Goal: Complete application form

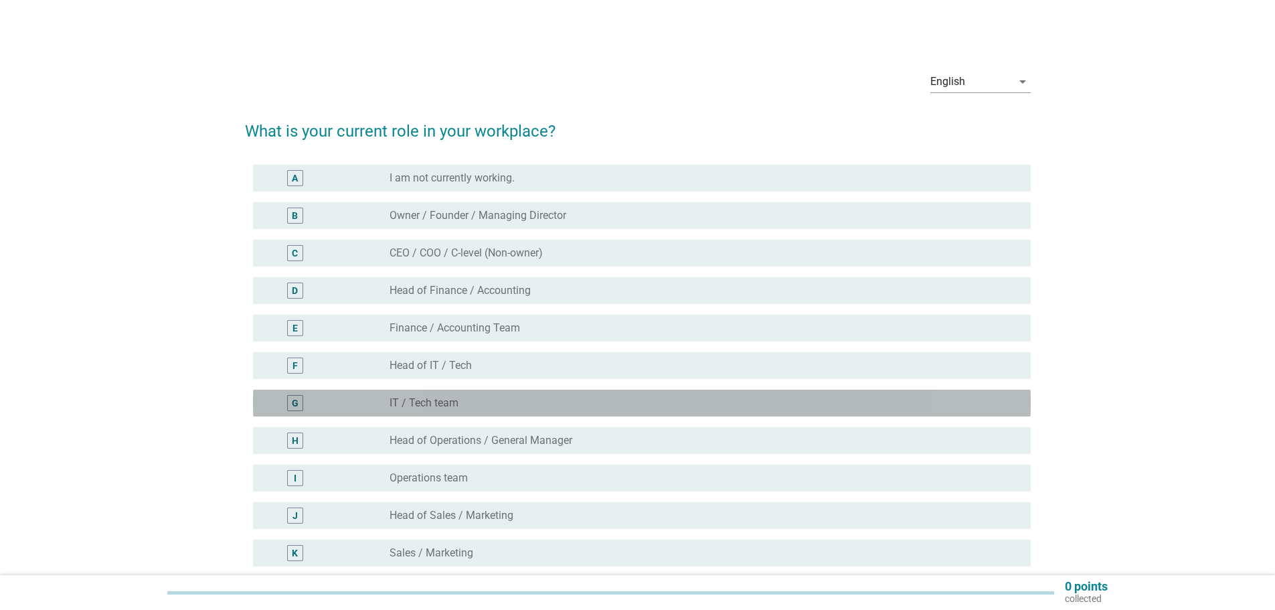
click at [482, 403] on div "radio_button_unchecked IT / Tech team" at bounding box center [700, 402] width 620 height 13
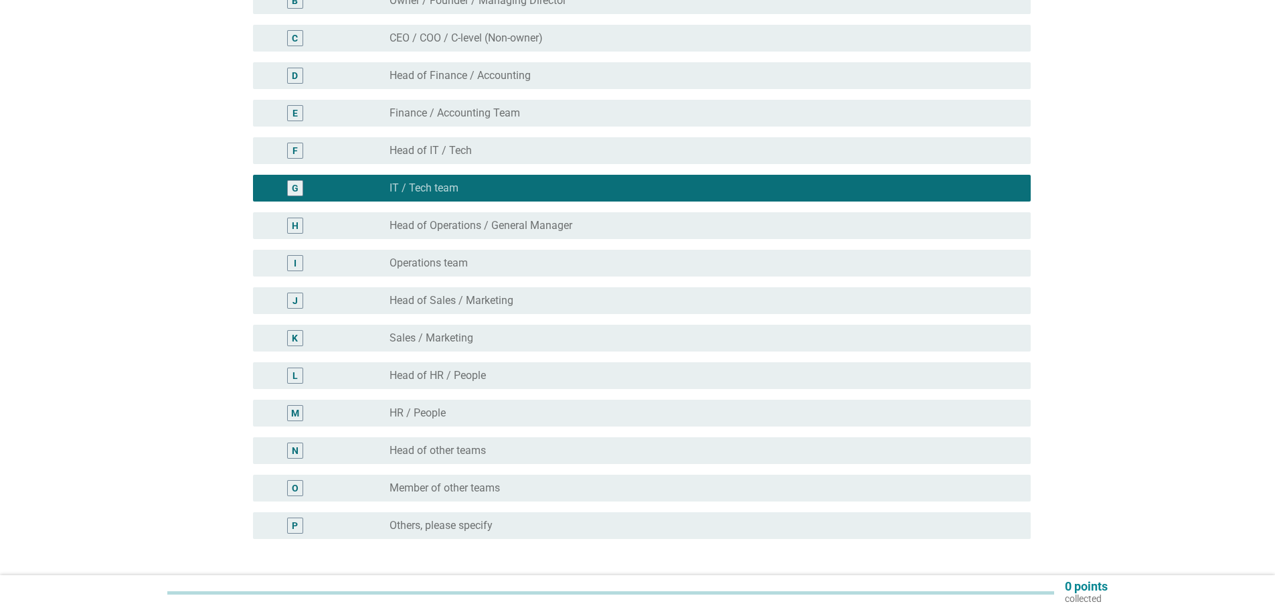
scroll to position [319, 0]
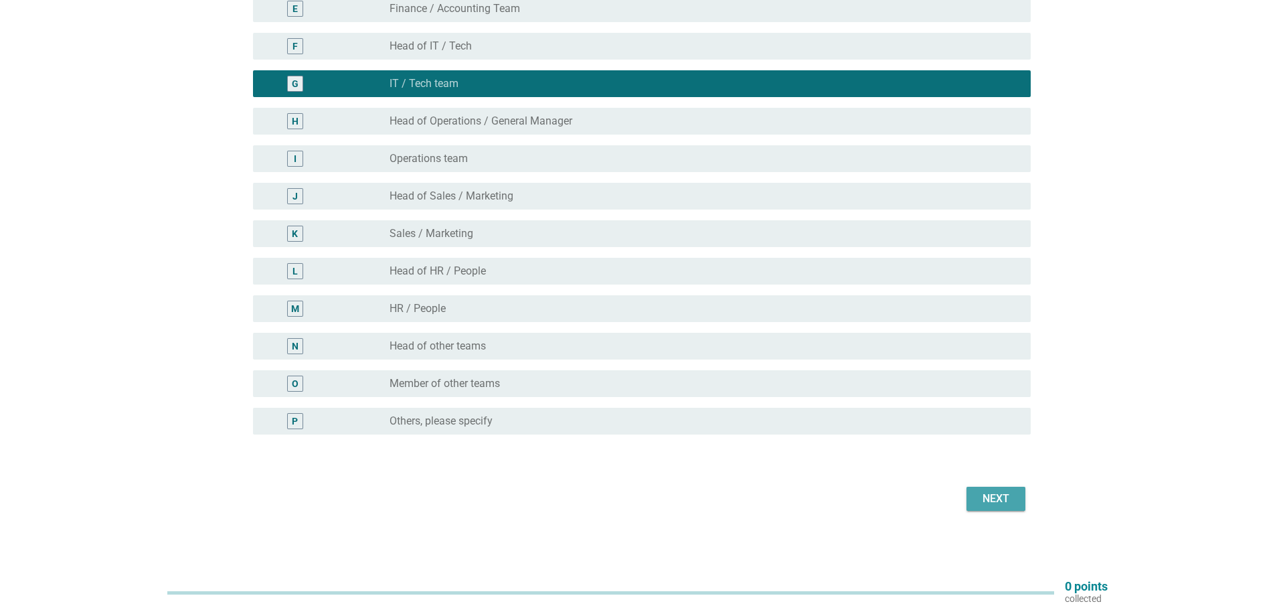
click at [983, 497] on div "Next" at bounding box center [995, 499] width 37 height 16
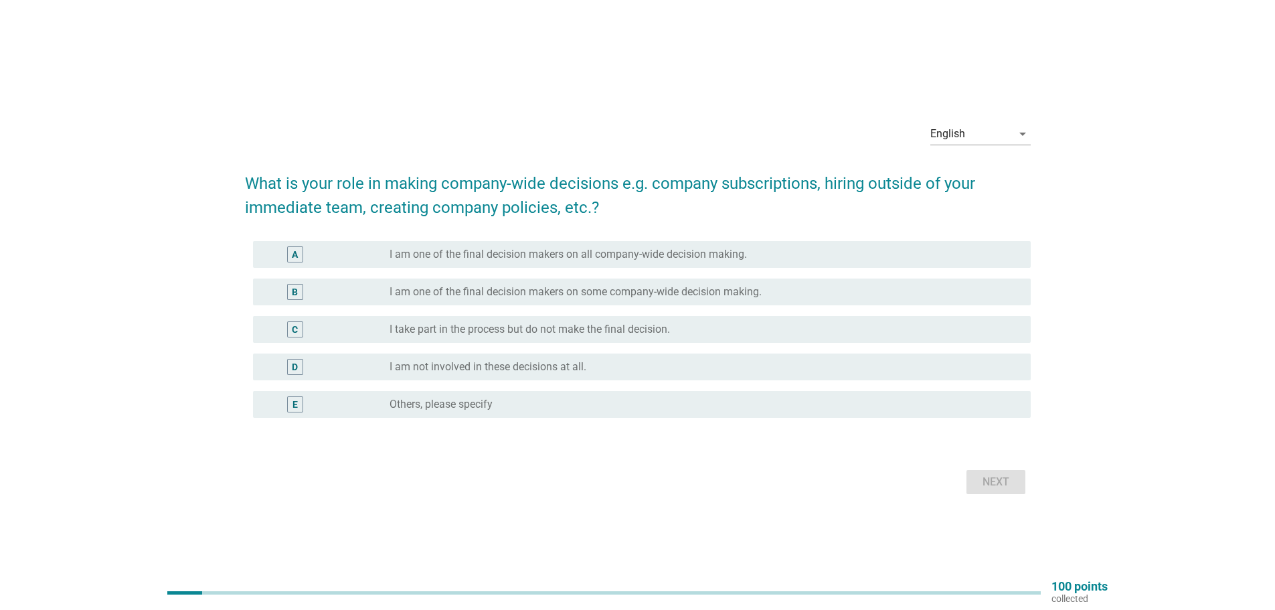
click at [616, 333] on label "I take part in the process but do not make the final decision." at bounding box center [530, 329] width 280 height 13
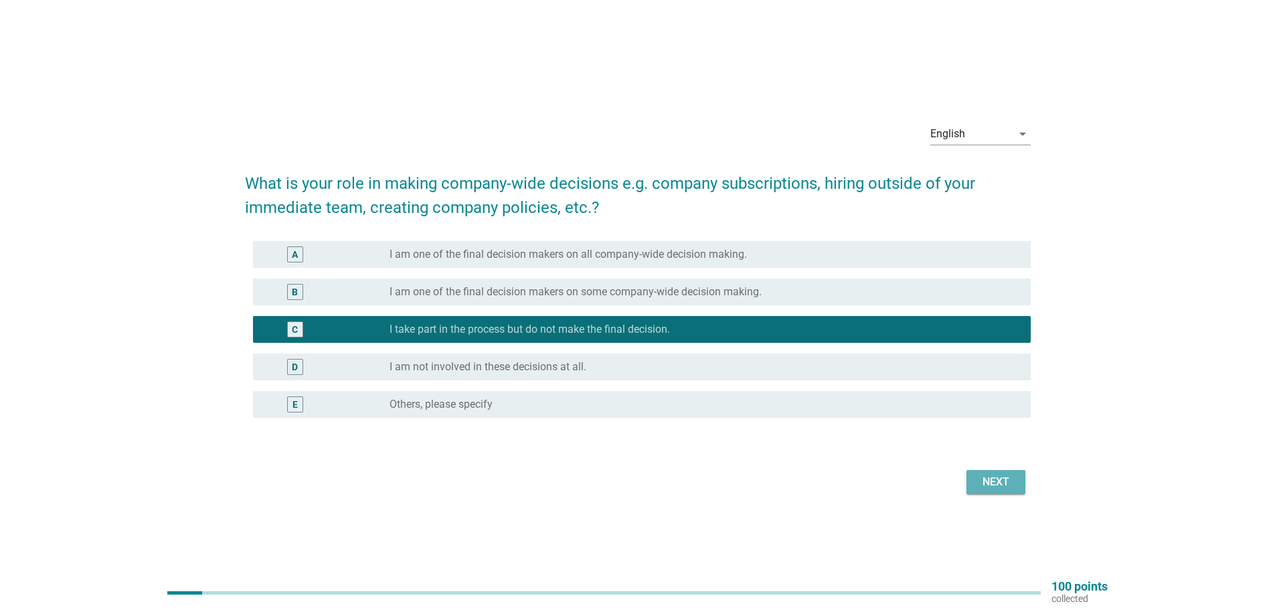
click at [992, 483] on div "Next" at bounding box center [995, 482] width 37 height 16
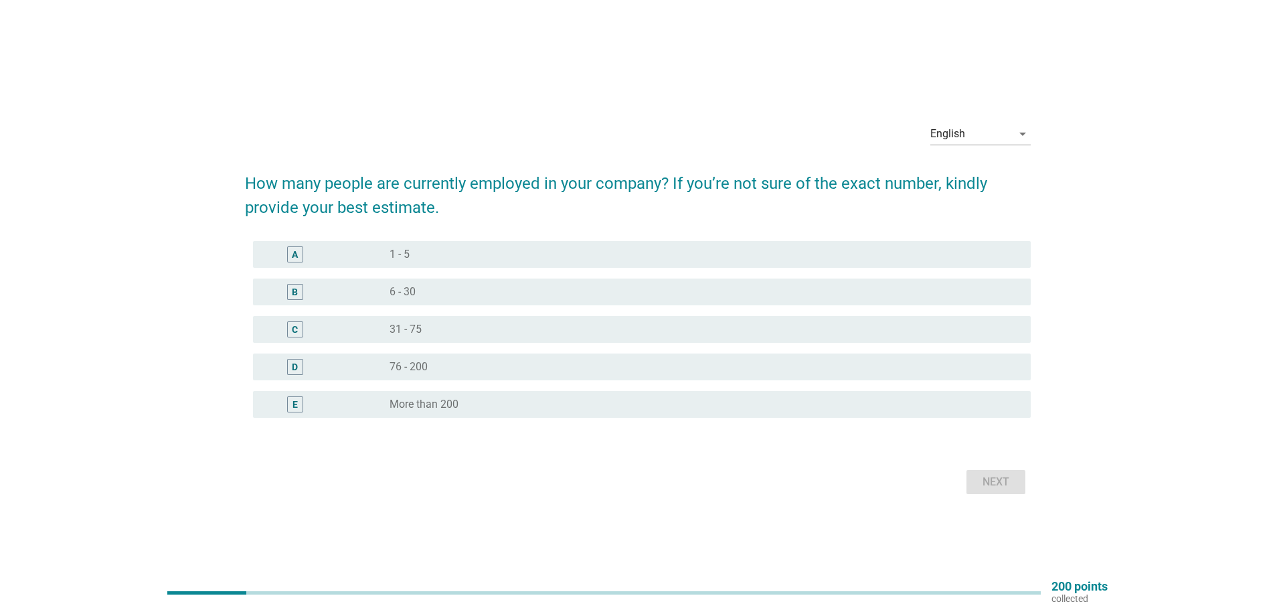
click at [458, 291] on div "radio_button_unchecked 6 - 30" at bounding box center [700, 291] width 620 height 13
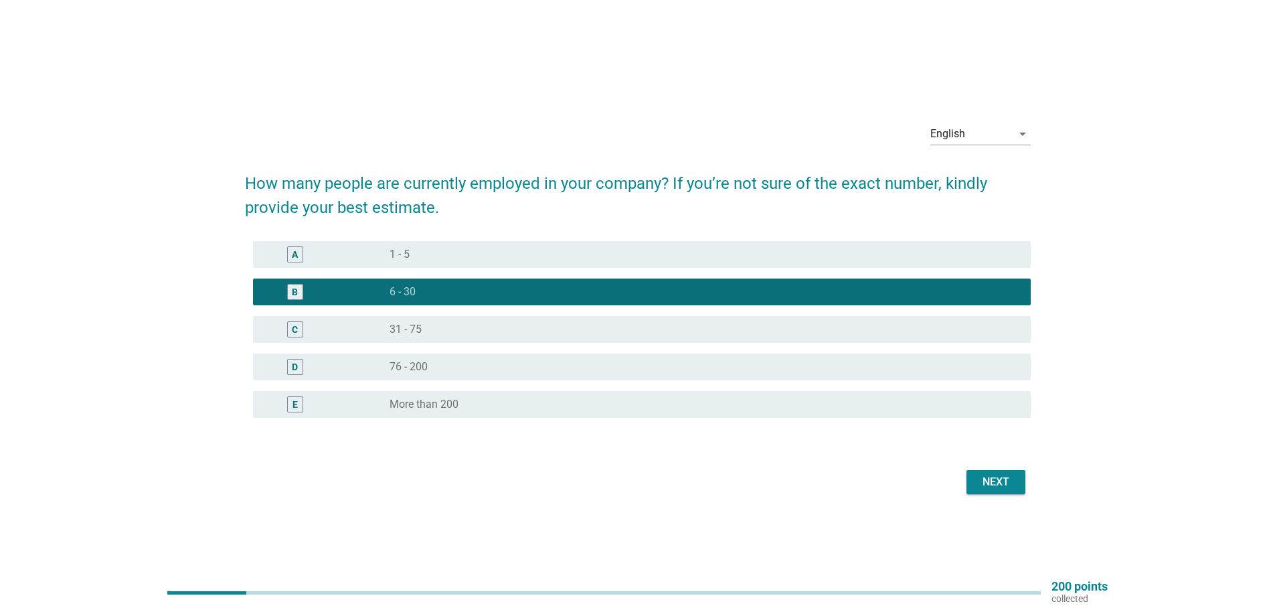
click at [1007, 482] on div "Next" at bounding box center [995, 482] width 37 height 16
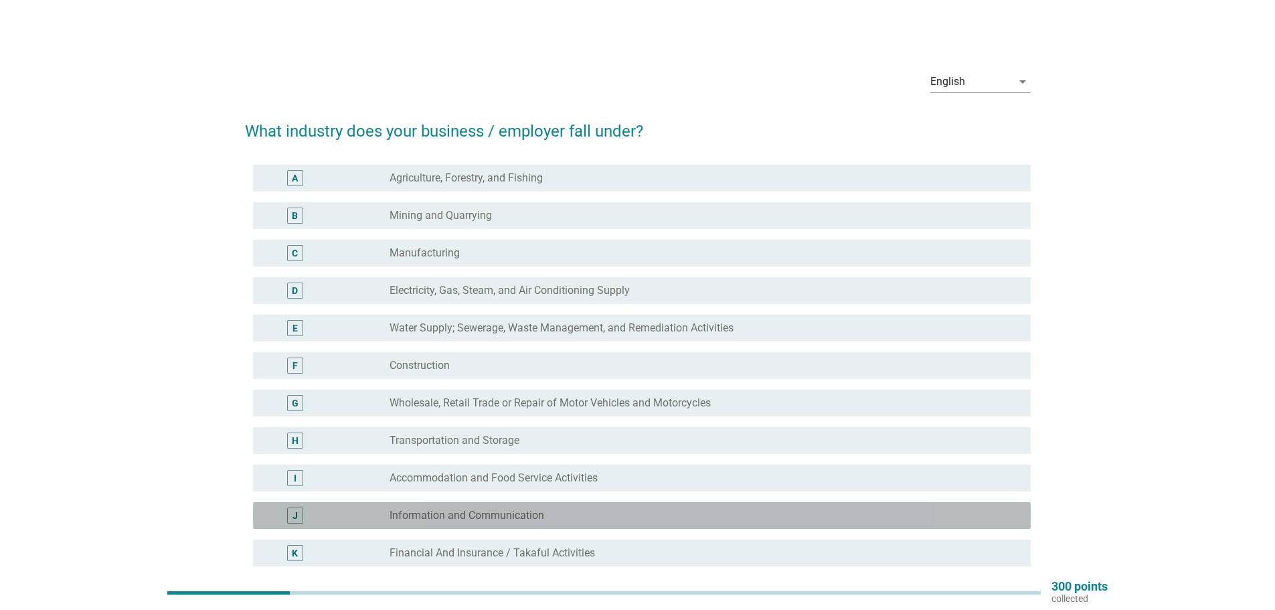
click at [495, 515] on label "Information and Communication" at bounding box center [467, 515] width 155 height 13
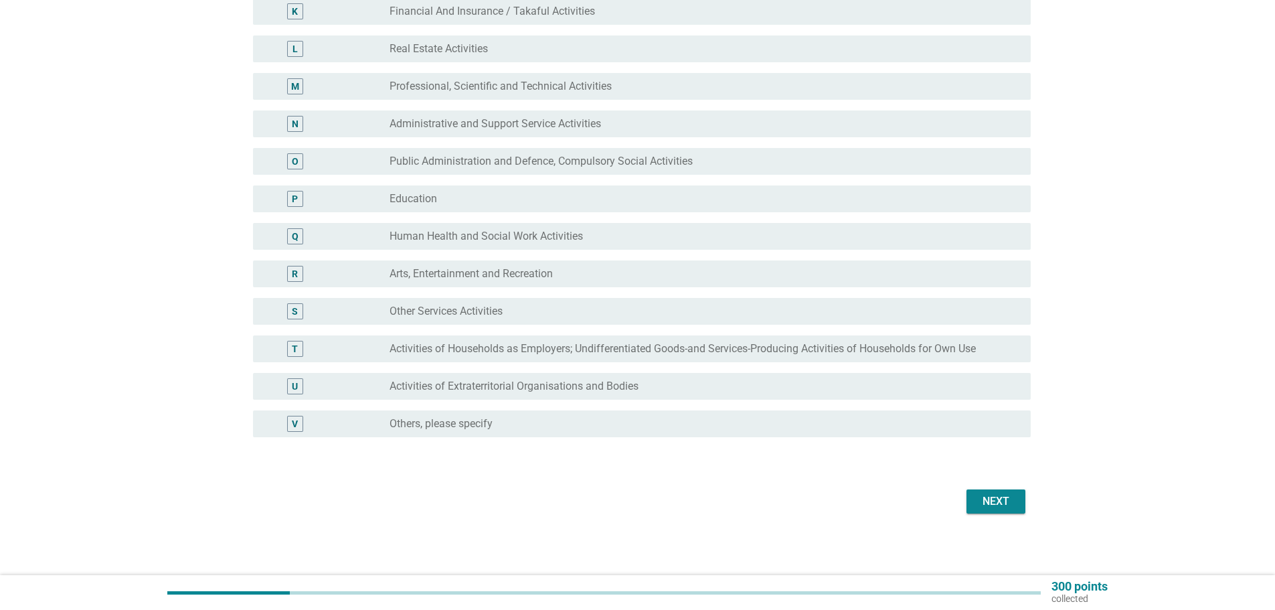
scroll to position [544, 0]
click at [1010, 501] on div "Next" at bounding box center [995, 499] width 37 height 16
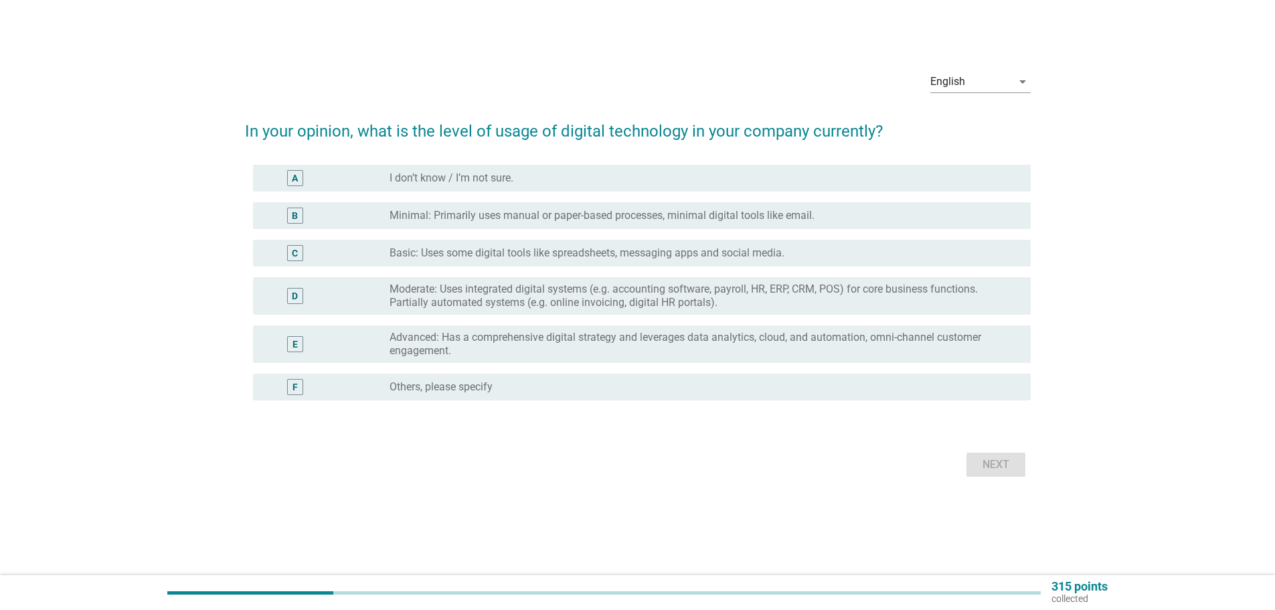
scroll to position [0, 0]
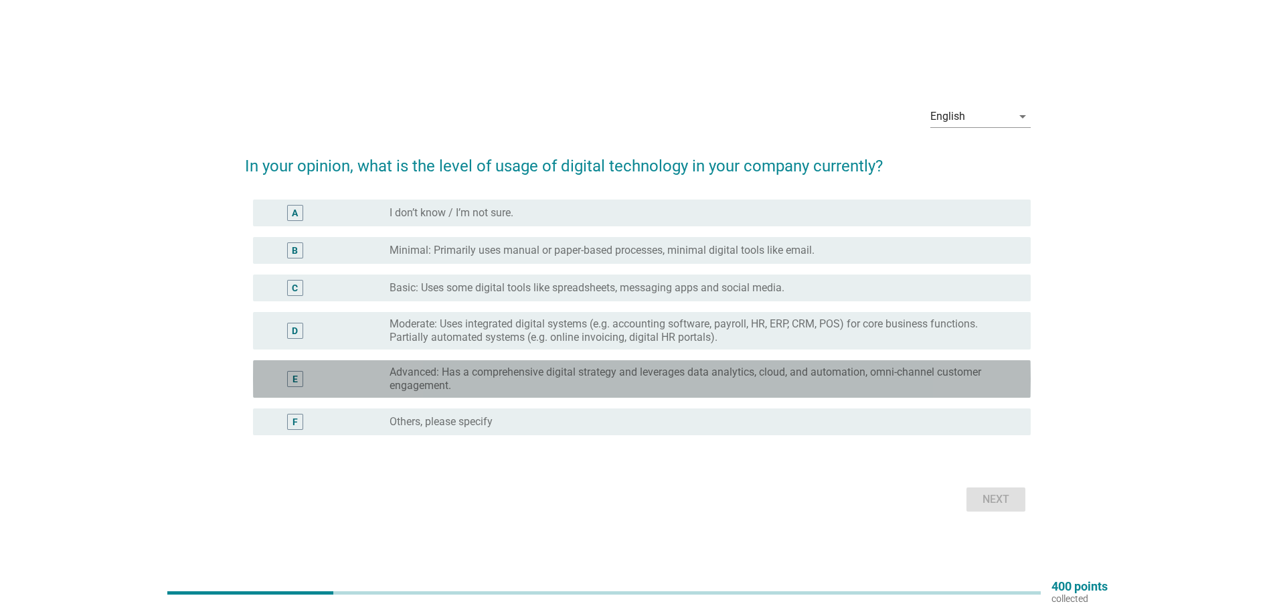
click at [483, 374] on label "Advanced: Has a comprehensive digital strategy and leverages data analytics, cl…" at bounding box center [700, 378] width 620 height 27
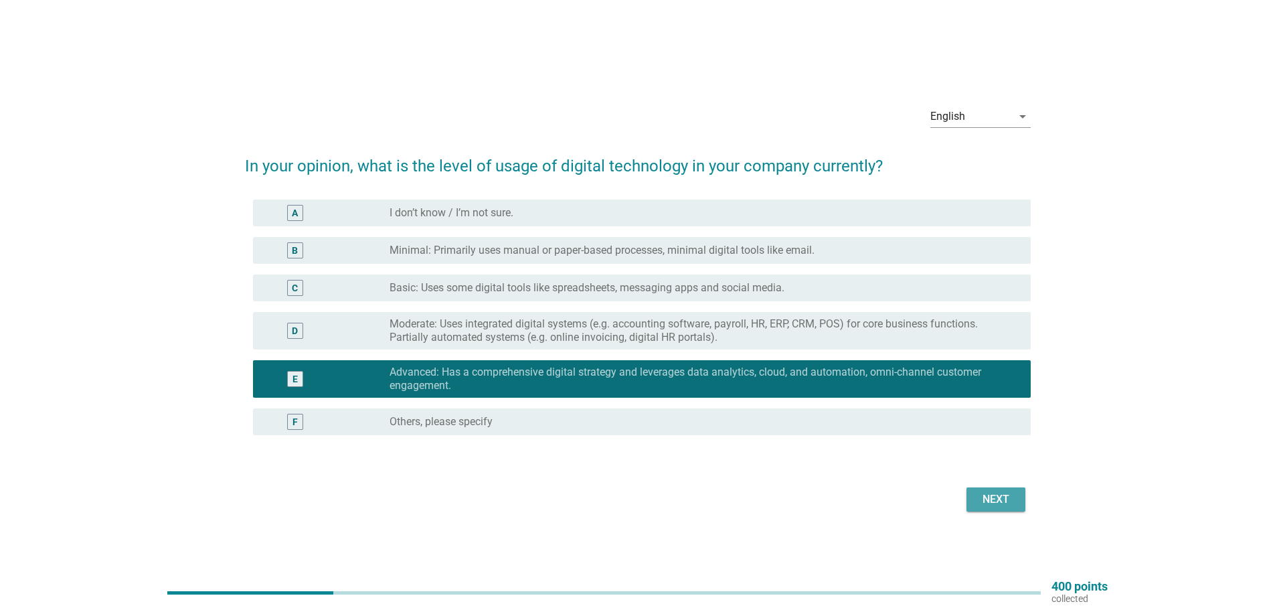
click at [1003, 507] on div "Next" at bounding box center [995, 499] width 37 height 16
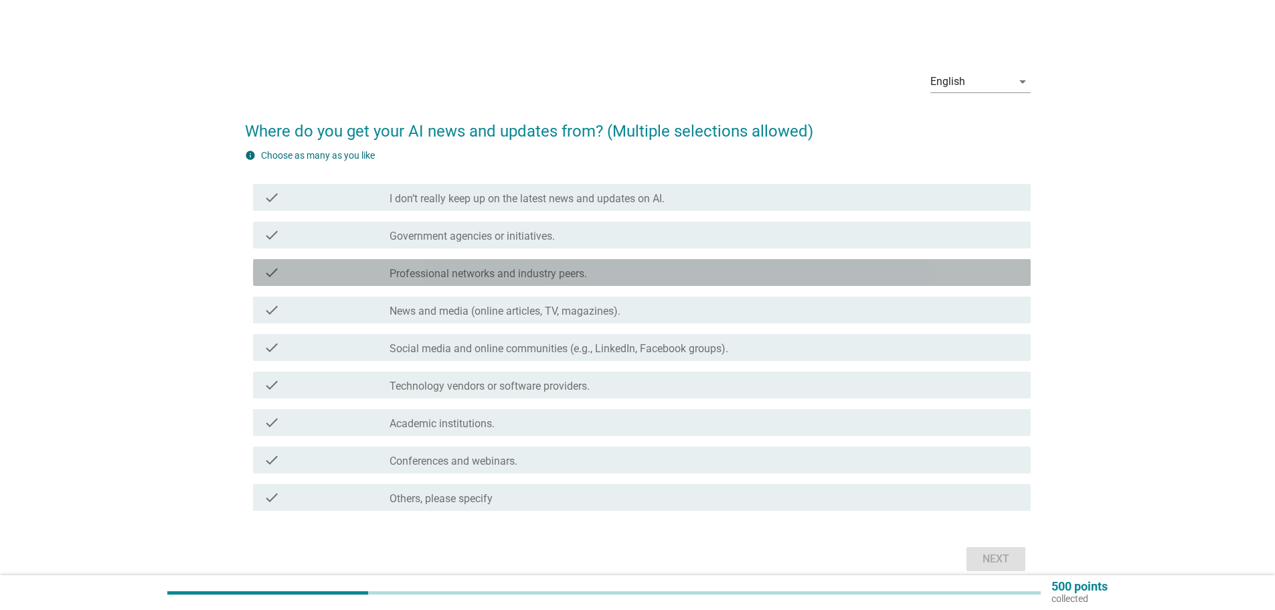
click at [538, 278] on label "Professional networks and industry peers." at bounding box center [488, 273] width 197 height 13
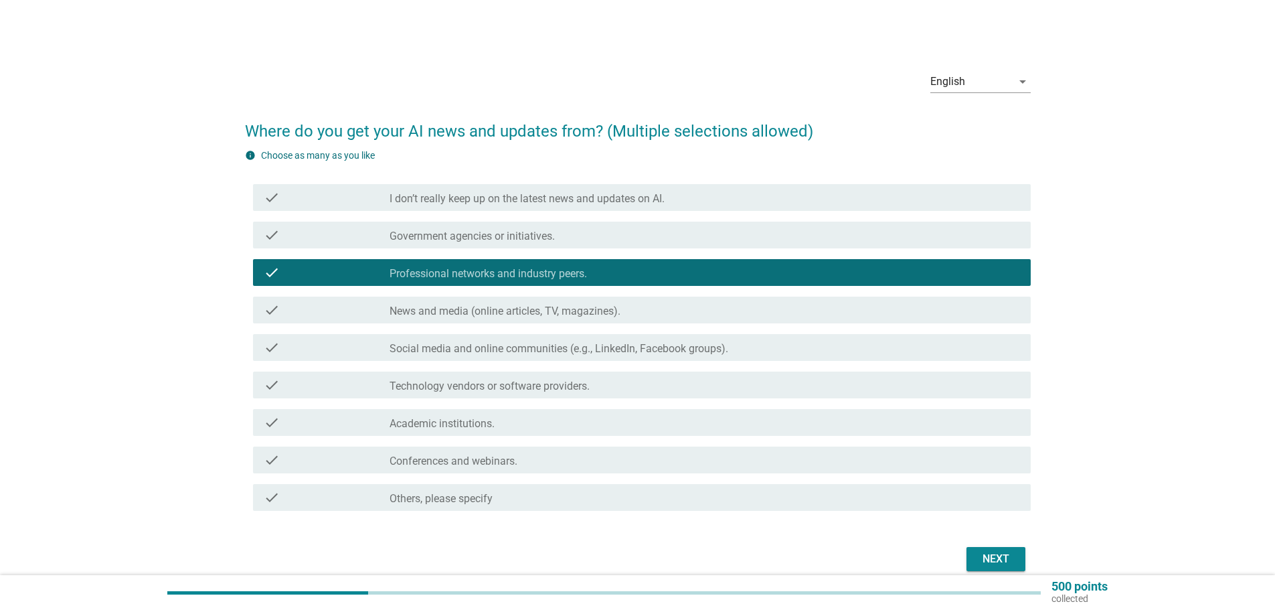
click at [517, 384] on label "Technology vendors or software providers." at bounding box center [490, 386] width 200 height 13
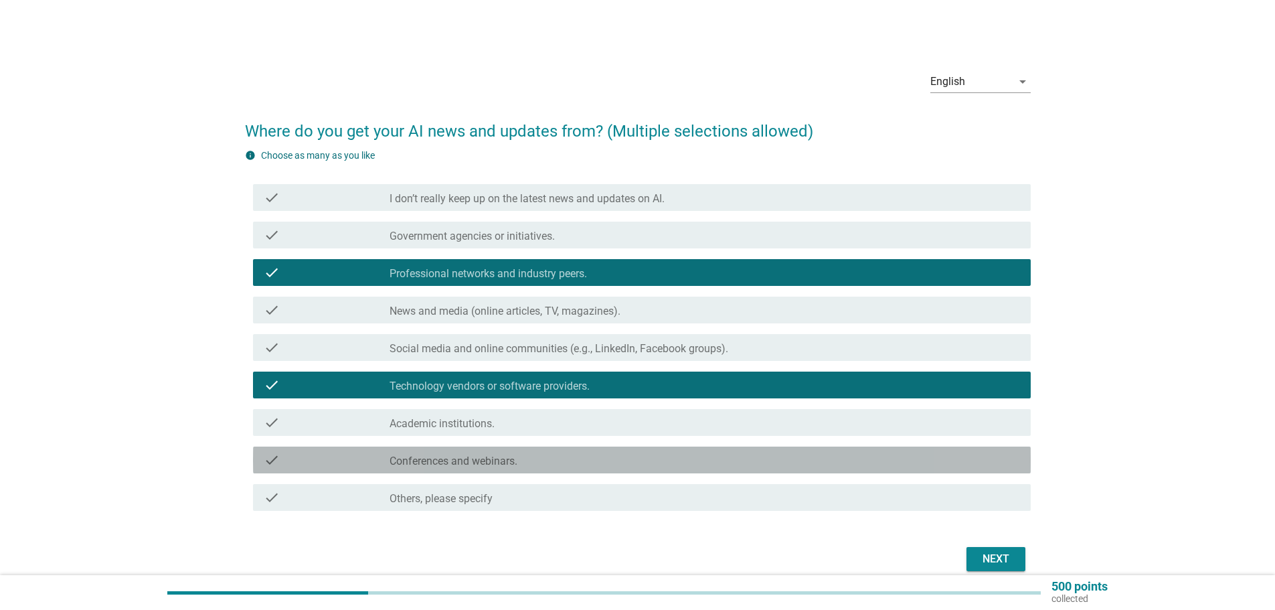
click at [523, 459] on div "check_box_outline_blank Conferences and webinars." at bounding box center [705, 460] width 631 height 16
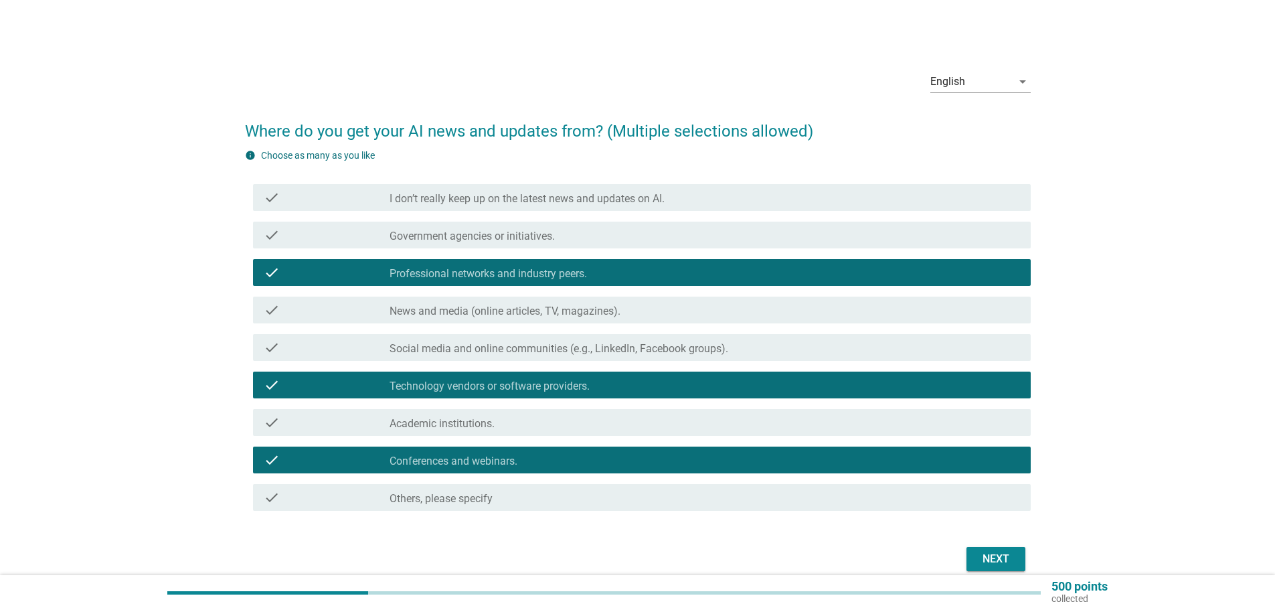
click at [991, 556] on div "Next" at bounding box center [995, 559] width 37 height 16
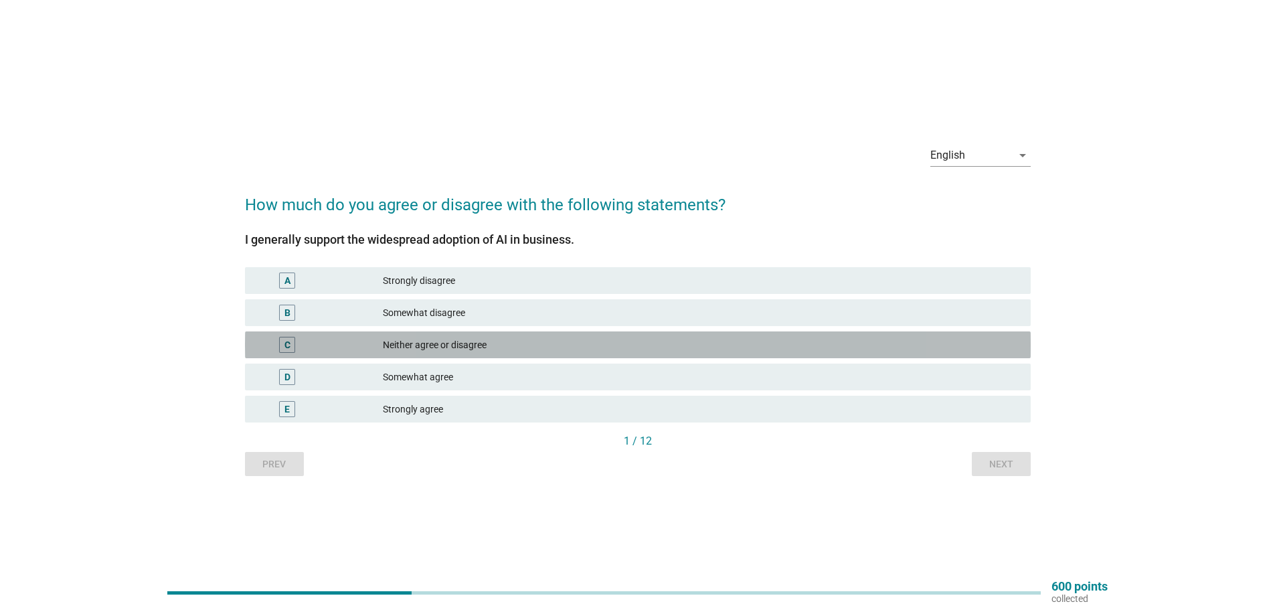
click at [473, 344] on div "Neither agree or disagree" at bounding box center [701, 345] width 637 height 16
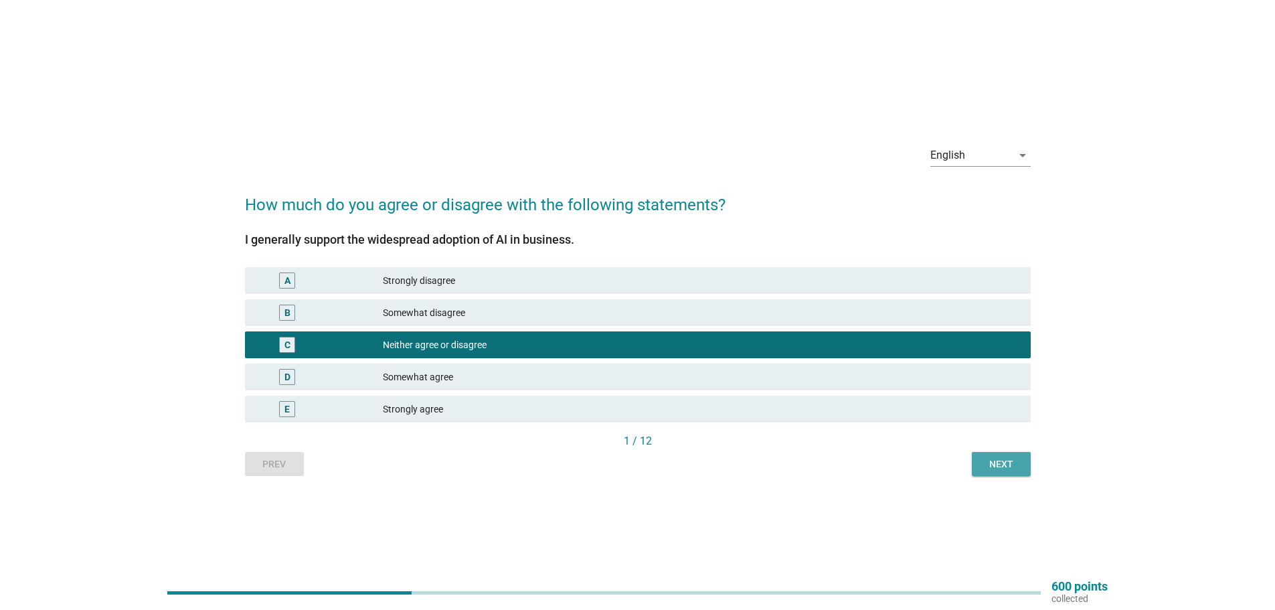
click at [1001, 463] on div "Next" at bounding box center [1001, 464] width 37 height 14
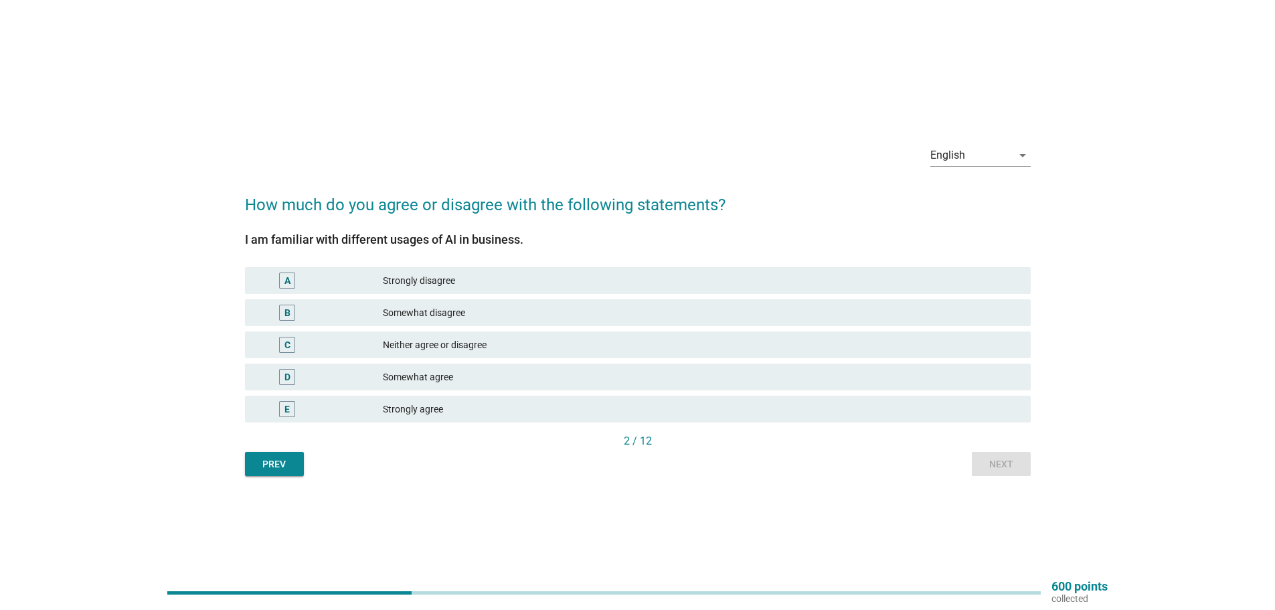
click at [444, 291] on div "A Strongly disagree" at bounding box center [638, 280] width 786 height 27
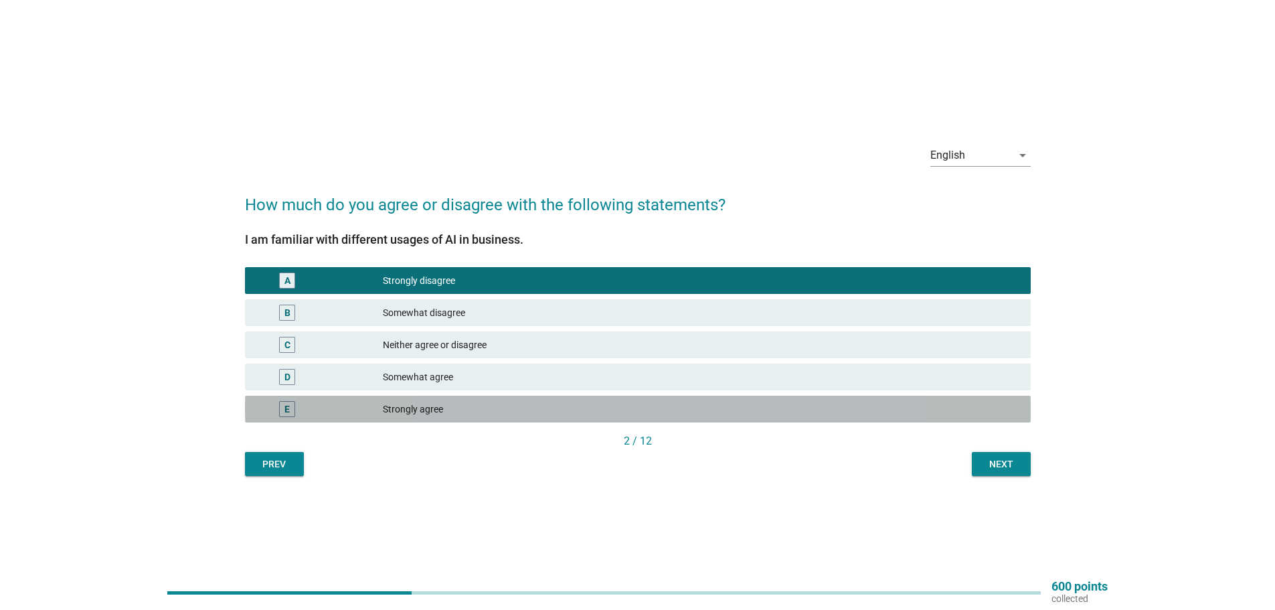
click at [496, 409] on div "Strongly agree" at bounding box center [701, 409] width 637 height 16
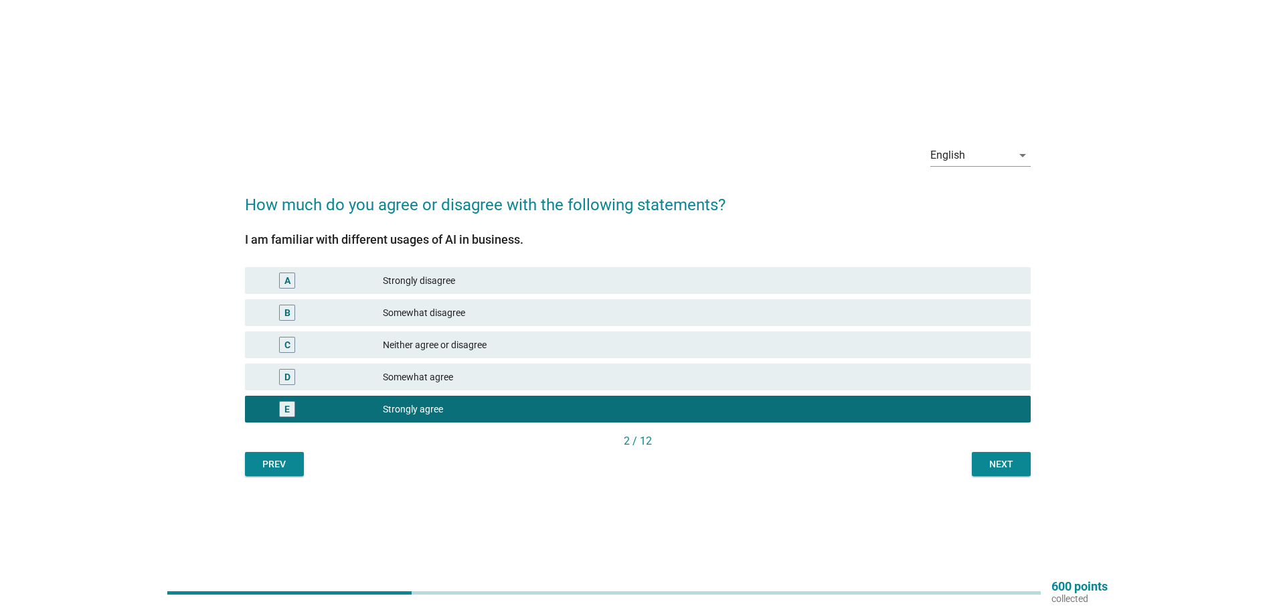
click at [983, 470] on div "Next" at bounding box center [1001, 464] width 37 height 14
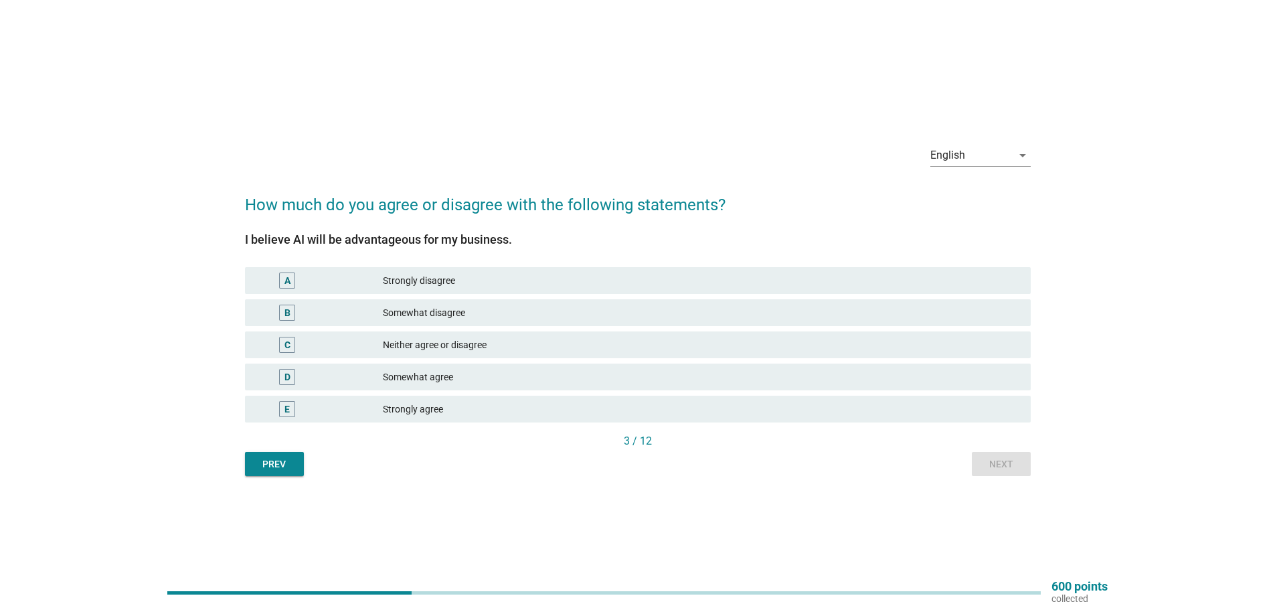
click at [489, 380] on div "Somewhat agree" at bounding box center [701, 377] width 637 height 16
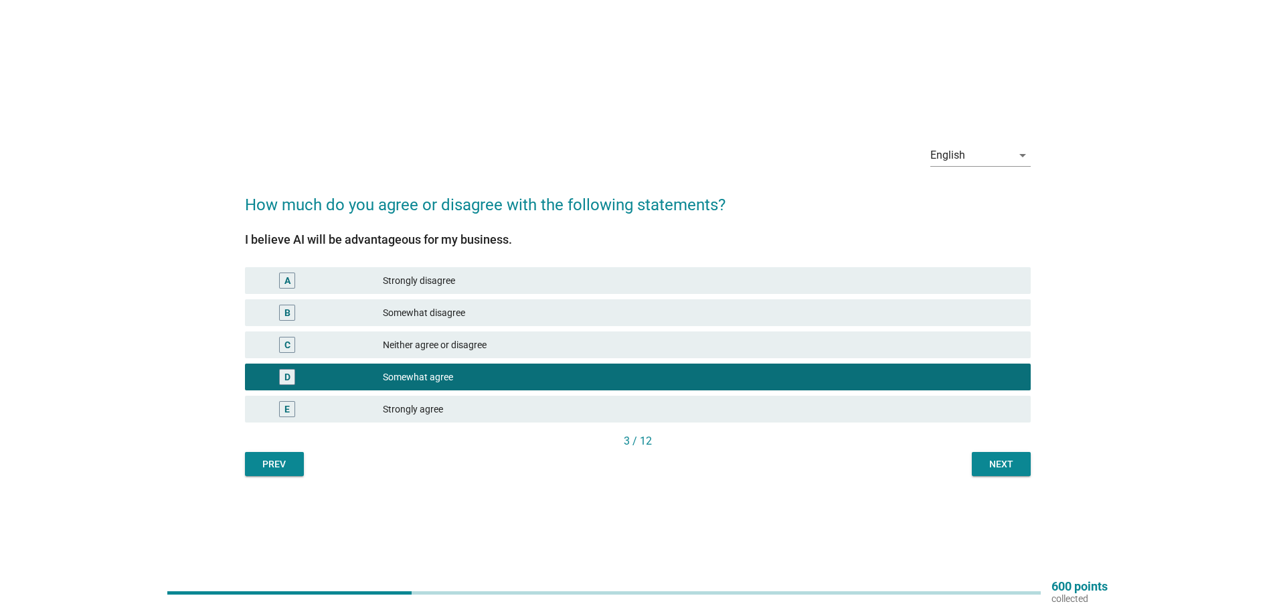
click at [995, 470] on div "Next" at bounding box center [1001, 464] width 37 height 14
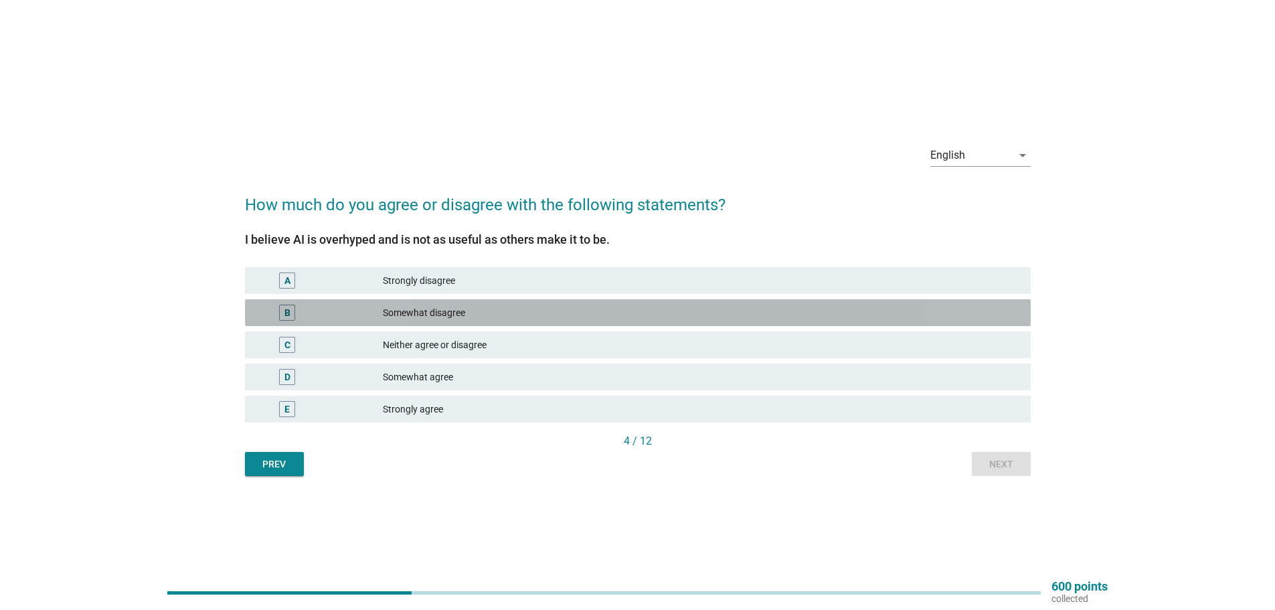
click at [477, 310] on div "Somewhat disagree" at bounding box center [701, 313] width 637 height 16
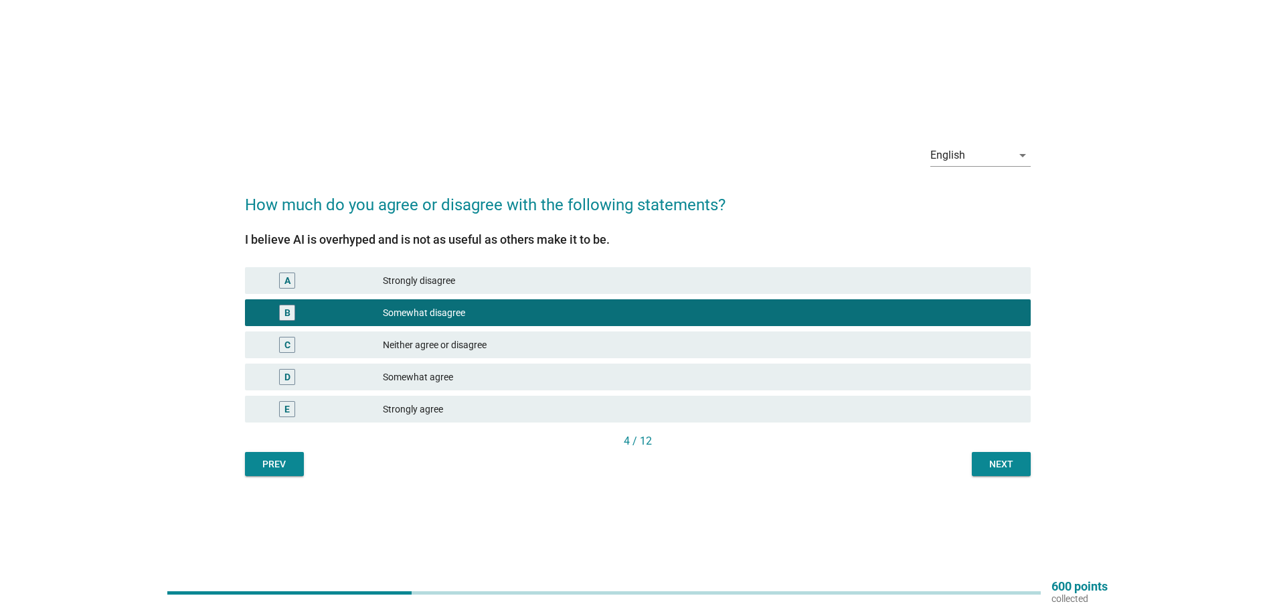
click at [1018, 469] on div "Next" at bounding box center [1001, 464] width 37 height 14
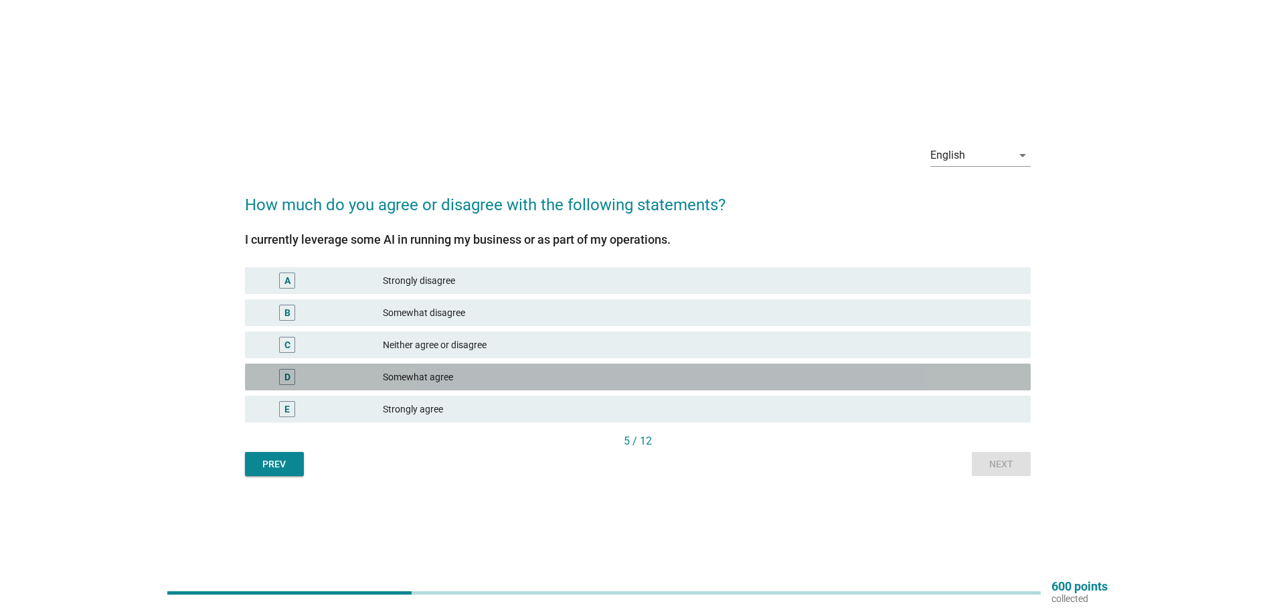
drag, startPoint x: 495, startPoint y: 380, endPoint x: 568, endPoint y: 386, distance: 73.2
click at [495, 380] on div "Somewhat agree" at bounding box center [701, 377] width 637 height 16
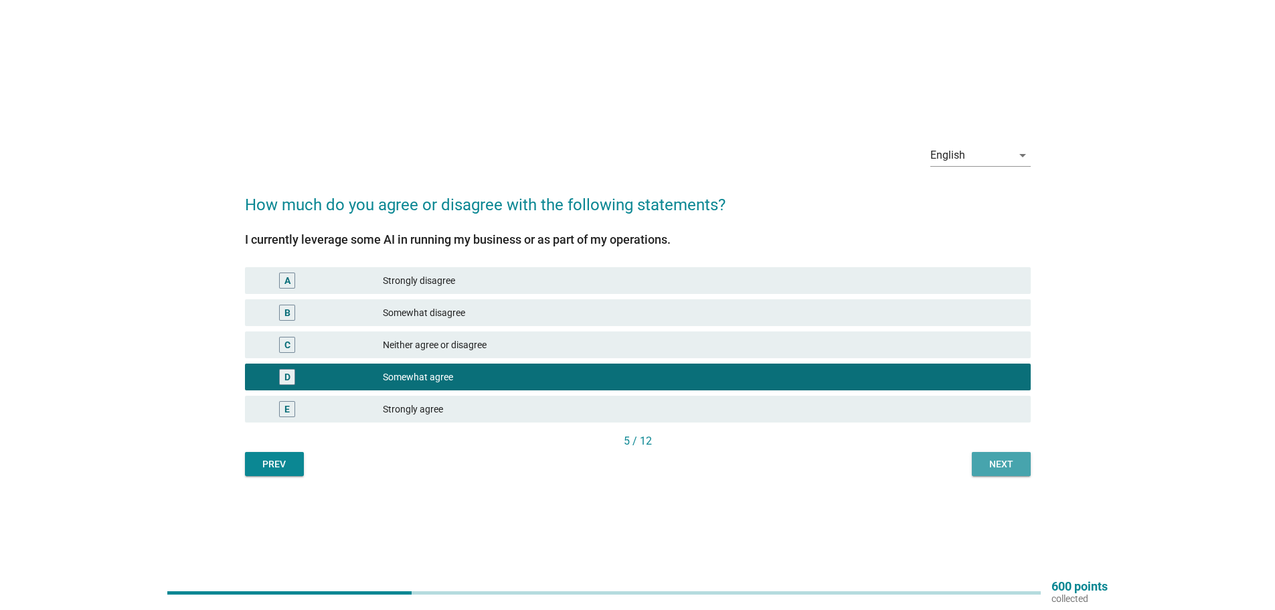
click at [975, 461] on button "Next" at bounding box center [1001, 464] width 59 height 24
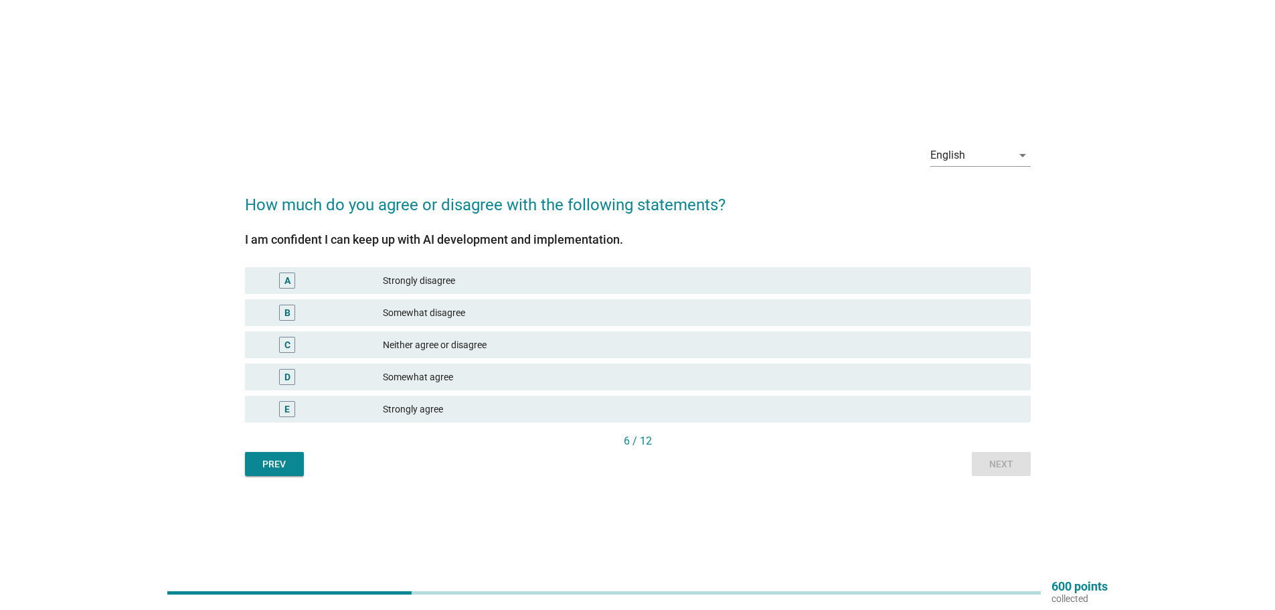
click at [479, 380] on div "Somewhat agree" at bounding box center [701, 377] width 637 height 16
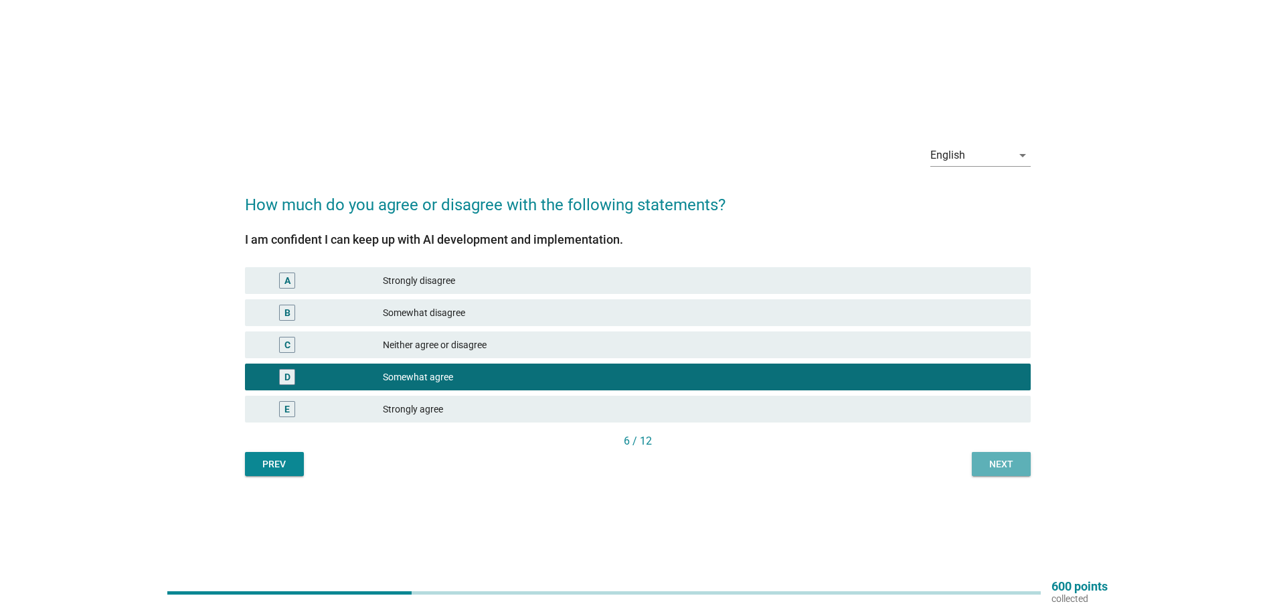
click at [978, 462] on button "Next" at bounding box center [1001, 464] width 59 height 24
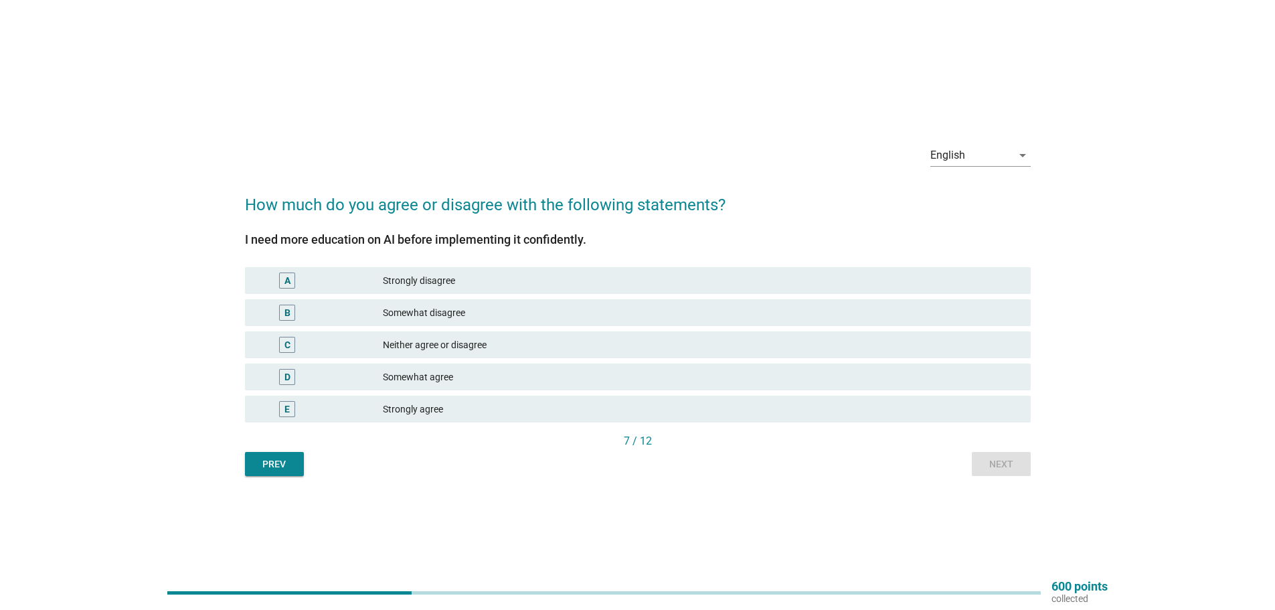
click at [501, 341] on div "Neither agree or disagree" at bounding box center [701, 345] width 637 height 16
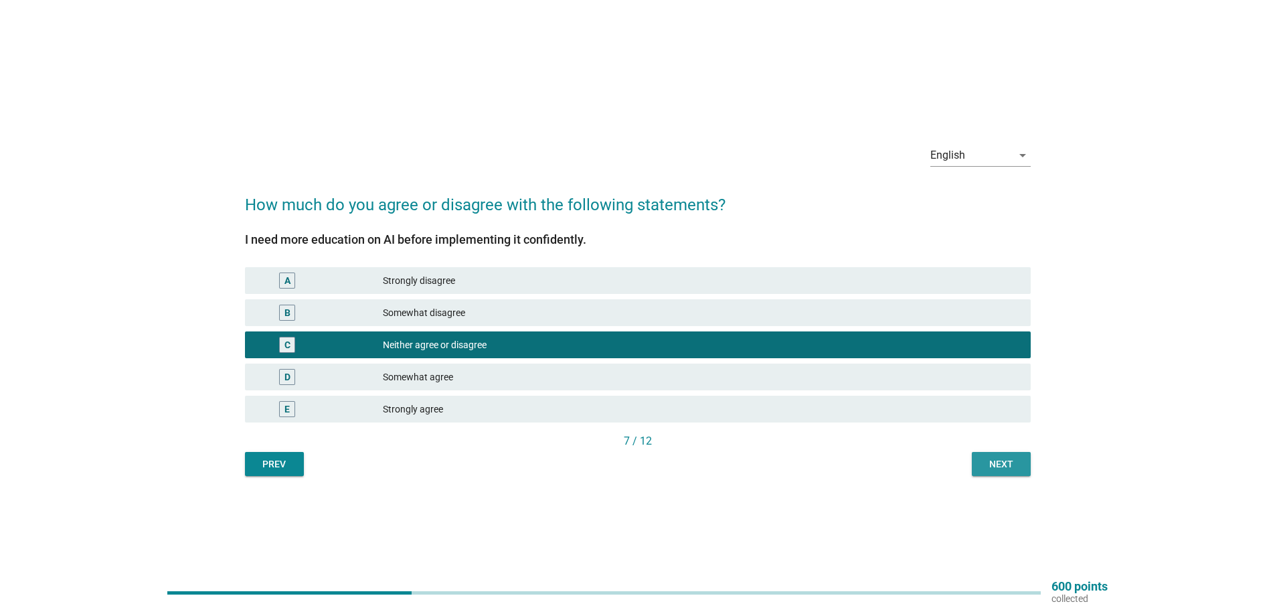
click at [1000, 463] on div "Next" at bounding box center [1001, 464] width 37 height 14
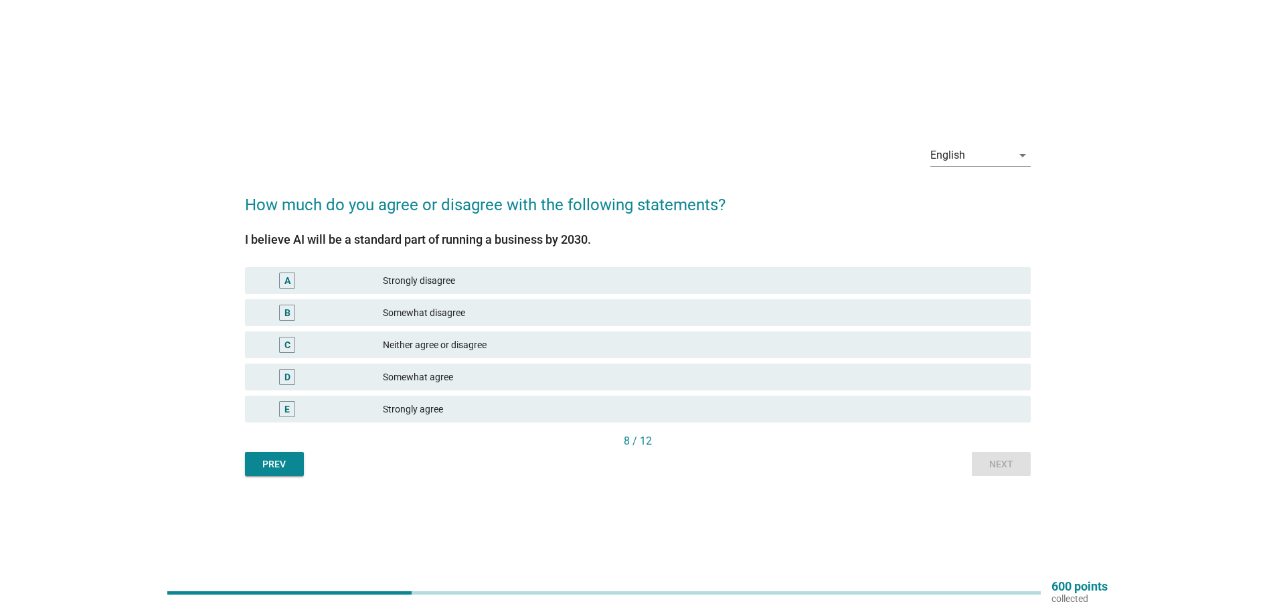
click at [566, 385] on div "D Somewhat agree" at bounding box center [638, 376] width 786 height 27
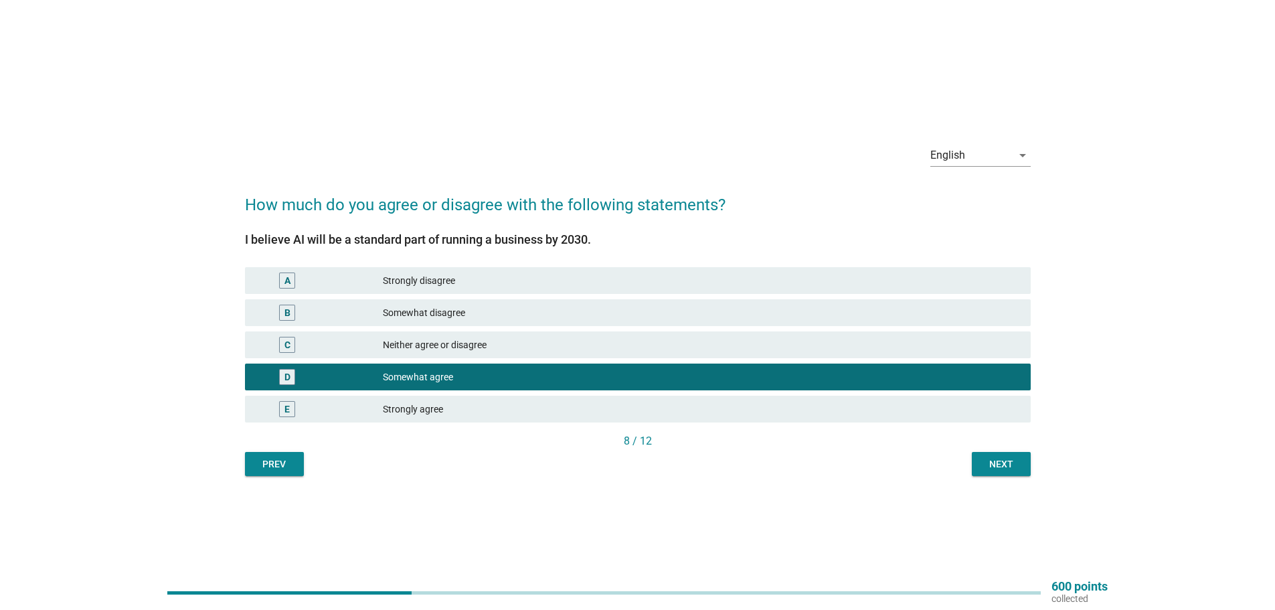
click at [981, 460] on button "Next" at bounding box center [1001, 464] width 59 height 24
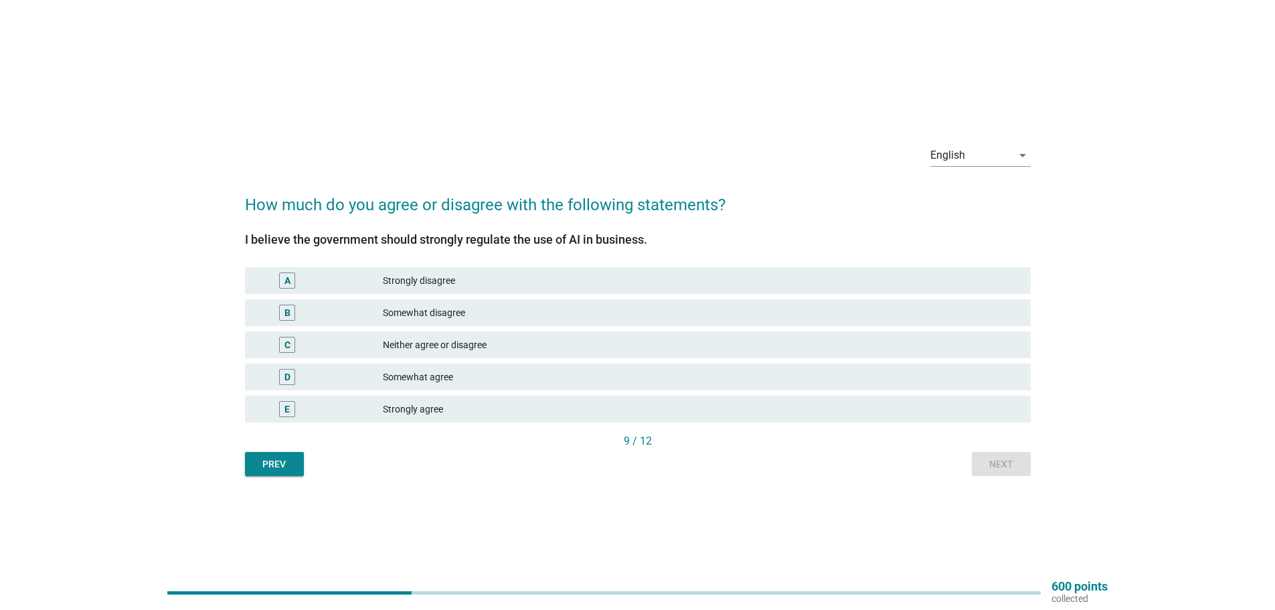
click at [463, 404] on div "Strongly agree" at bounding box center [701, 409] width 637 height 16
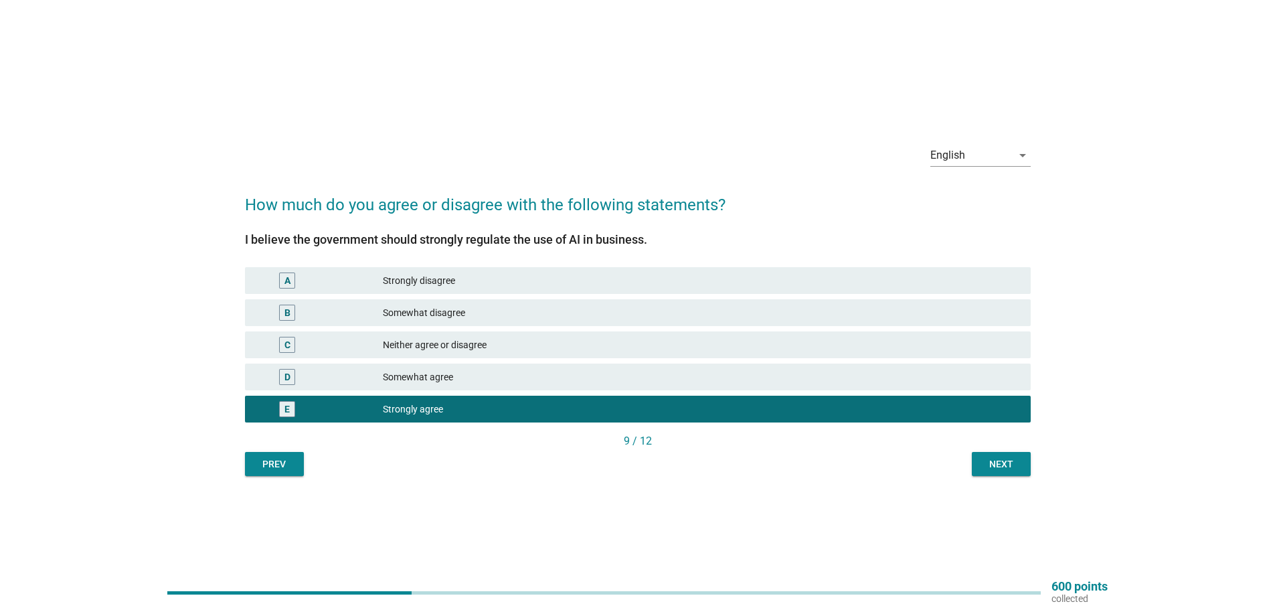
click at [1003, 466] on div "Next" at bounding box center [1001, 464] width 37 height 14
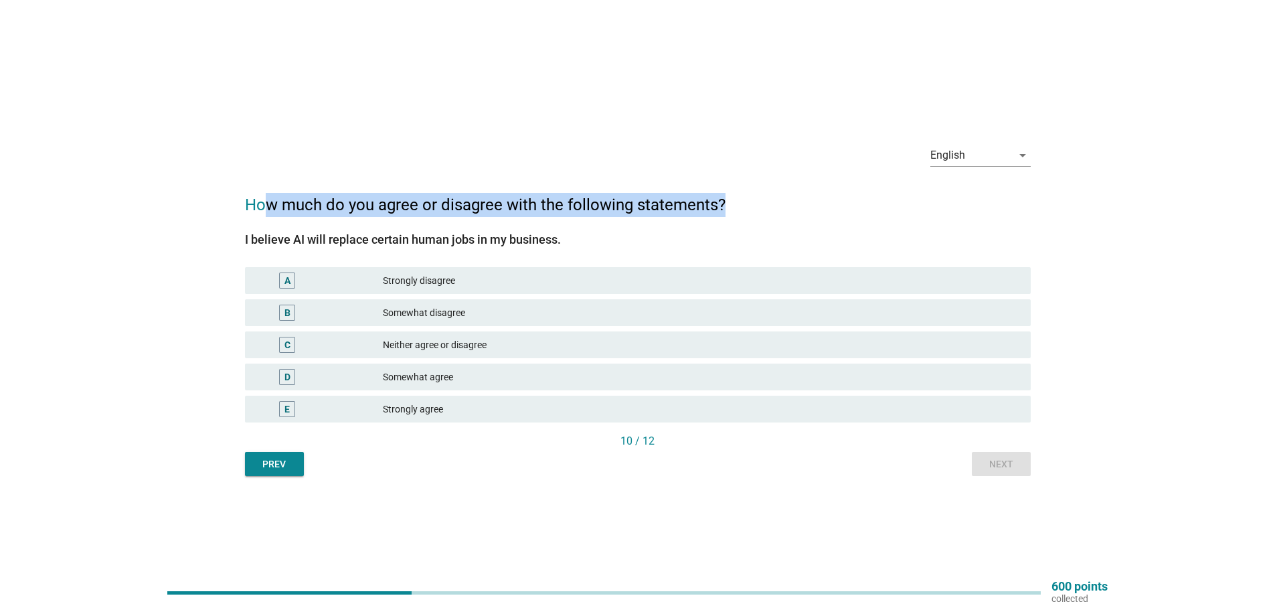
drag, startPoint x: 263, startPoint y: 202, endPoint x: 798, endPoint y: 194, distance: 534.9
click at [798, 194] on h2 "How much do you agree or disagree with the following statements?" at bounding box center [638, 197] width 786 height 37
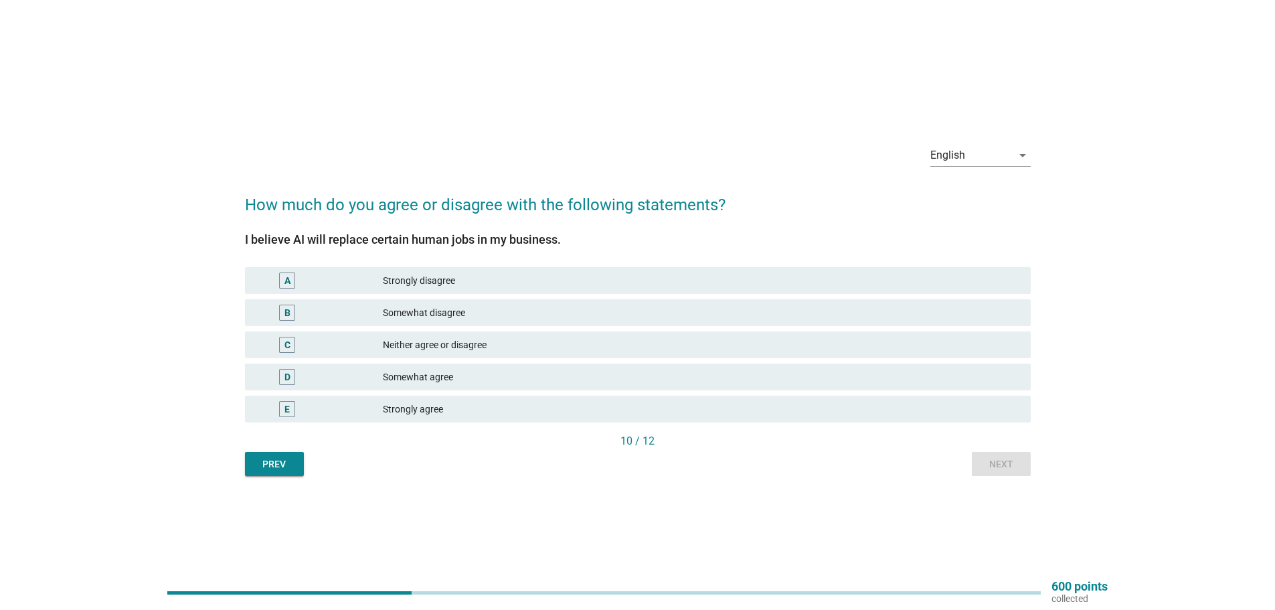
click at [478, 336] on div "C Neither agree or disagree" at bounding box center [638, 344] width 786 height 27
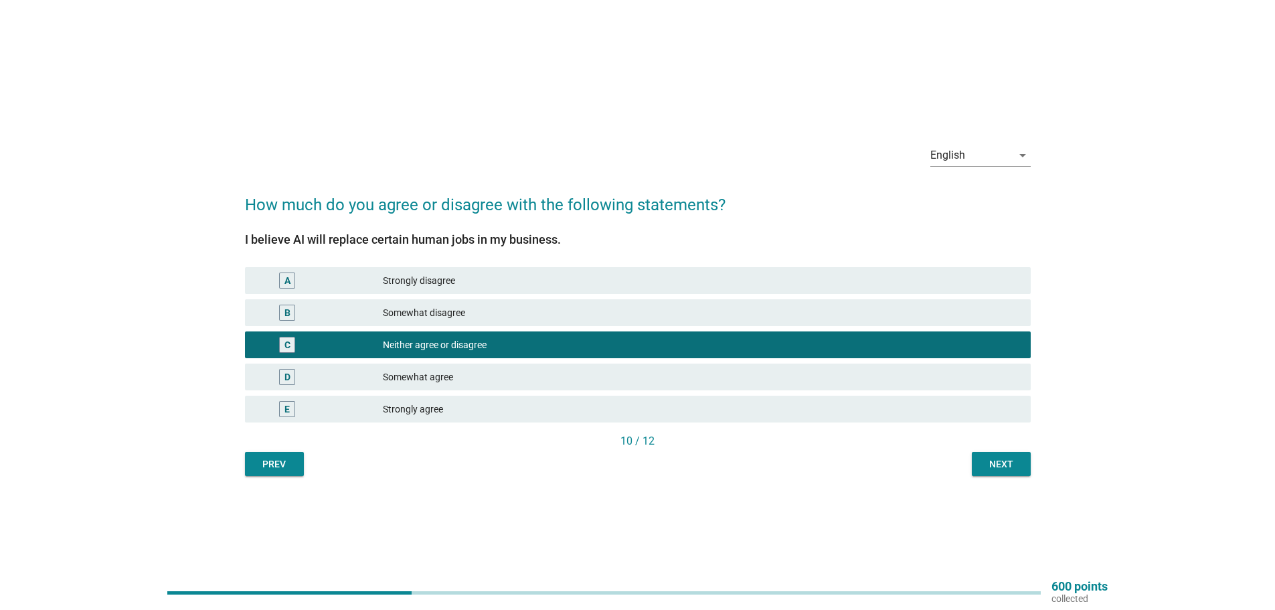
click at [1013, 461] on div "Next" at bounding box center [1001, 464] width 37 height 14
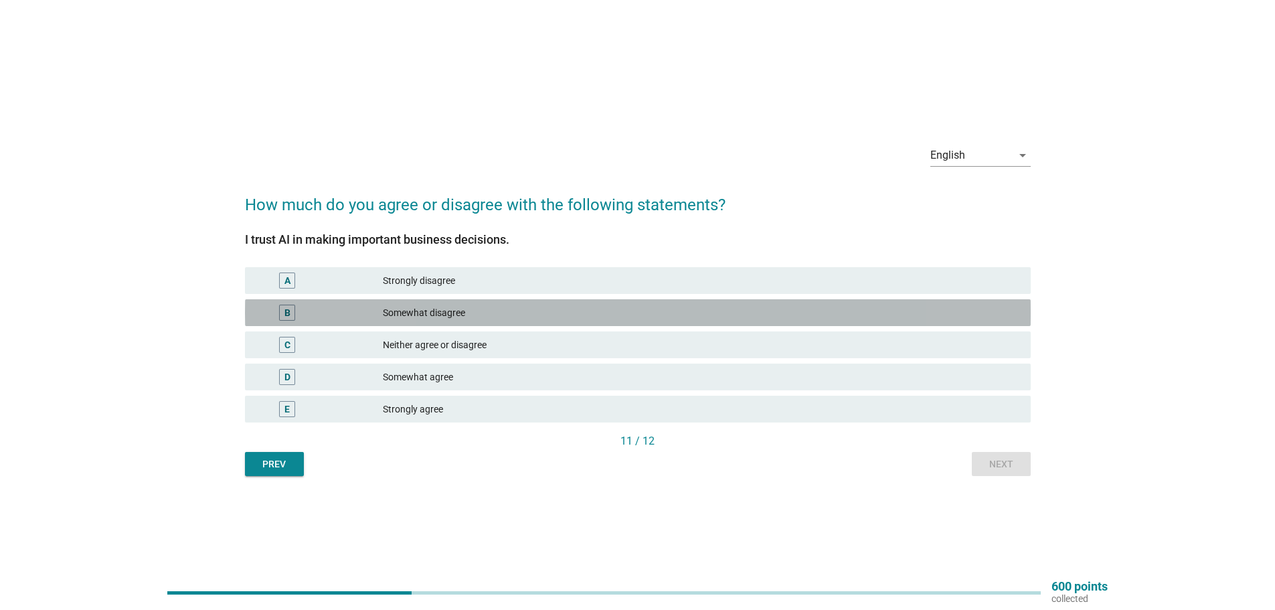
click at [521, 309] on div "Somewhat disagree" at bounding box center [701, 313] width 637 height 16
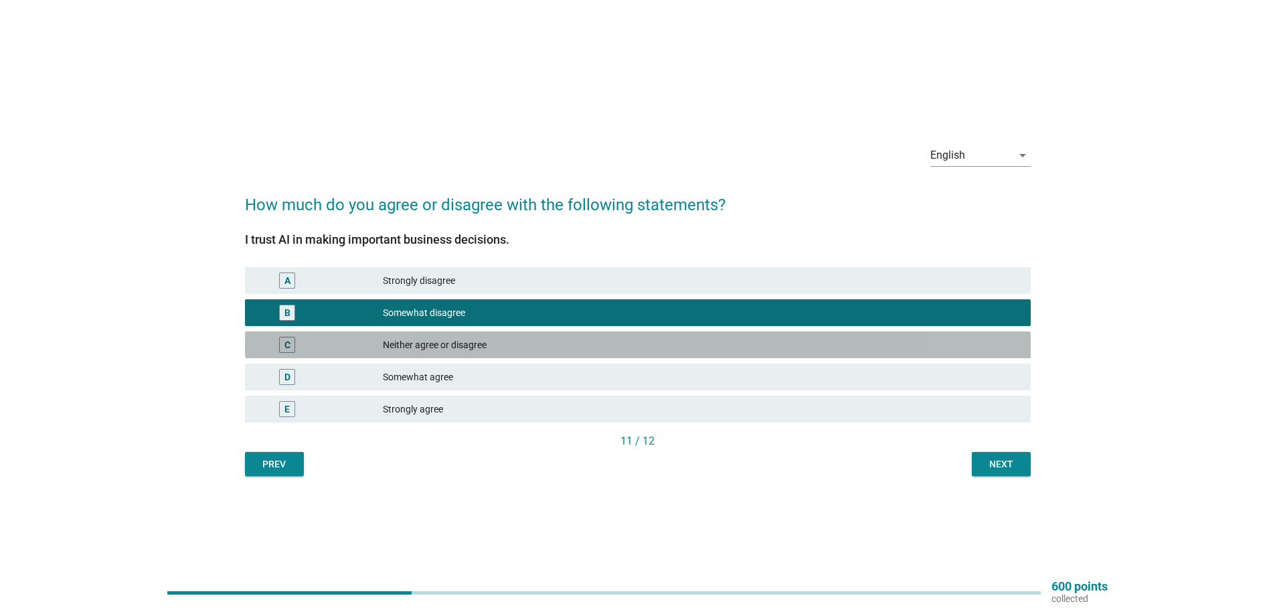
click at [520, 353] on div "C Neither agree or disagree" at bounding box center [638, 344] width 786 height 27
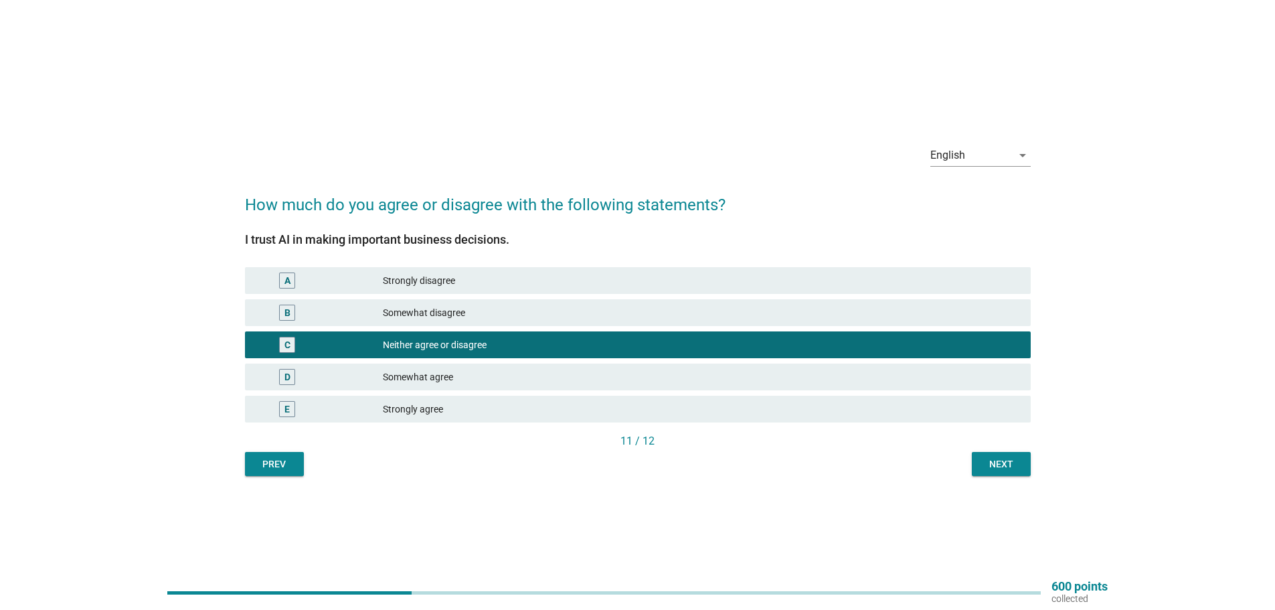
click at [728, 370] on div "Somewhat agree" at bounding box center [701, 377] width 637 height 16
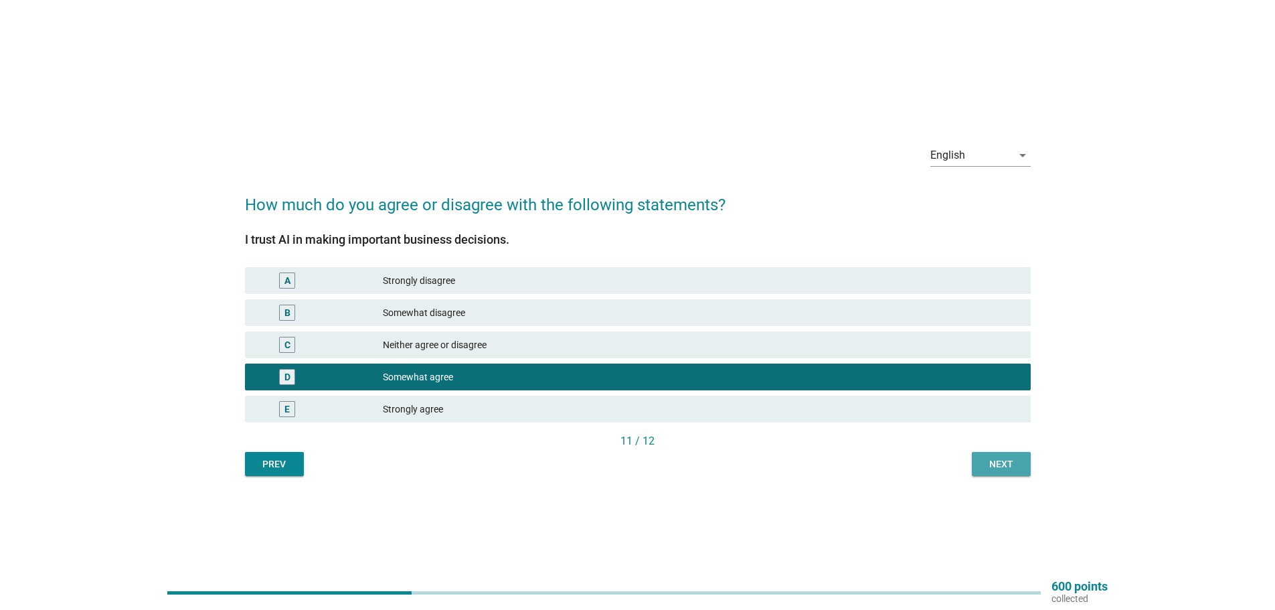
drag, startPoint x: 1011, startPoint y: 466, endPoint x: 1033, endPoint y: 355, distance: 112.5
click at [1011, 467] on div "Next" at bounding box center [1001, 464] width 37 height 14
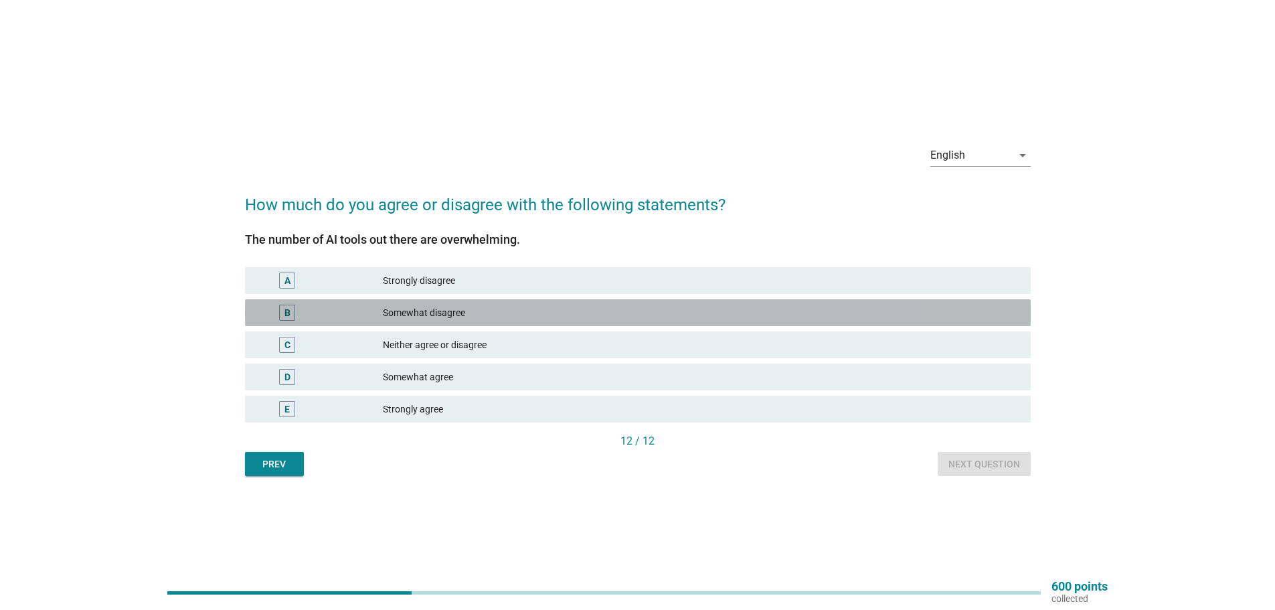
click at [500, 313] on div "Somewhat disagree" at bounding box center [701, 313] width 637 height 16
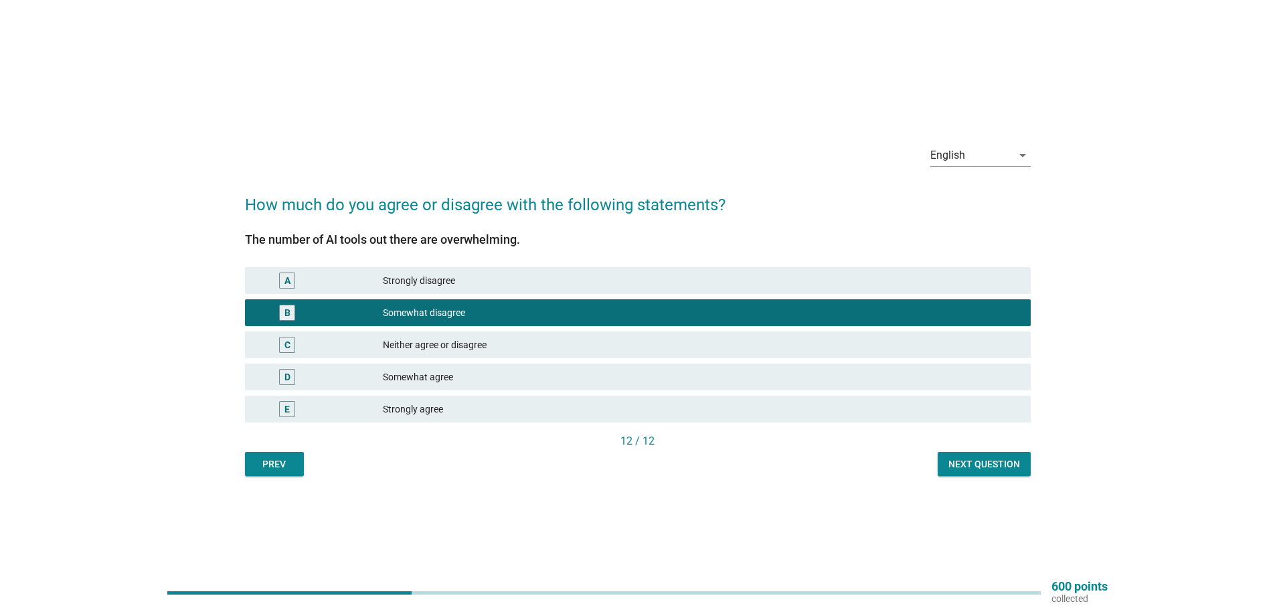
click at [1009, 467] on div "Next question" at bounding box center [985, 464] width 72 height 14
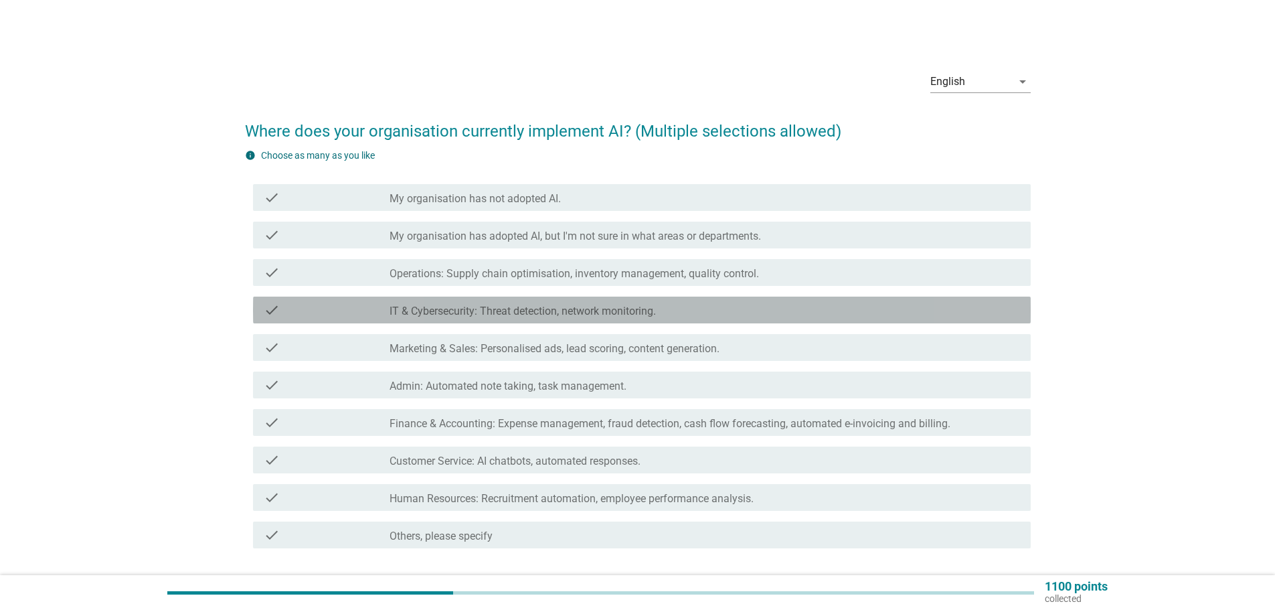
click at [720, 313] on div "check_box_outline_blank IT & Cybersecurity: Threat detection, network monitorin…" at bounding box center [705, 310] width 631 height 16
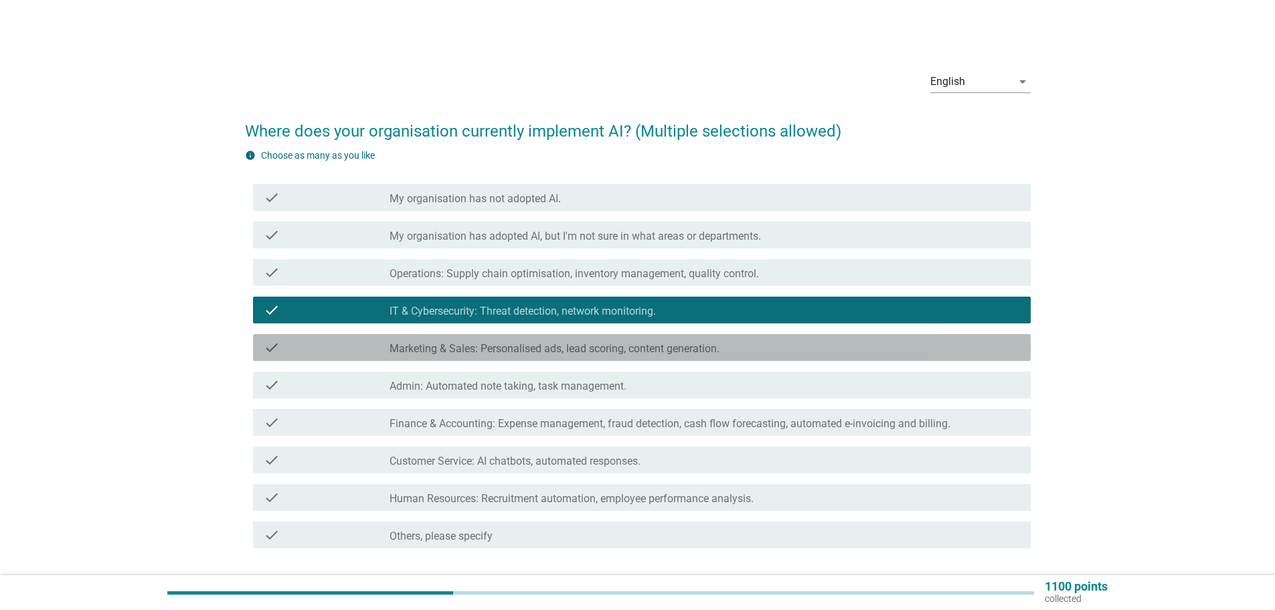
click at [681, 350] on label "Marketing & Sales: Personalised ads, lead scoring, content generation." at bounding box center [555, 348] width 330 height 13
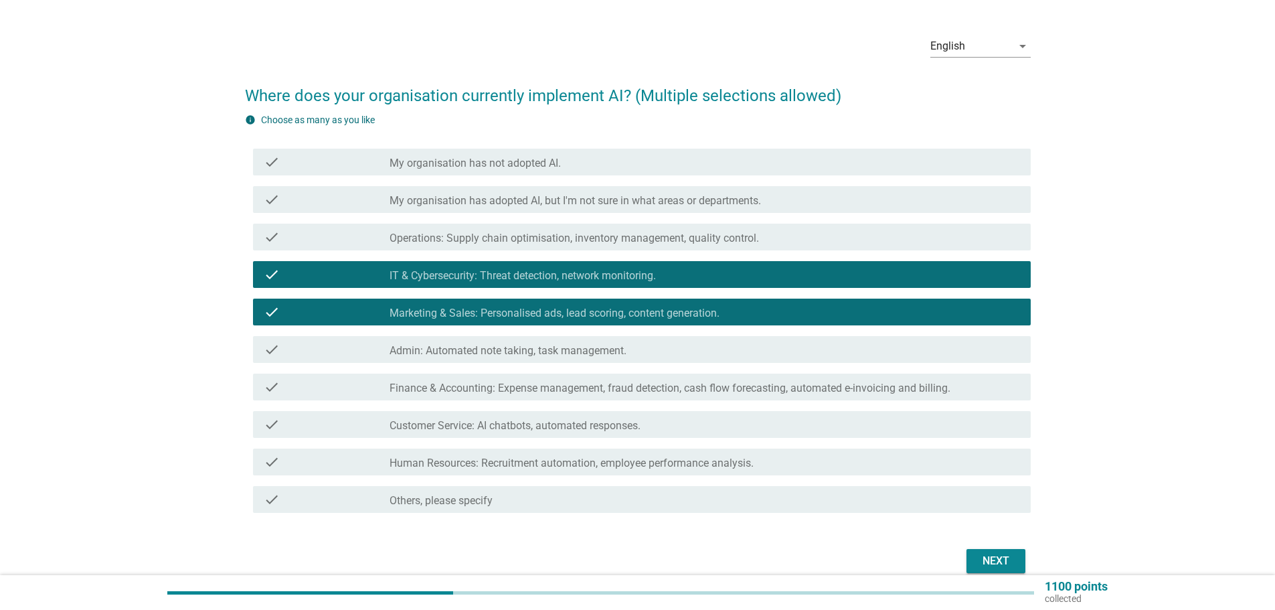
scroll to position [67, 0]
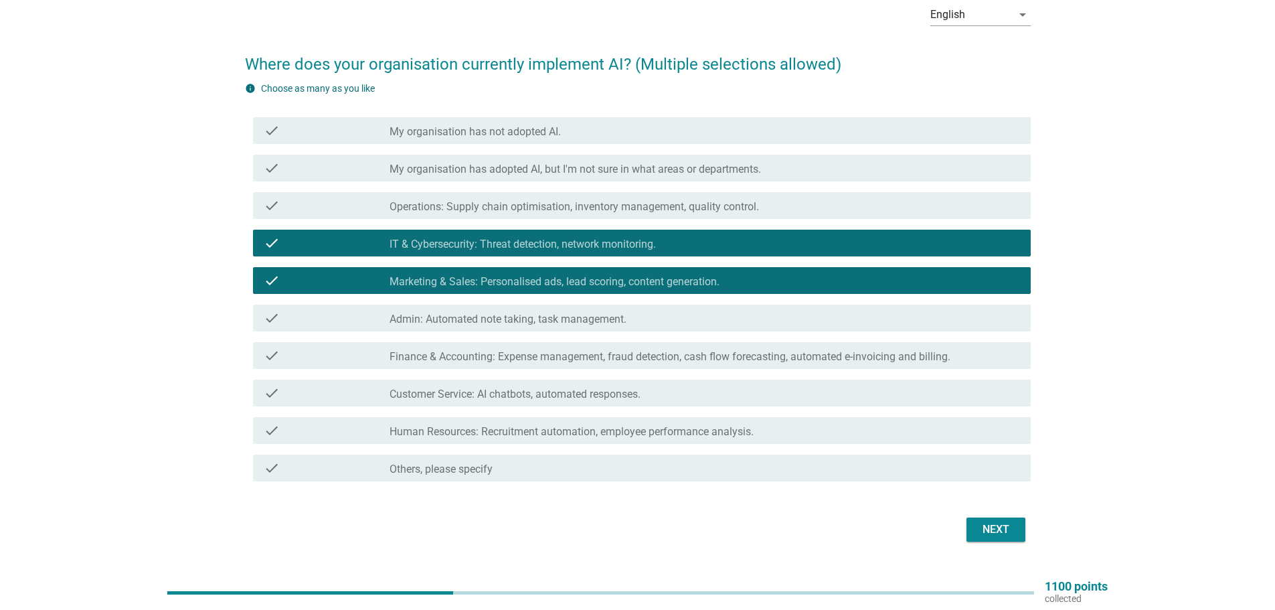
click at [1009, 528] on div "Next" at bounding box center [995, 529] width 37 height 16
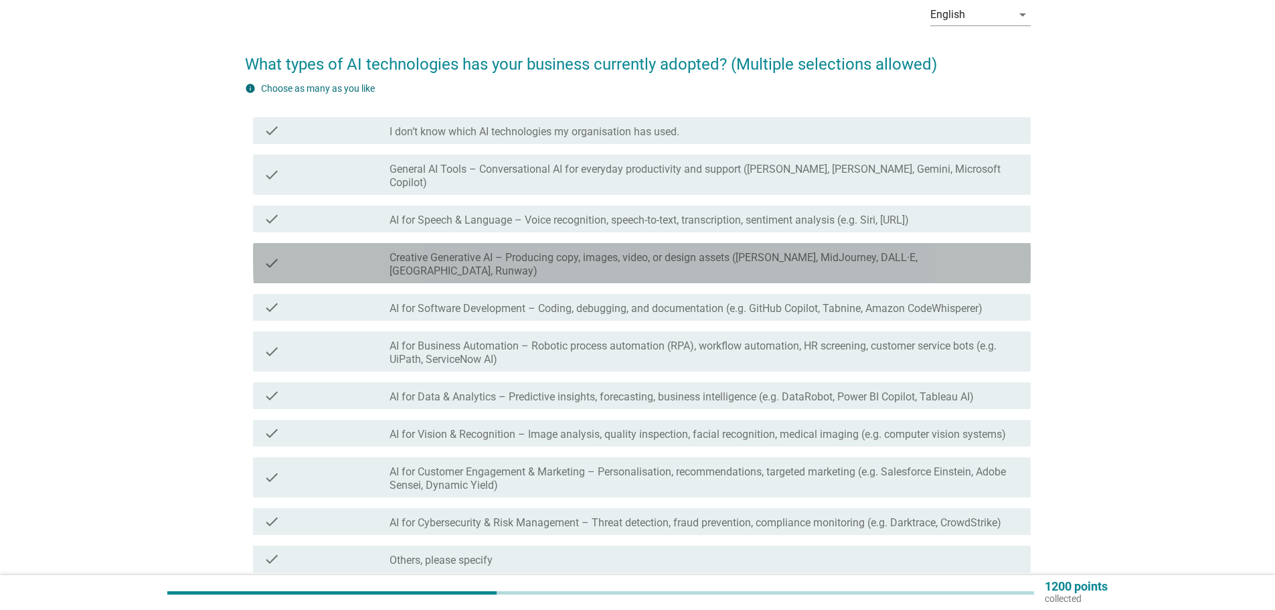
click at [578, 251] on label "Creative Generative AI – Producing copy, images, video, or design assets ([PERS…" at bounding box center [705, 264] width 631 height 27
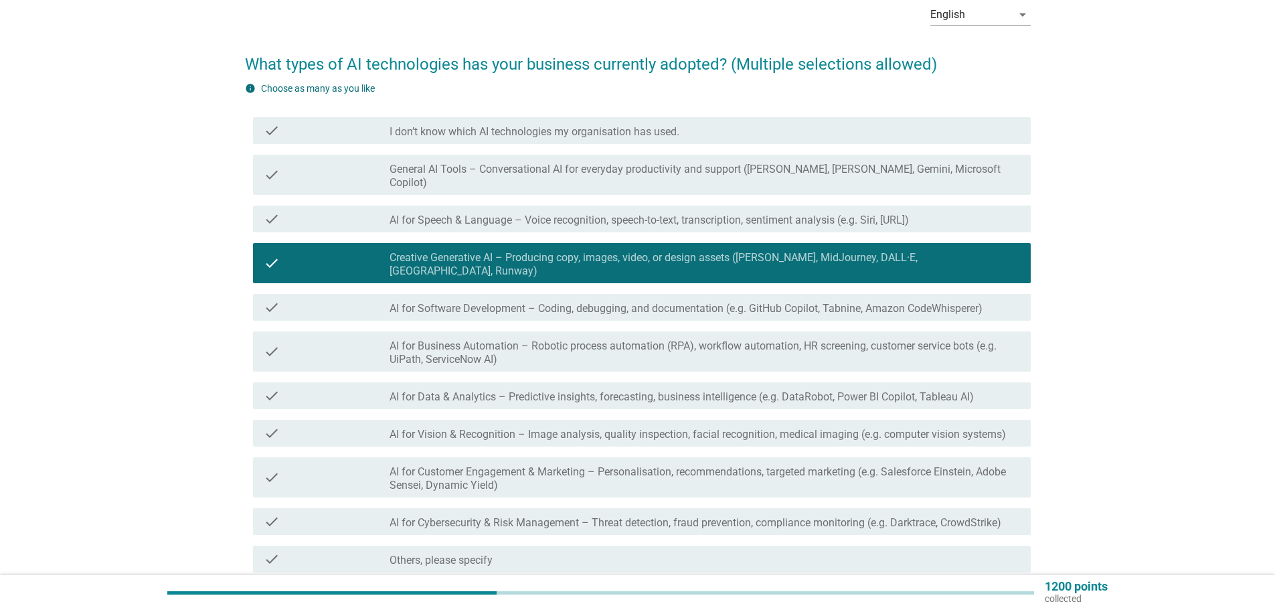
click at [522, 339] on label "AI for Business Automation – Robotic process automation (RPA), workflow automat…" at bounding box center [705, 352] width 631 height 27
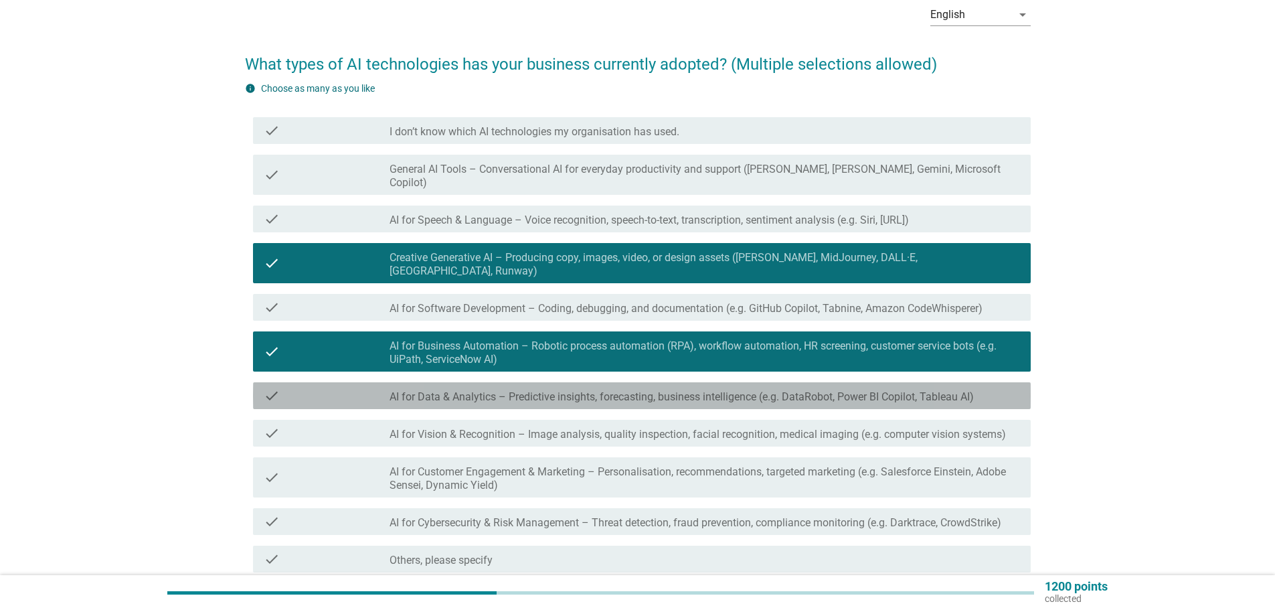
click at [623, 390] on label "AI for Data & Analytics – Predictive insights, forecasting, business intelligen…" at bounding box center [682, 396] width 584 height 13
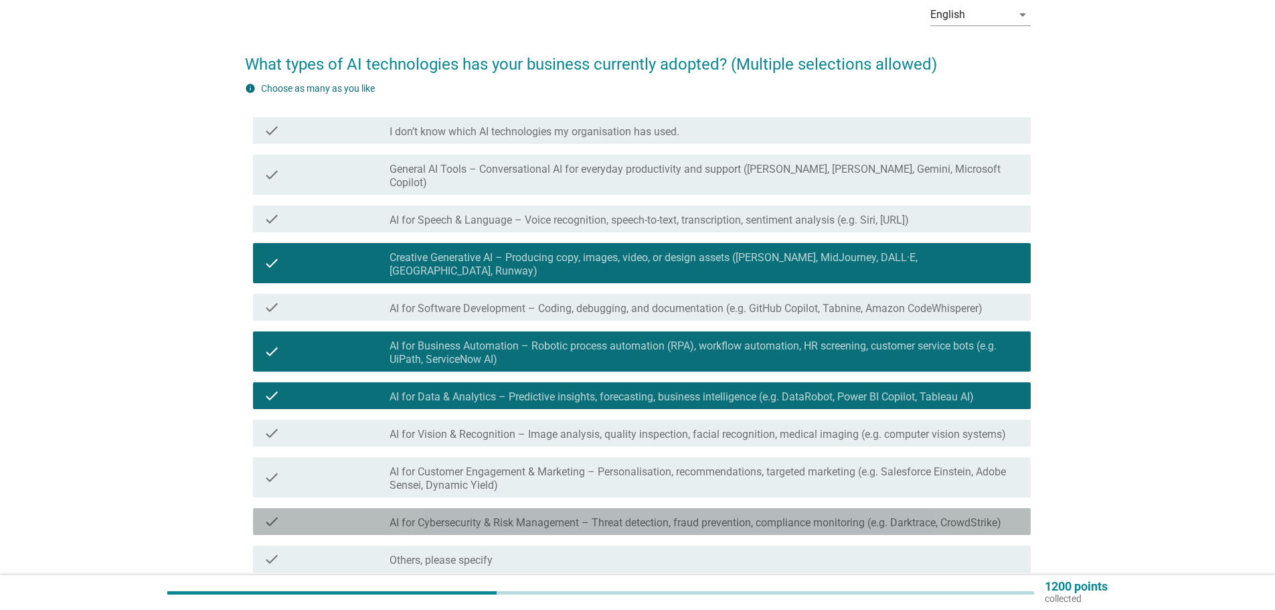
click at [588, 516] on label "AI for Cybersecurity & Risk Management – Threat detection, fraud prevention, co…" at bounding box center [696, 522] width 612 height 13
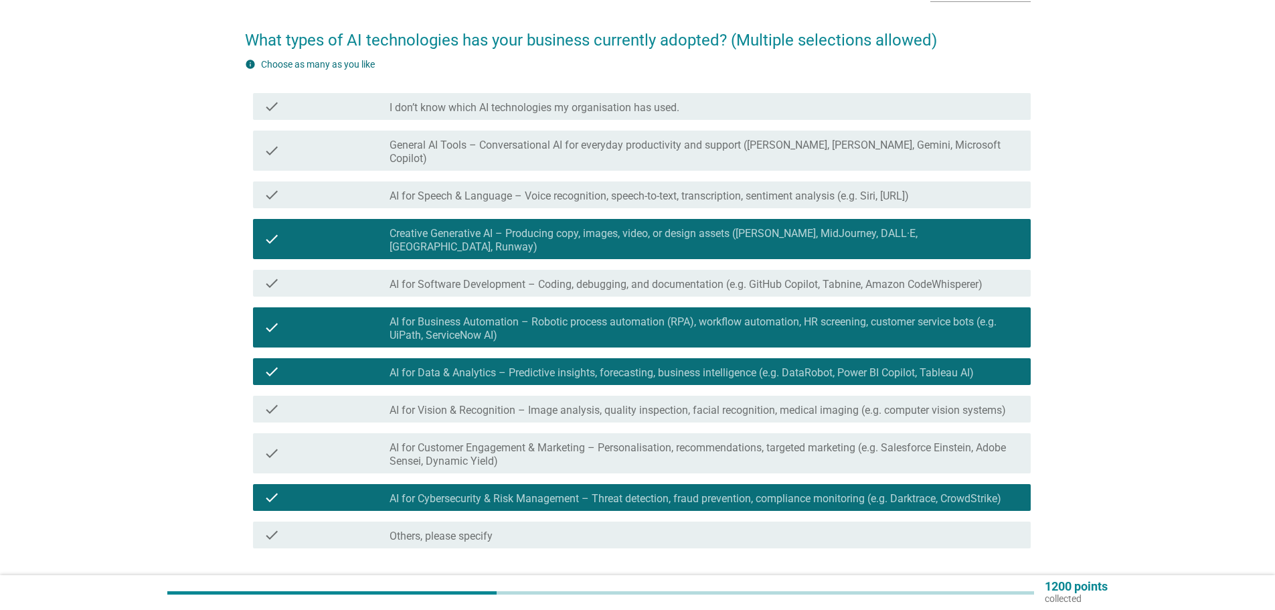
scroll to position [134, 0]
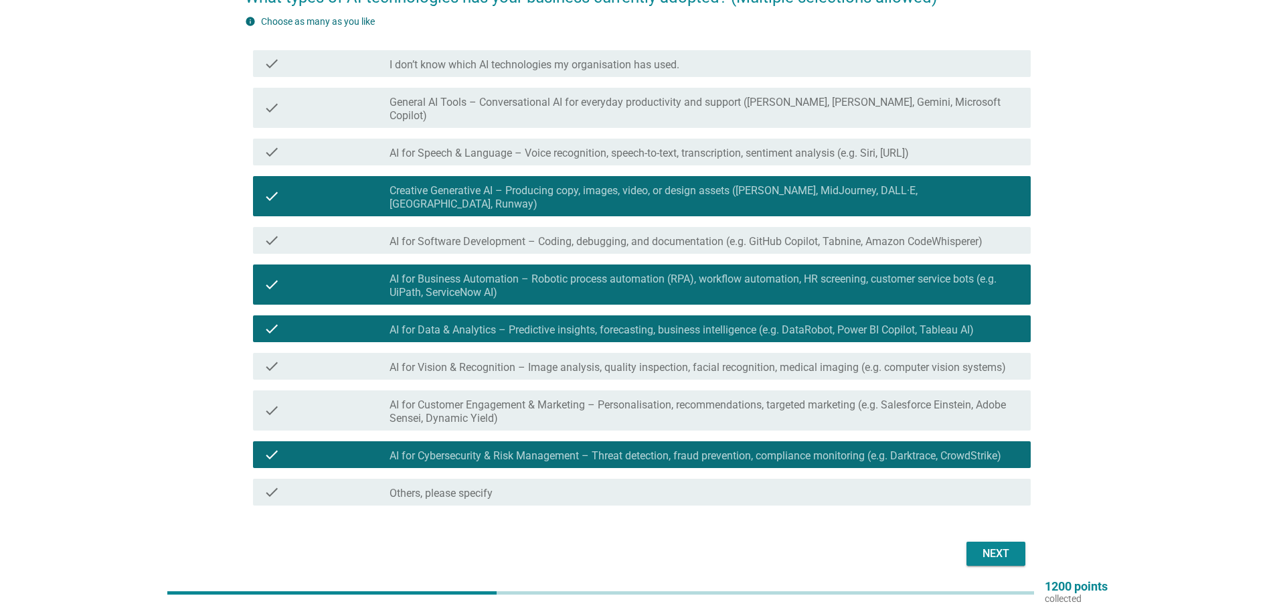
click at [997, 546] on div "Next" at bounding box center [995, 554] width 37 height 16
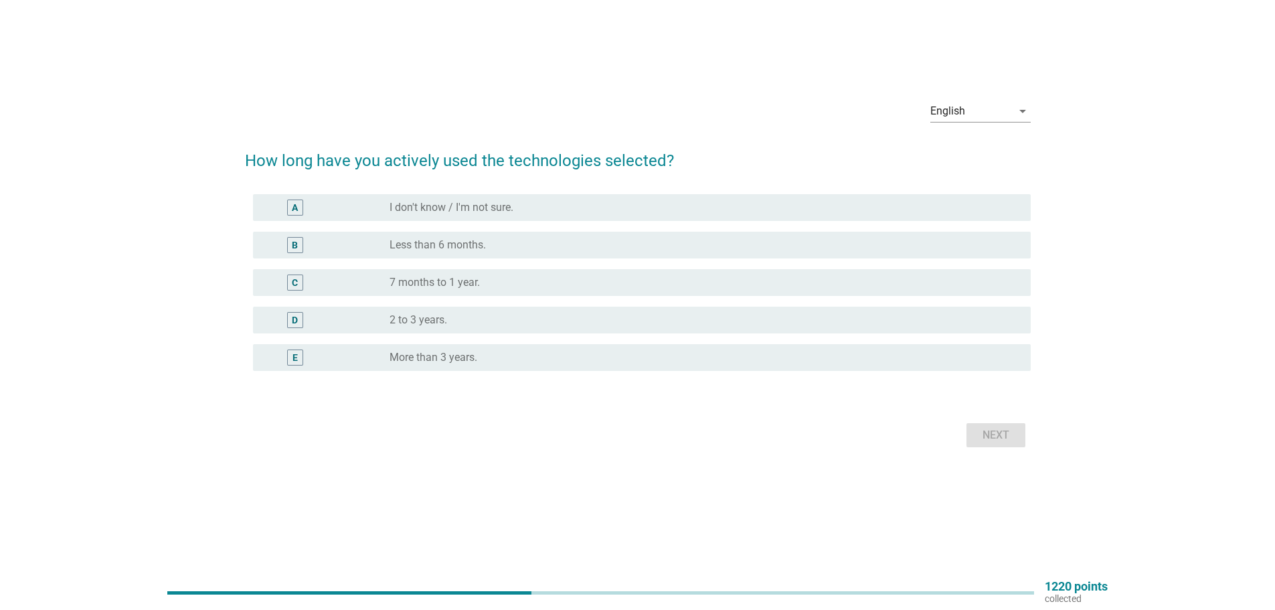
scroll to position [0, 0]
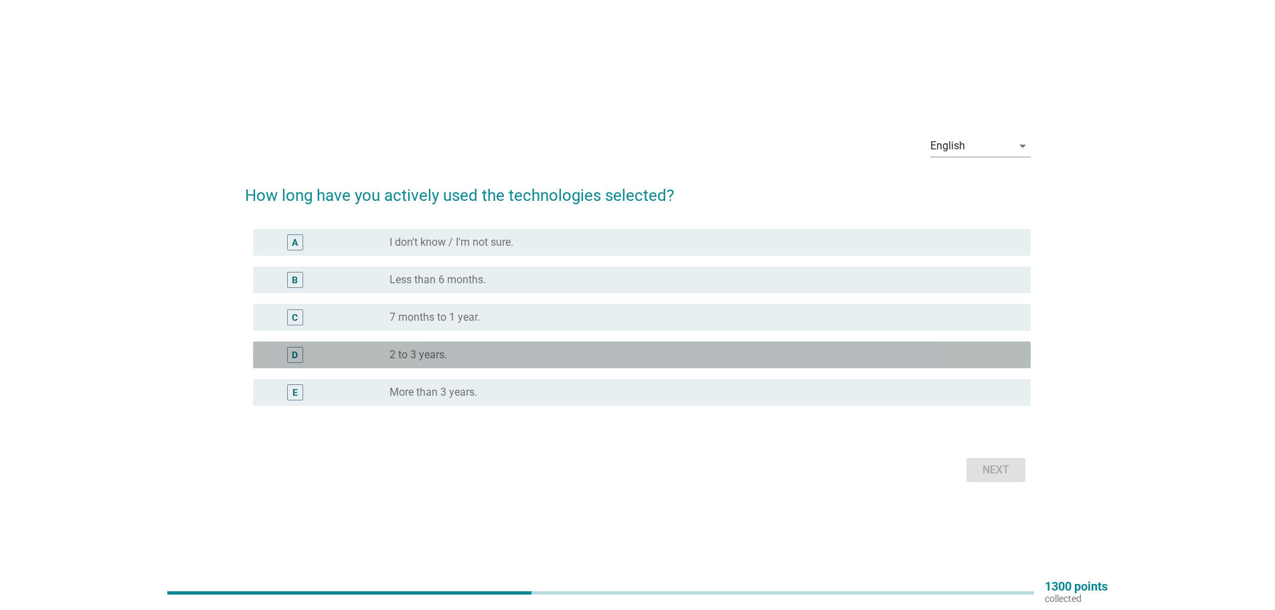
click at [476, 360] on div "radio_button_unchecked 2 to 3 years." at bounding box center [700, 354] width 620 height 13
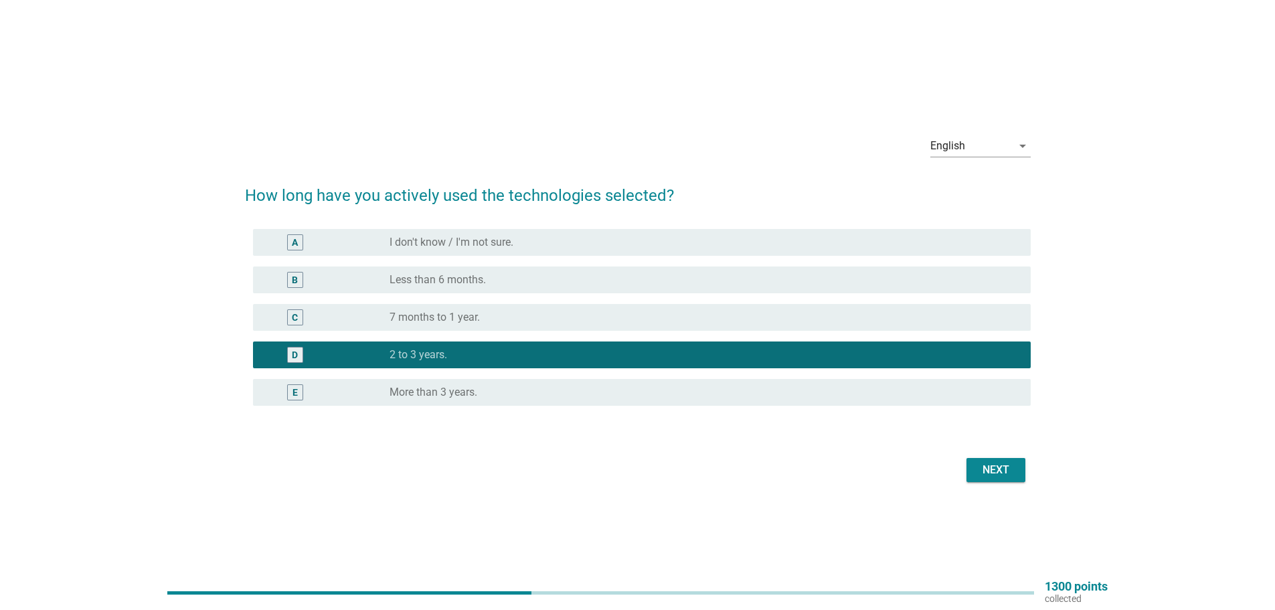
click at [980, 474] on div "Next" at bounding box center [995, 470] width 37 height 16
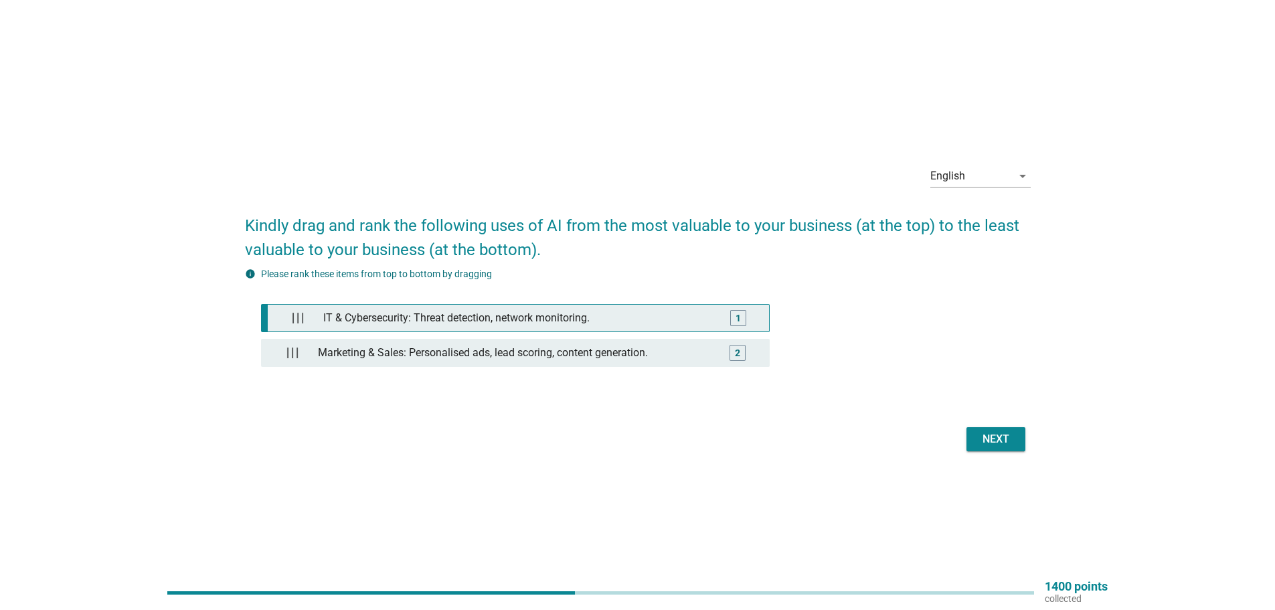
click at [553, 315] on div "IT & Cybersecurity: Threat detection, network monitoring." at bounding box center [518, 318] width 400 height 27
drag, startPoint x: 560, startPoint y: 352, endPoint x: 688, endPoint y: 359, distance: 128.7
click at [560, 353] on div "Marketing & Sales: Personalised ads, lead scoring, content generation." at bounding box center [518, 352] width 400 height 27
click at [993, 441] on div "Next" at bounding box center [995, 439] width 37 height 16
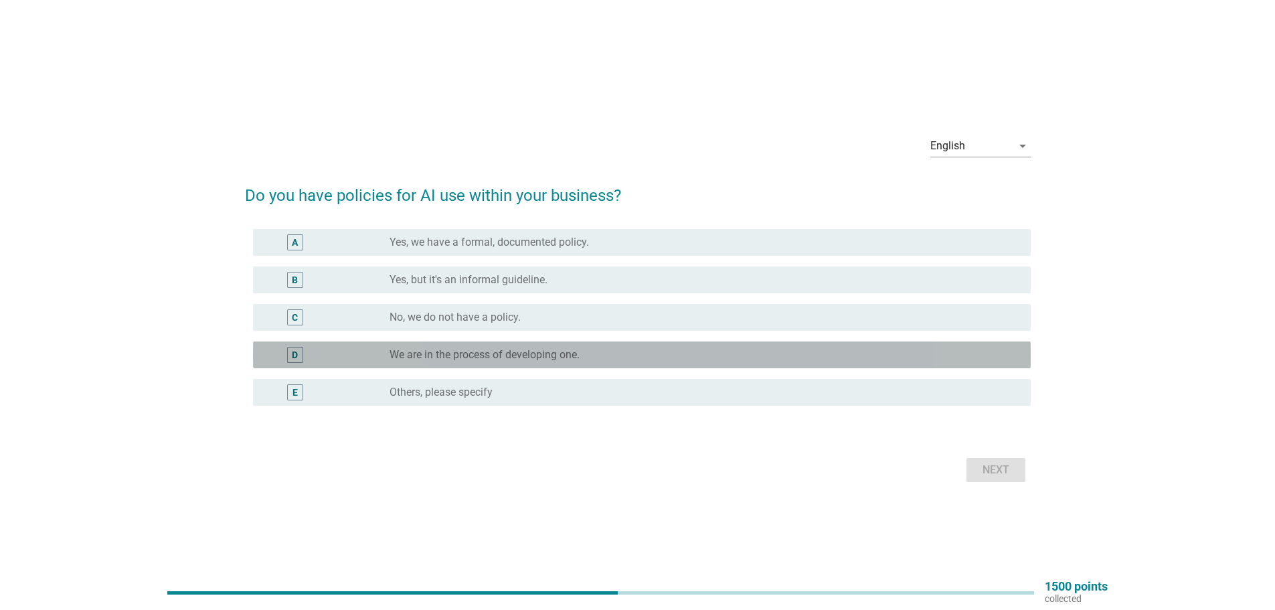
click at [513, 364] on div "D radio_button_unchecked We are in the process of developing one." at bounding box center [642, 354] width 778 height 27
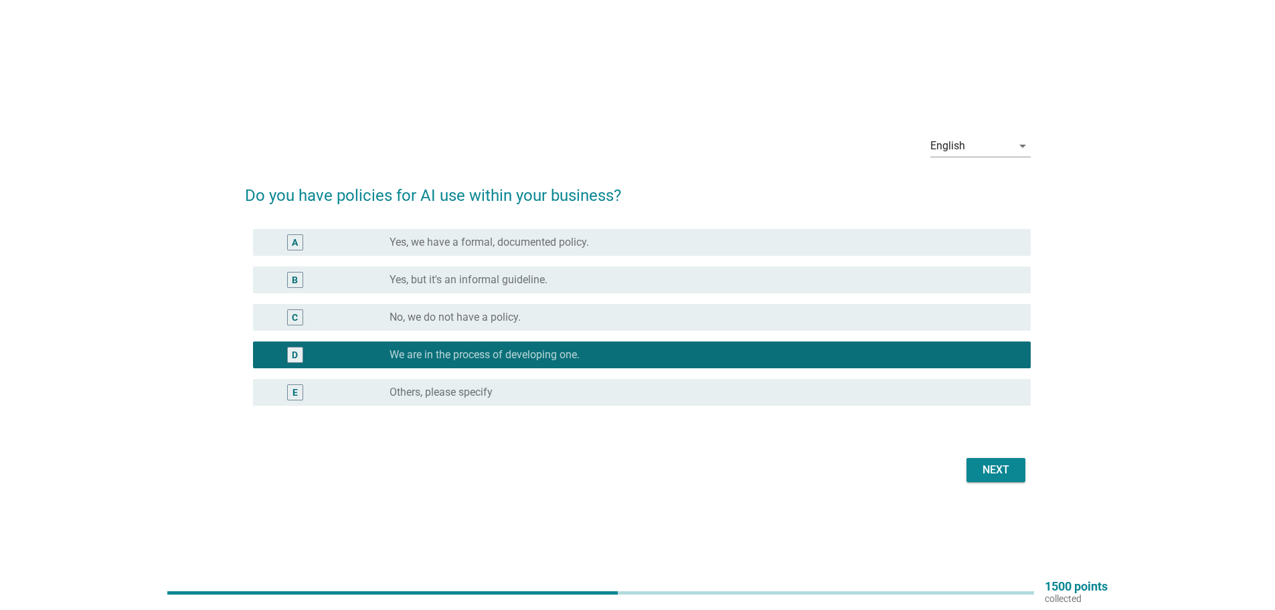
click at [1019, 466] on button "Next" at bounding box center [996, 470] width 59 height 24
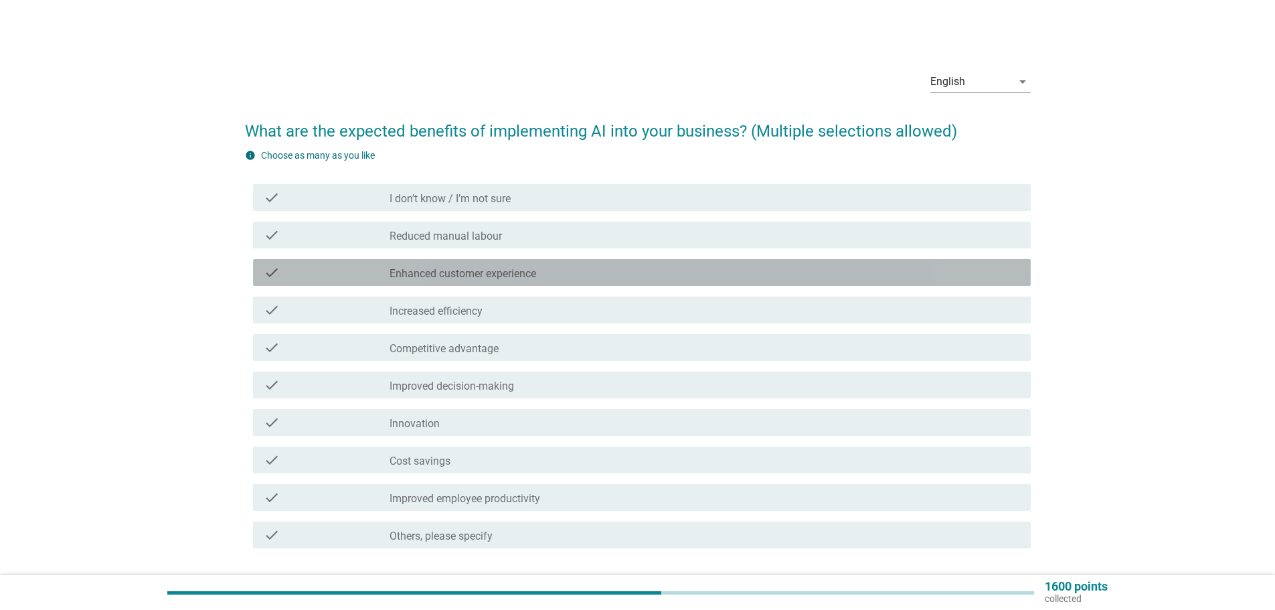
click at [517, 280] on div "check check_box_outline_blank Enhanced customer experience" at bounding box center [642, 272] width 778 height 27
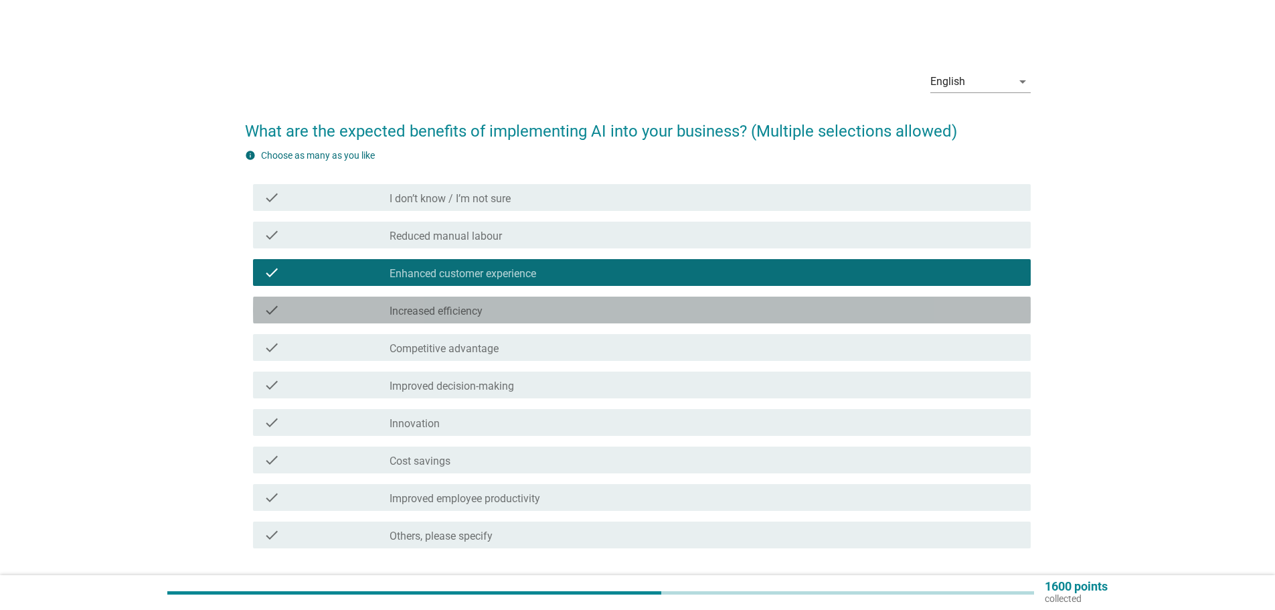
click at [486, 308] on div "check_box_outline_blank Increased efficiency" at bounding box center [705, 310] width 631 height 16
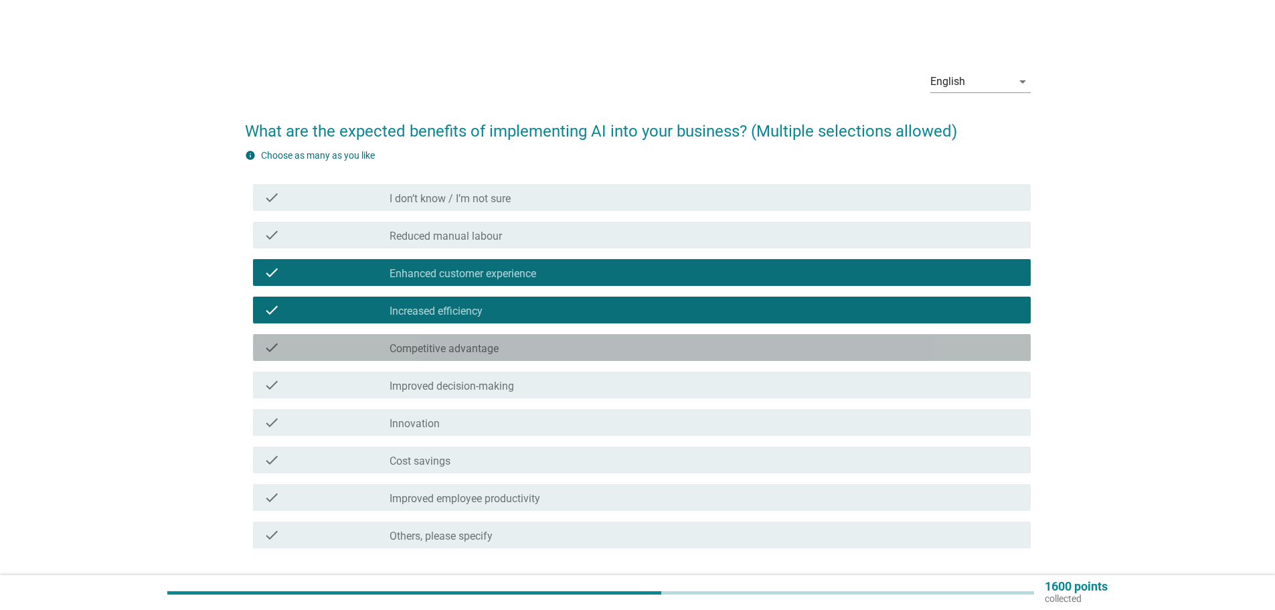
click at [474, 351] on label "Competitive advantage" at bounding box center [444, 348] width 109 height 13
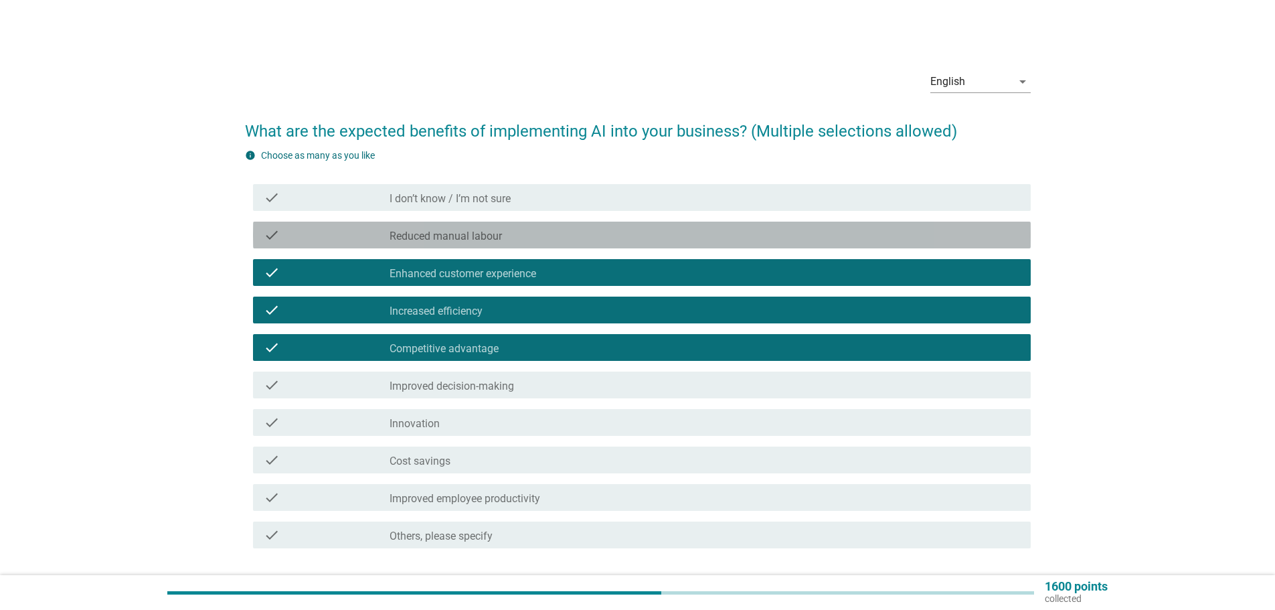
click at [508, 236] on div "check_box_outline_blank Reduced manual labour" at bounding box center [705, 235] width 631 height 16
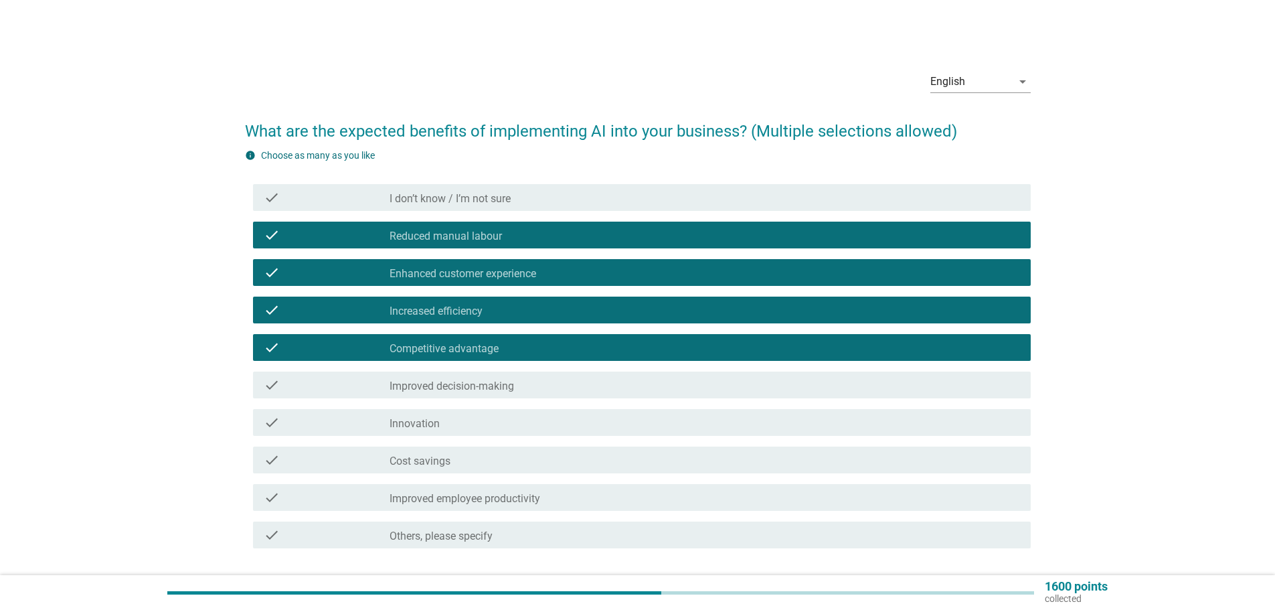
click at [475, 384] on label "Improved decision-making" at bounding box center [452, 386] width 125 height 13
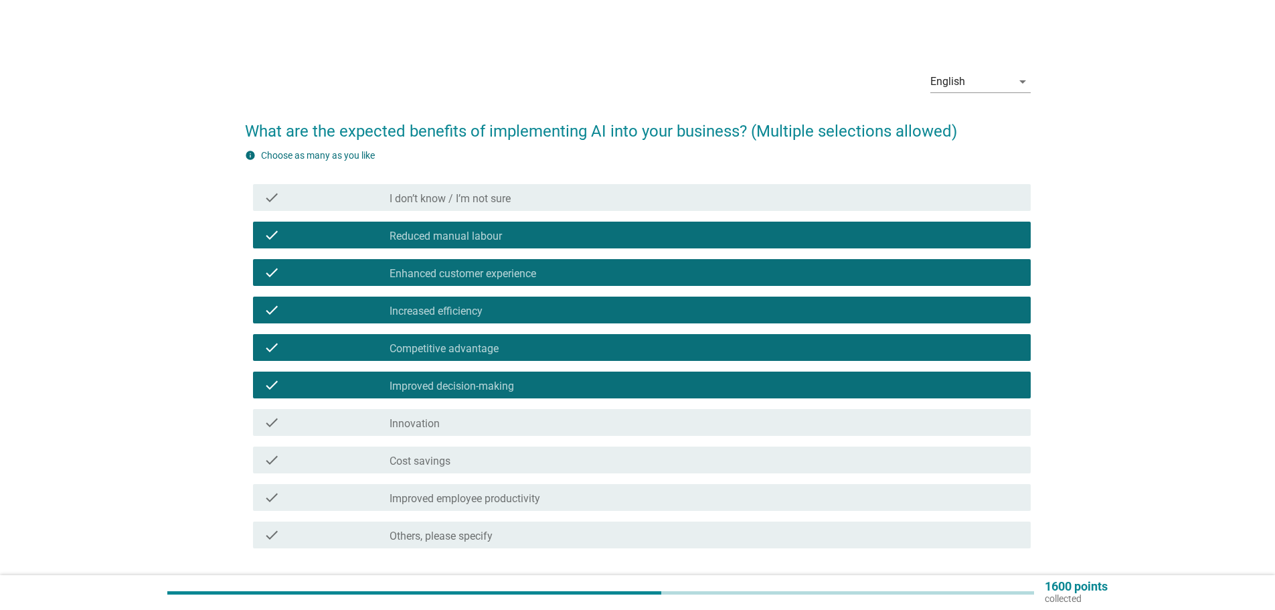
drag, startPoint x: 428, startPoint y: 421, endPoint x: 423, endPoint y: 431, distance: 11.4
click at [423, 431] on div "check check_box_outline_blank Innovation" at bounding box center [642, 422] width 778 height 27
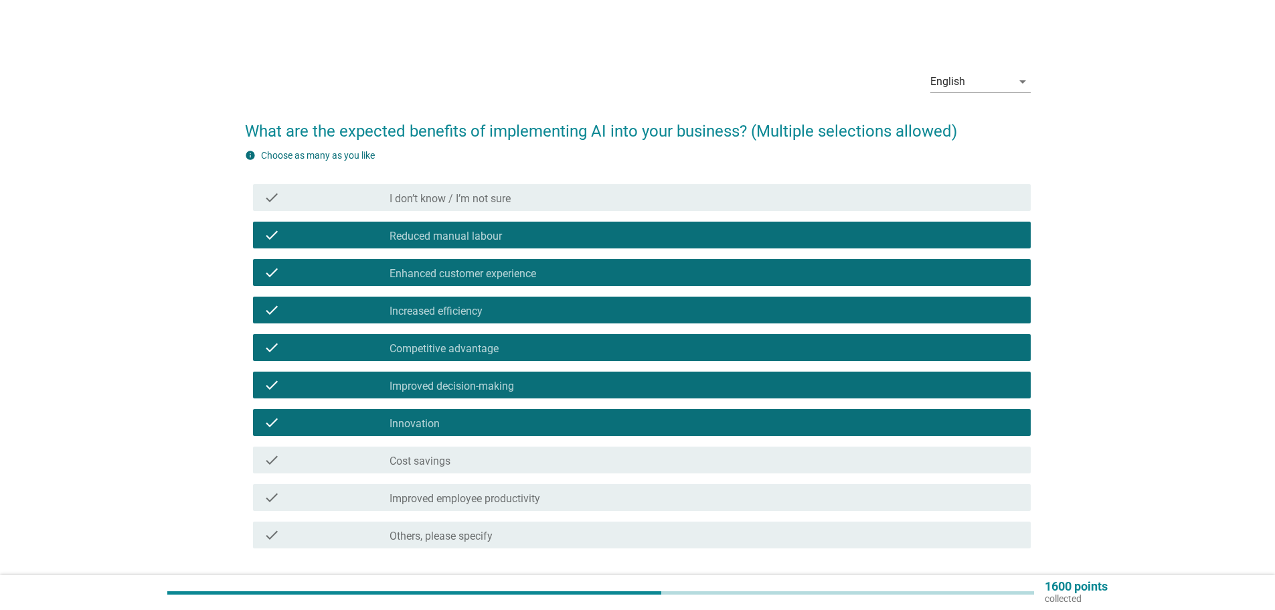
scroll to position [67, 0]
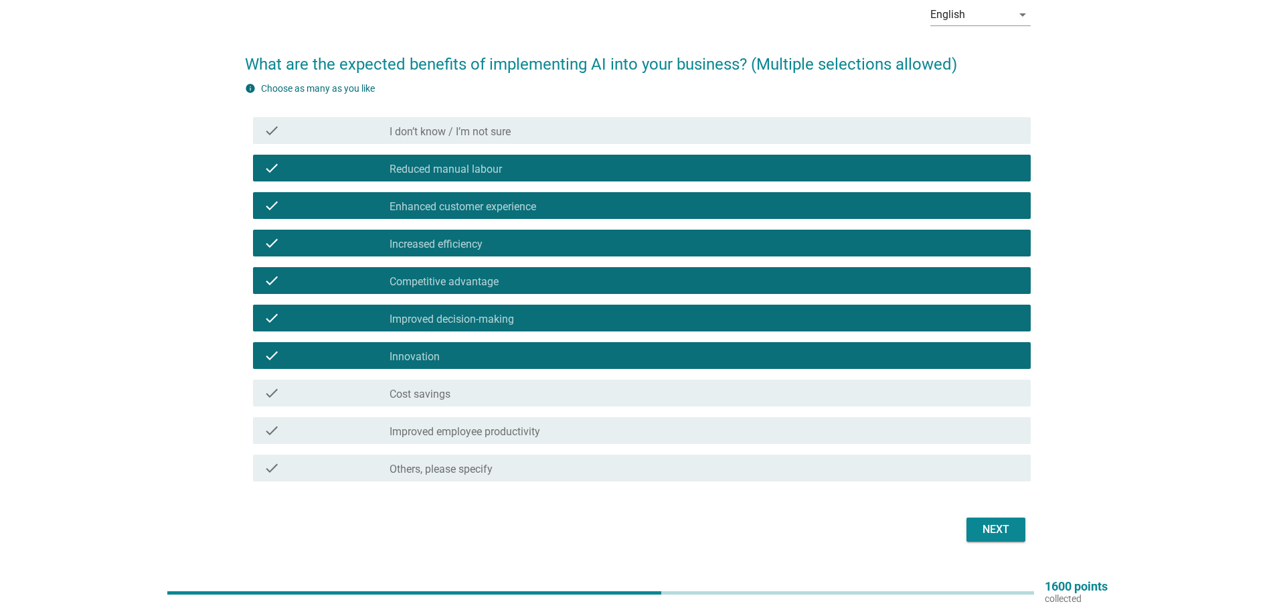
click at [666, 436] on div "check_box_outline_blank Improved employee productivity" at bounding box center [705, 430] width 631 height 16
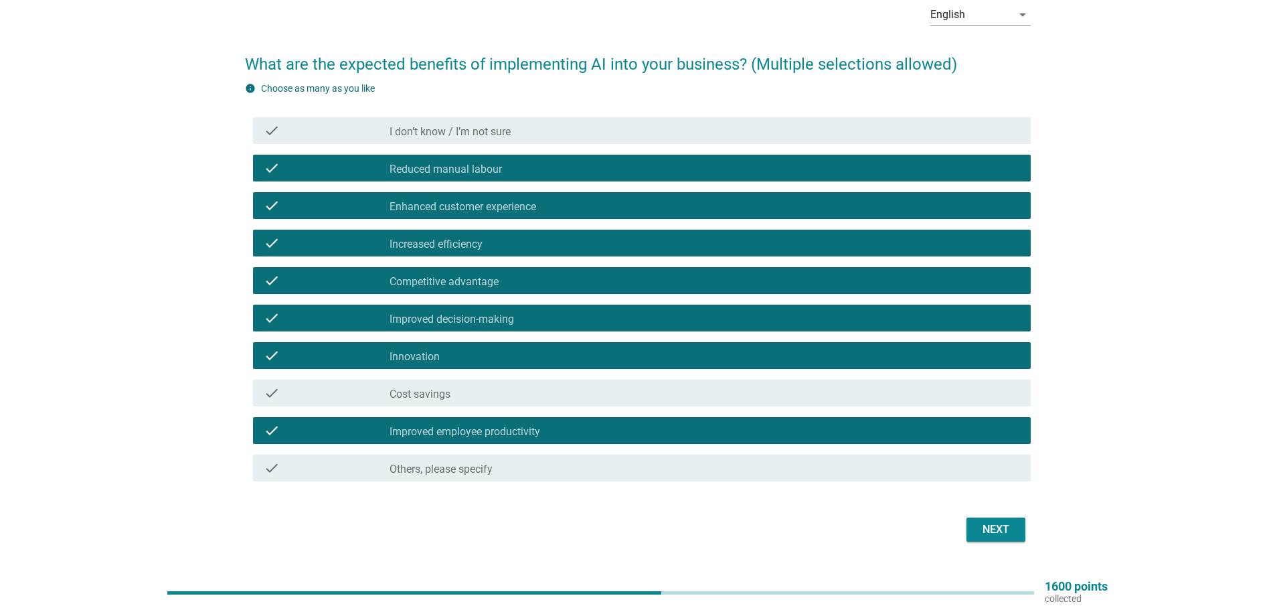
click at [995, 536] on div "Next" at bounding box center [995, 529] width 37 height 16
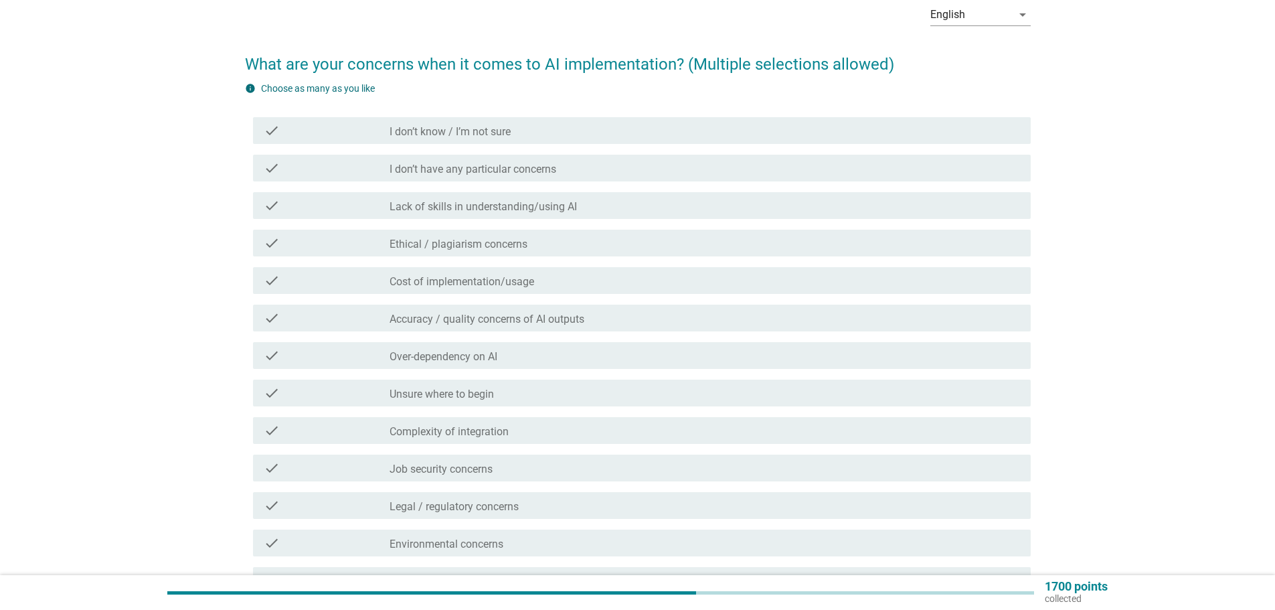
click at [547, 206] on label "Lack of skills in understanding/using AI" at bounding box center [483, 206] width 187 height 13
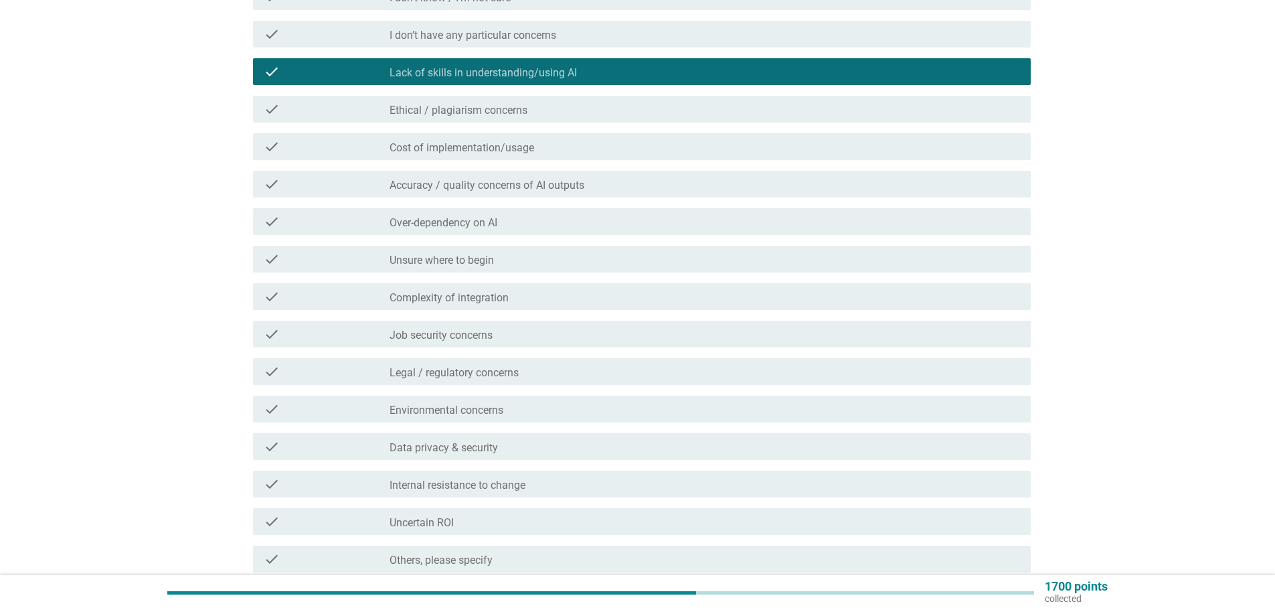
scroll to position [268, 0]
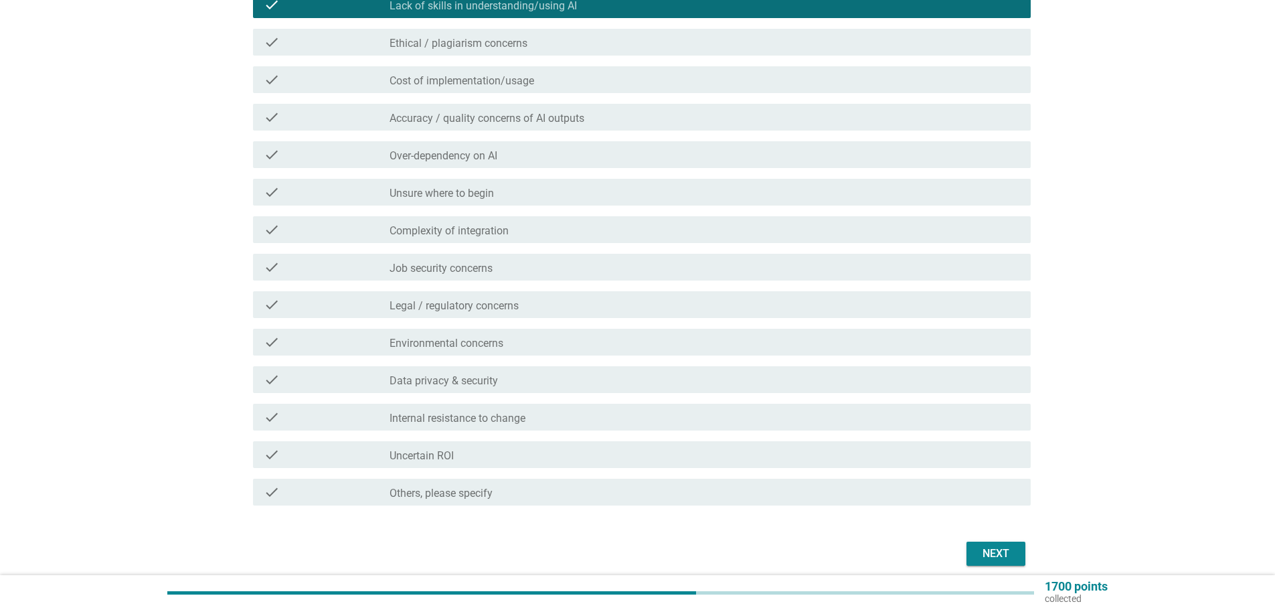
click at [567, 118] on label "Accuracy / quality concerns of AI outputs" at bounding box center [487, 118] width 195 height 13
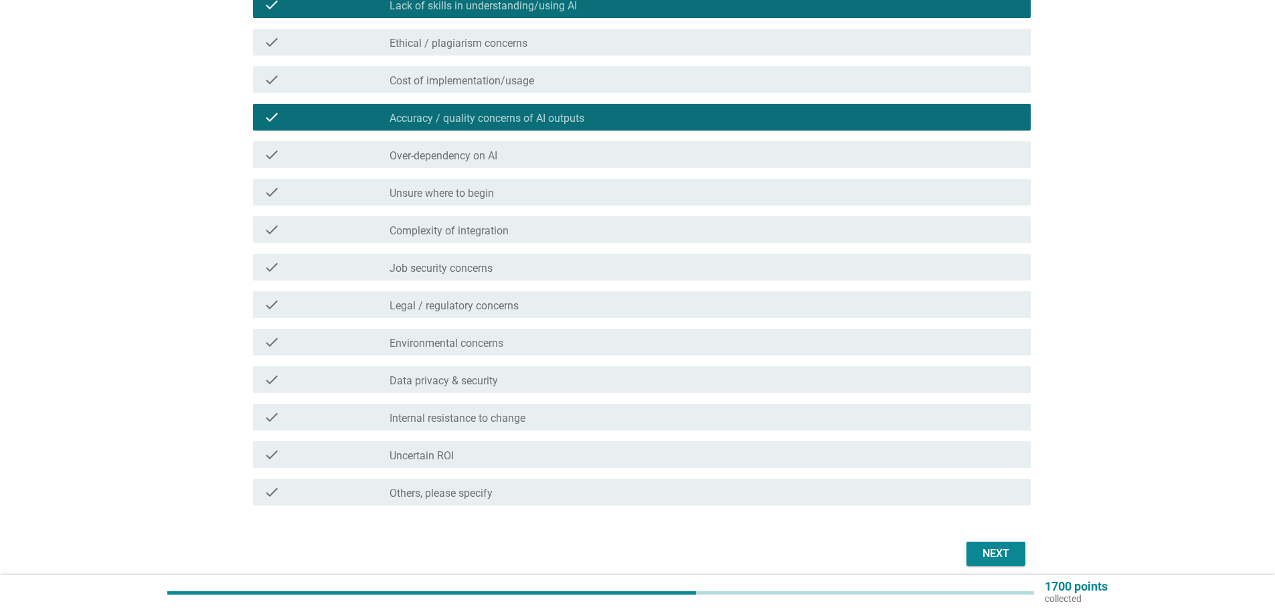
click at [531, 157] on div "check_box_outline_blank Over-dependency on AI" at bounding box center [705, 155] width 631 height 16
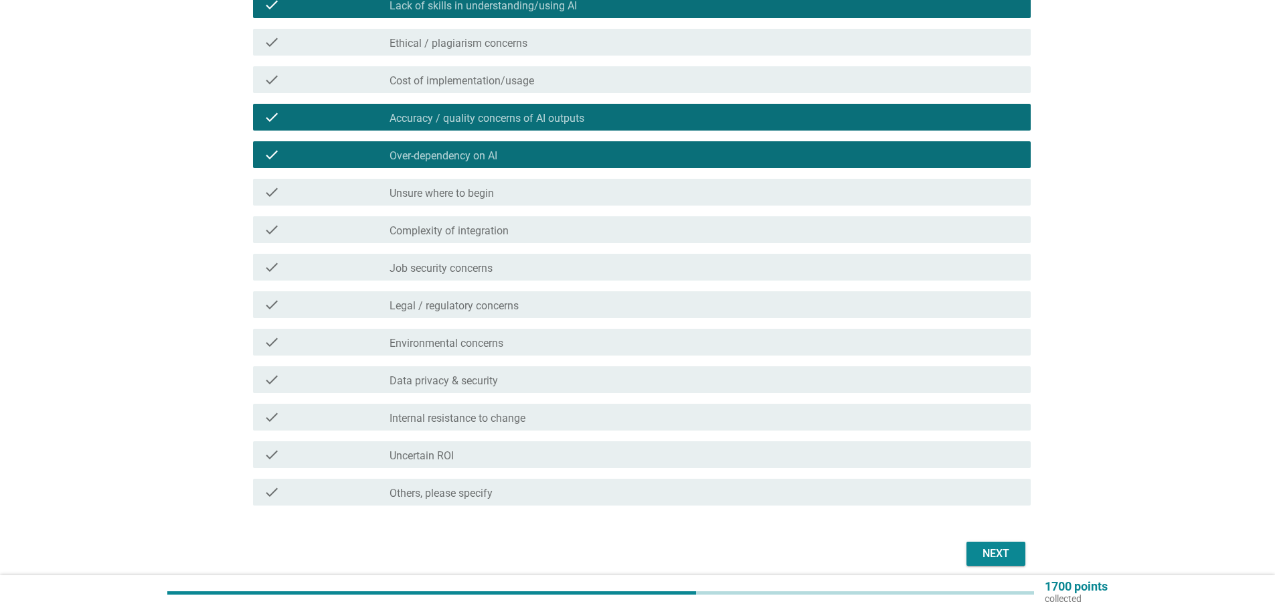
scroll to position [323, 0]
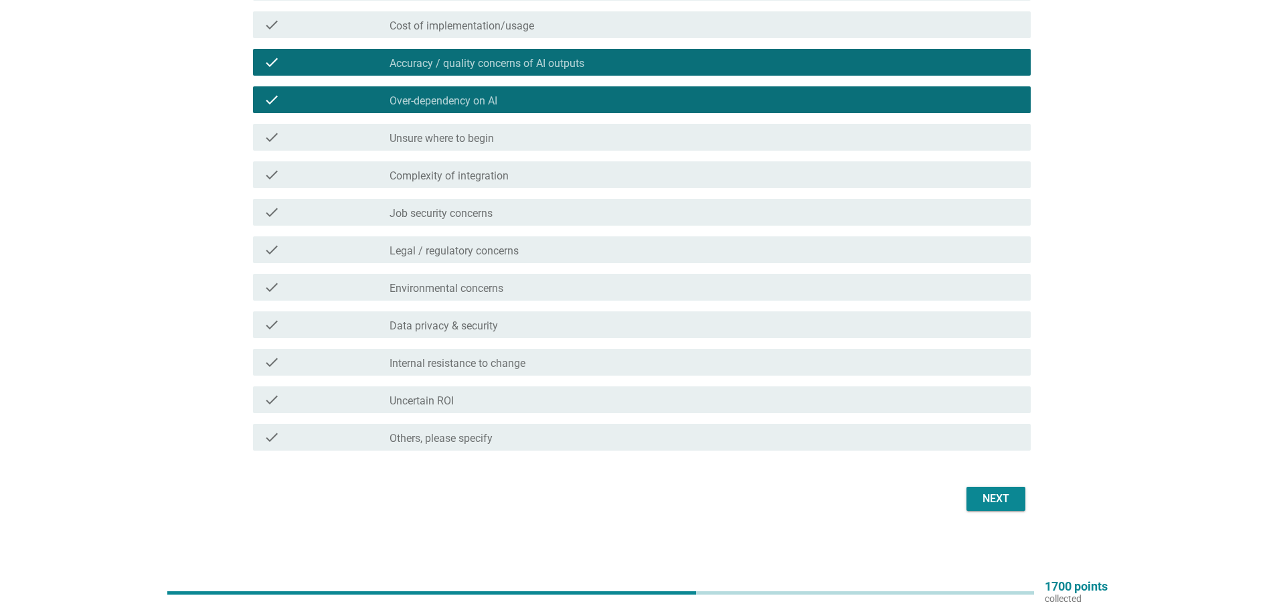
click at [572, 330] on div "check_box_outline_blank Data privacy & security" at bounding box center [705, 325] width 631 height 16
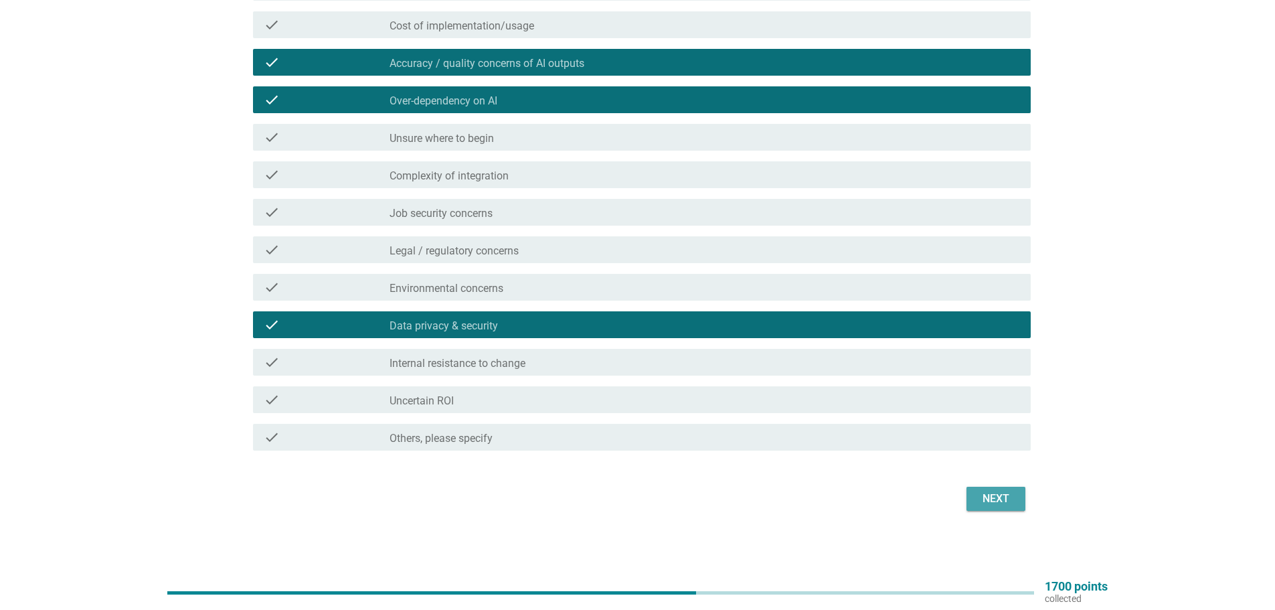
click at [984, 497] on div "Next" at bounding box center [995, 499] width 37 height 16
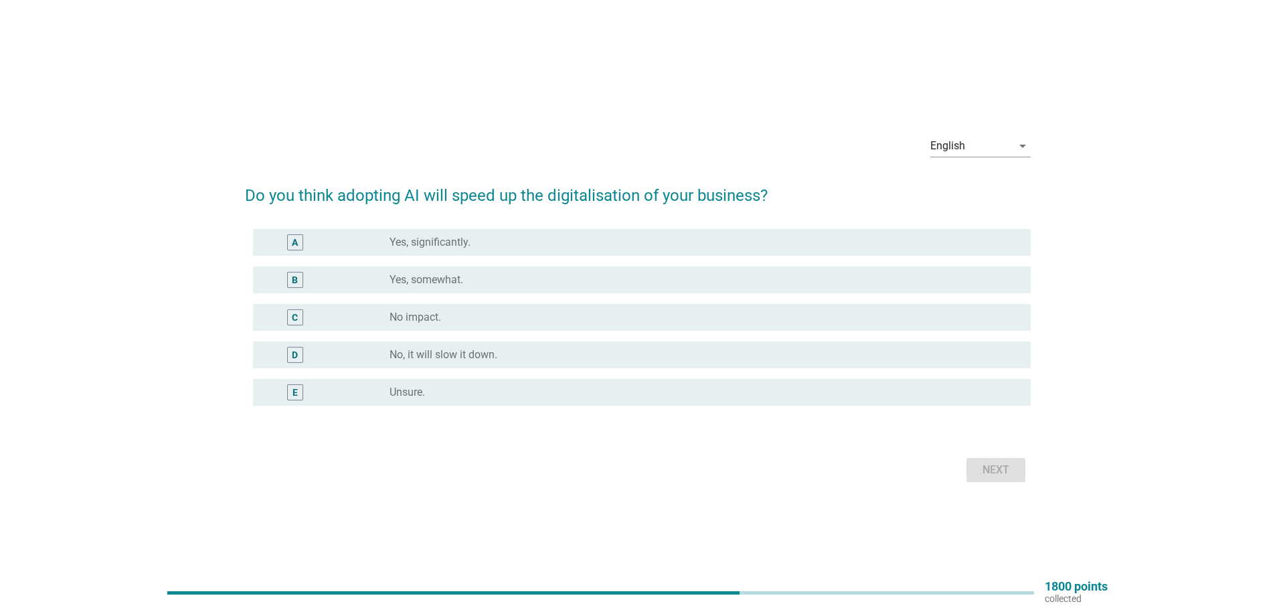
click at [459, 284] on label "Yes, somewhat." at bounding box center [427, 279] width 74 height 13
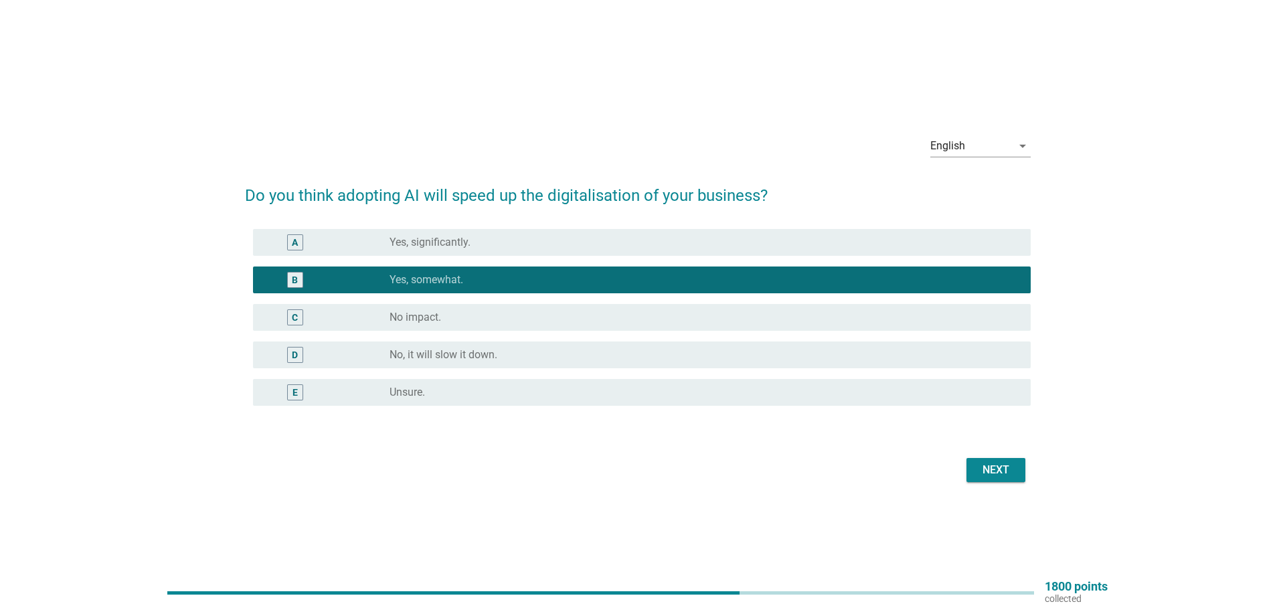
click at [1003, 473] on div "Next" at bounding box center [995, 470] width 37 height 16
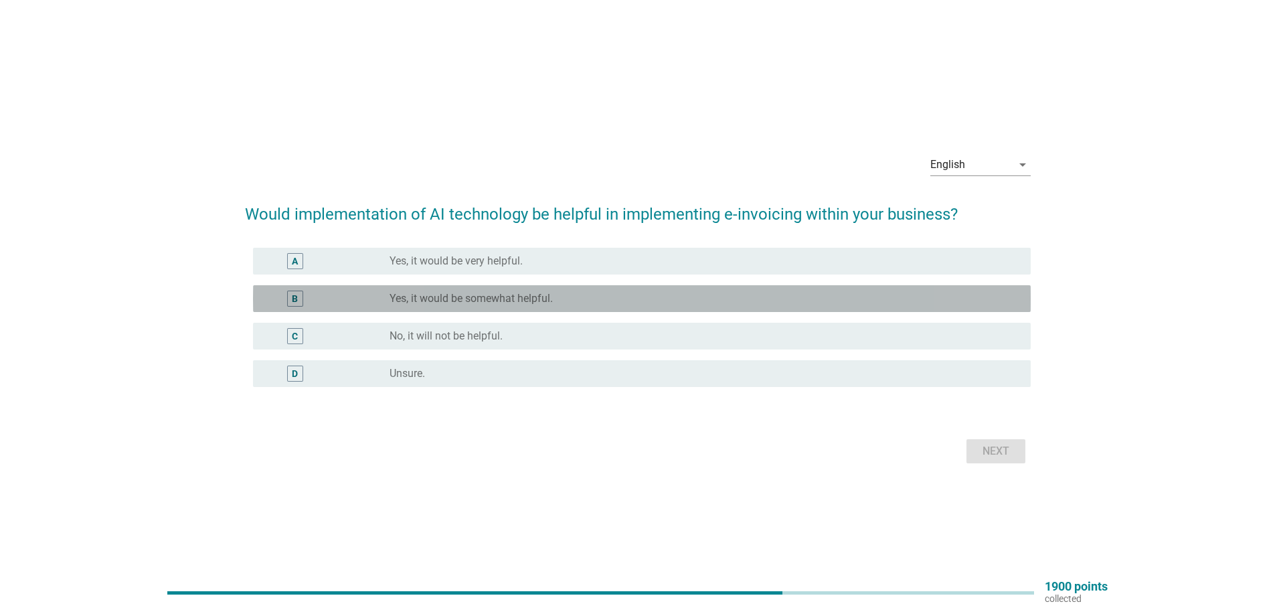
click at [505, 297] on label "Yes, it would be somewhat helpful." at bounding box center [471, 298] width 163 height 13
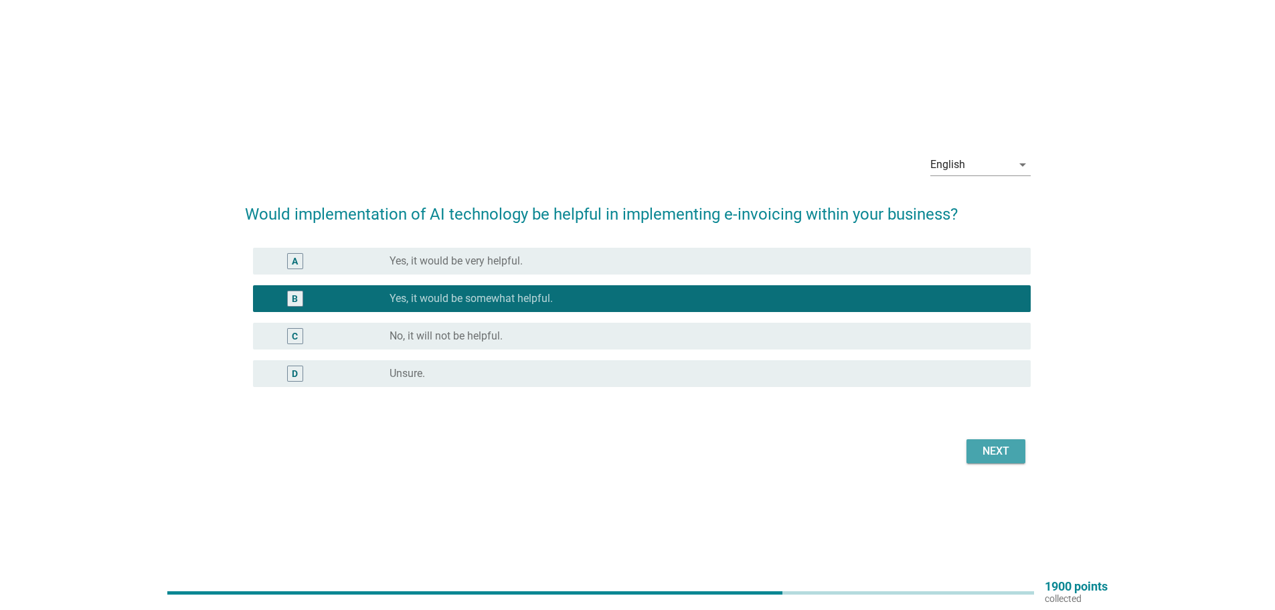
click at [967, 452] on button "Next" at bounding box center [996, 451] width 59 height 24
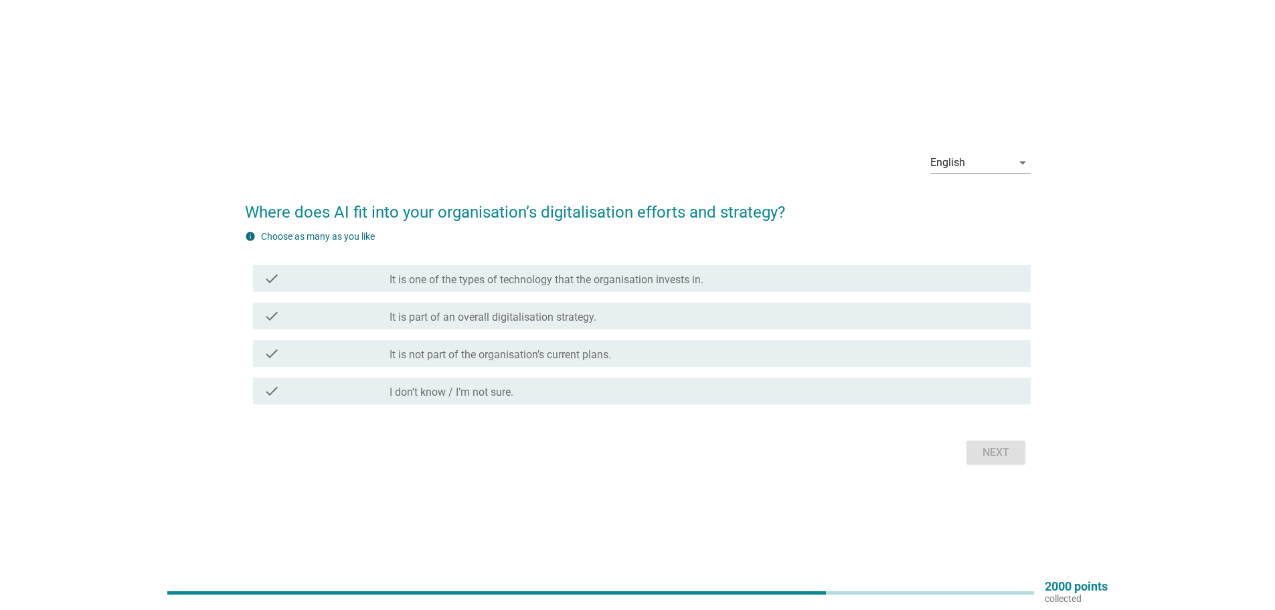
click at [612, 268] on div "check check_box_outline_blank It is one of the types of technology that the org…" at bounding box center [642, 278] width 778 height 27
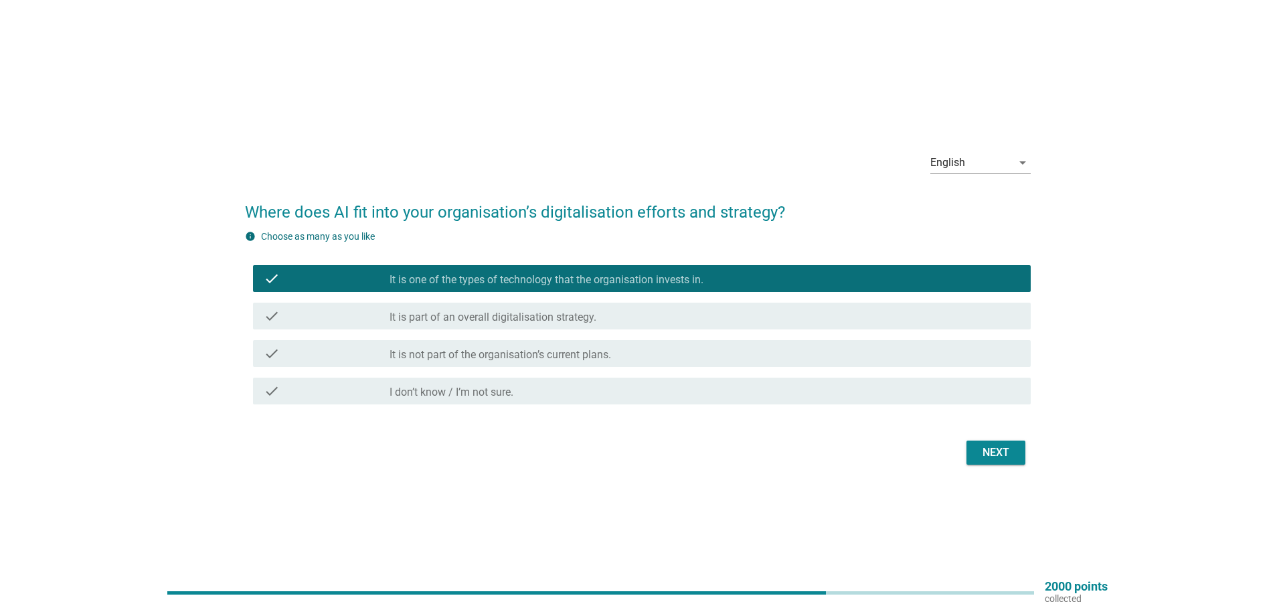
click at [969, 451] on button "Next" at bounding box center [996, 452] width 59 height 24
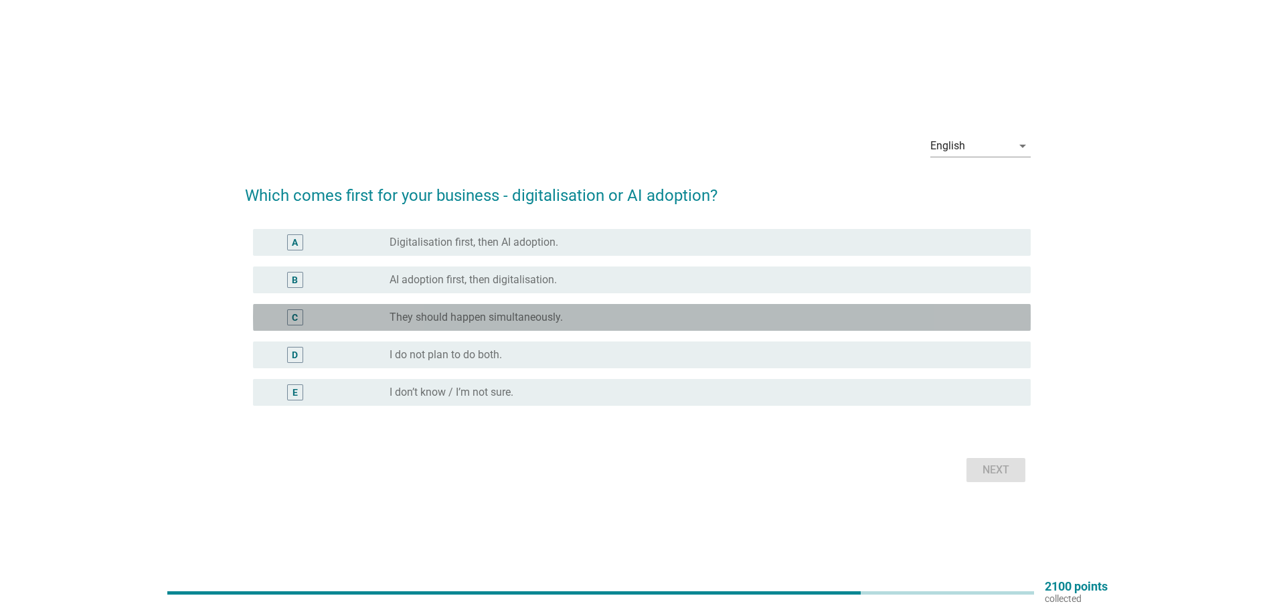
click at [526, 313] on label "They should happen simultaneously." at bounding box center [476, 317] width 173 height 13
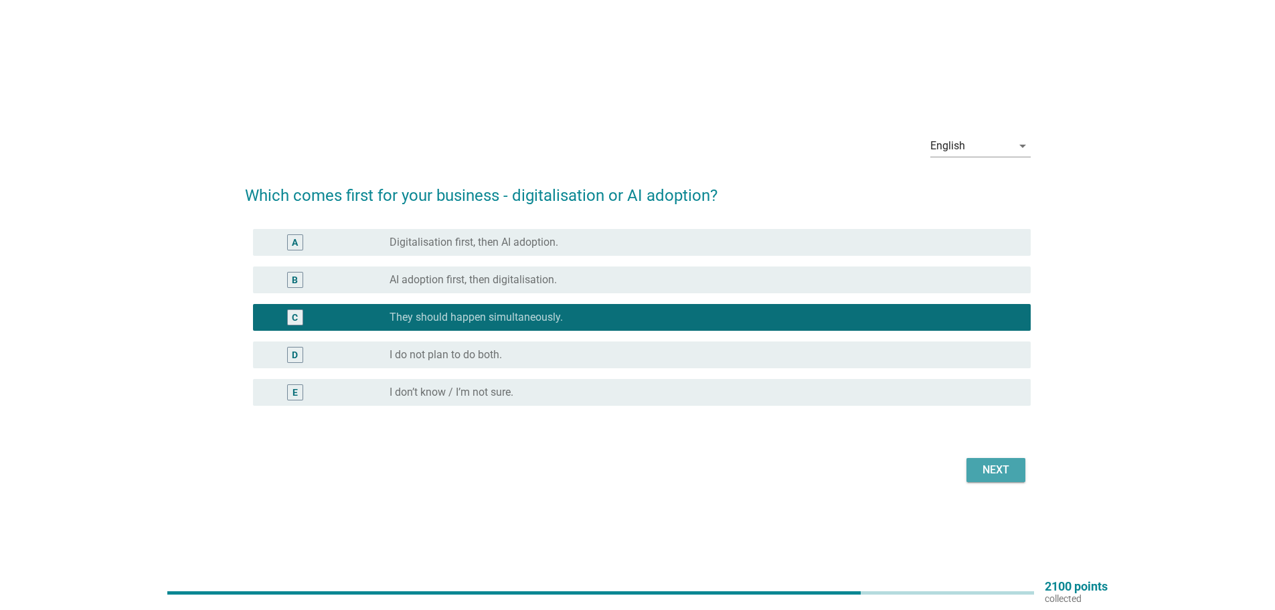
click at [980, 471] on div "Next" at bounding box center [995, 470] width 37 height 16
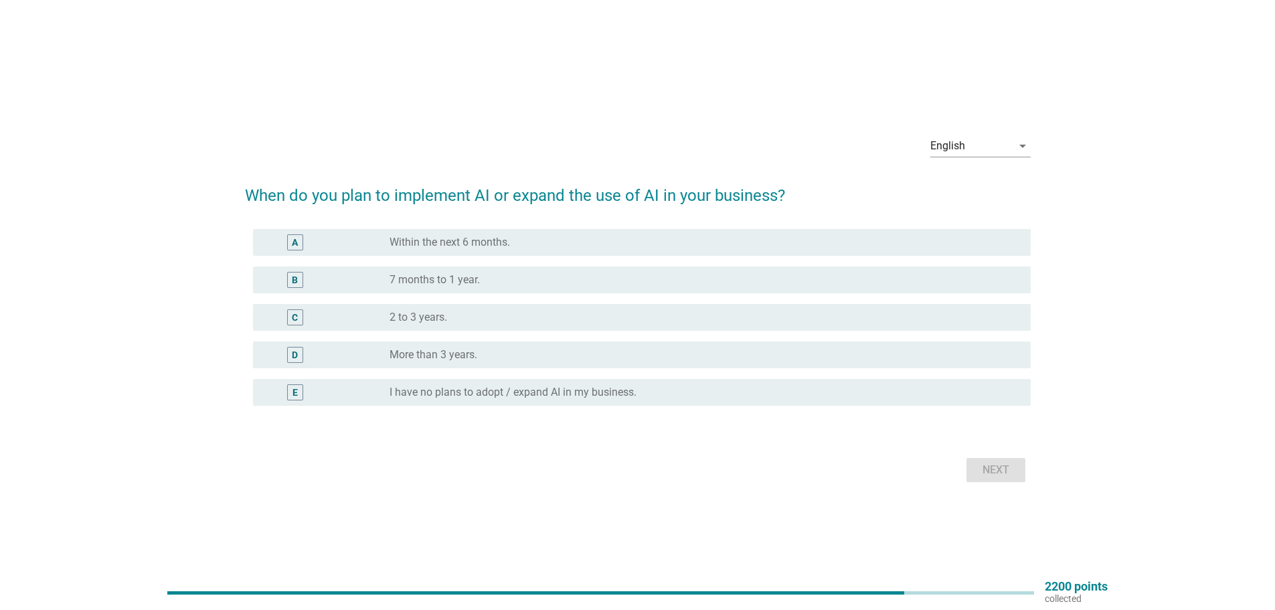
click at [503, 274] on div "radio_button_unchecked 7 months to 1 year." at bounding box center [700, 279] width 620 height 13
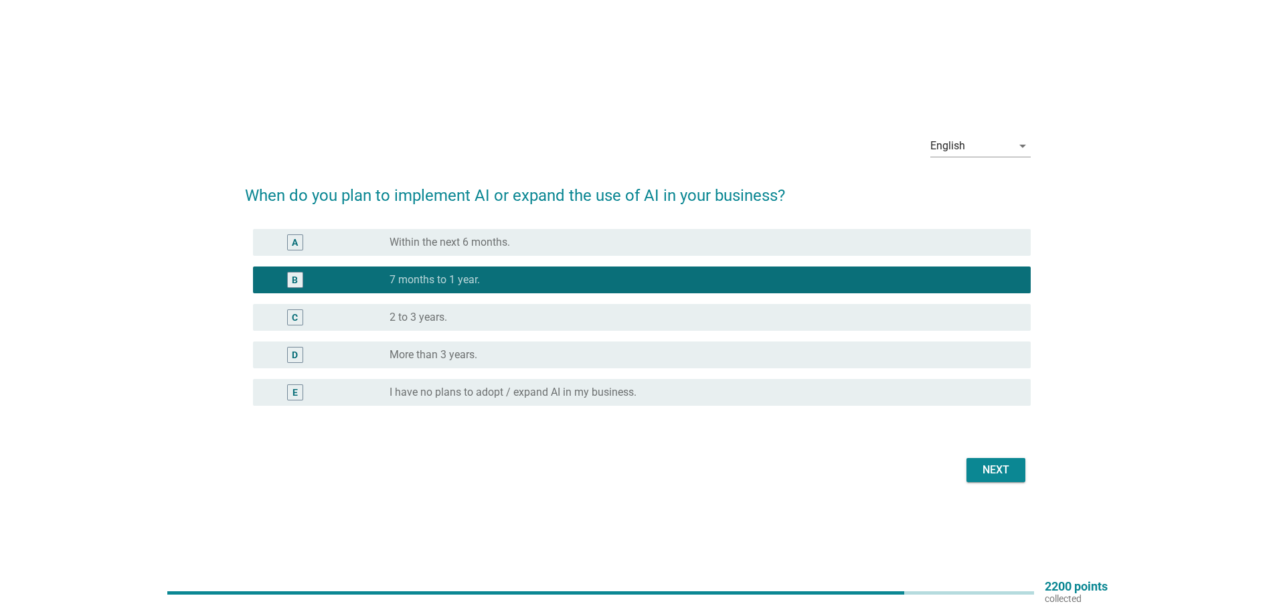
drag, startPoint x: 831, startPoint y: 239, endPoint x: 863, endPoint y: 286, distance: 56.4
click at [831, 242] on div "radio_button_unchecked Within the next 6 months." at bounding box center [700, 242] width 620 height 13
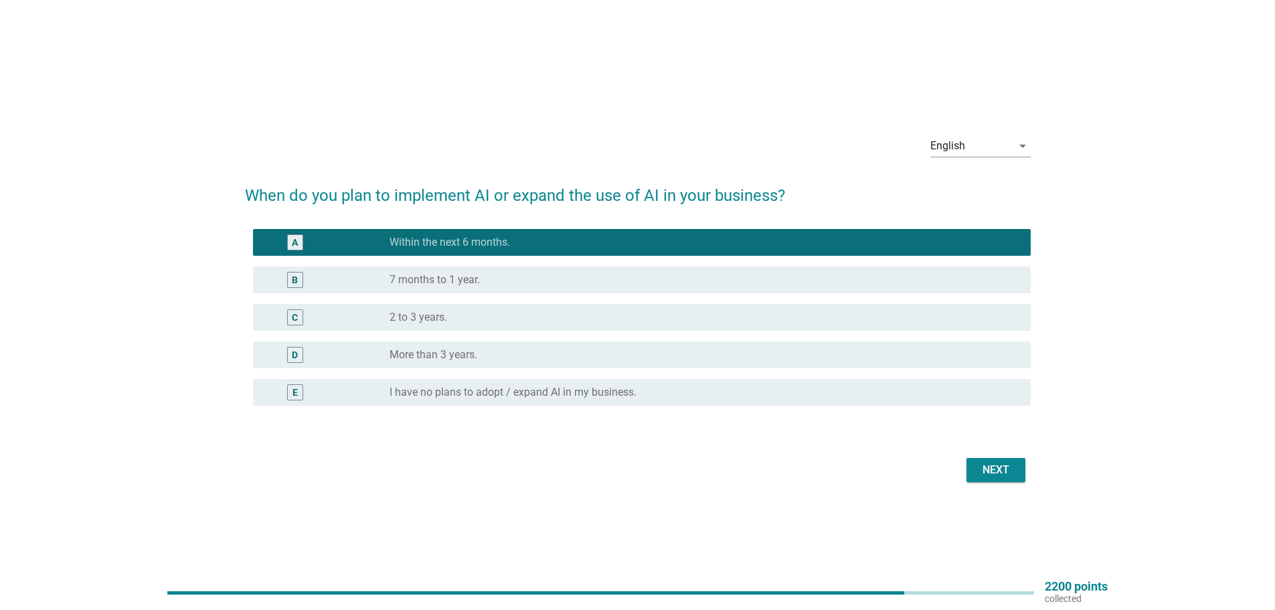
click at [989, 477] on div "Next" at bounding box center [995, 470] width 37 height 16
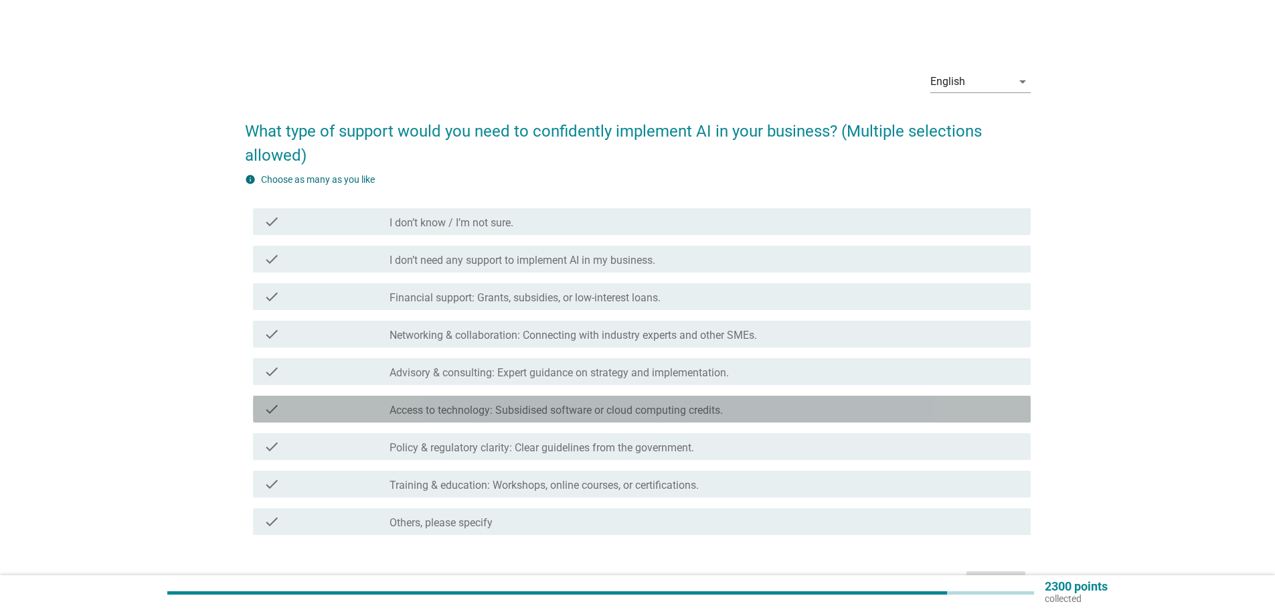
click at [573, 418] on div "check check_box_outline_blank Access to technology: Subsidised software or clou…" at bounding box center [642, 409] width 778 height 27
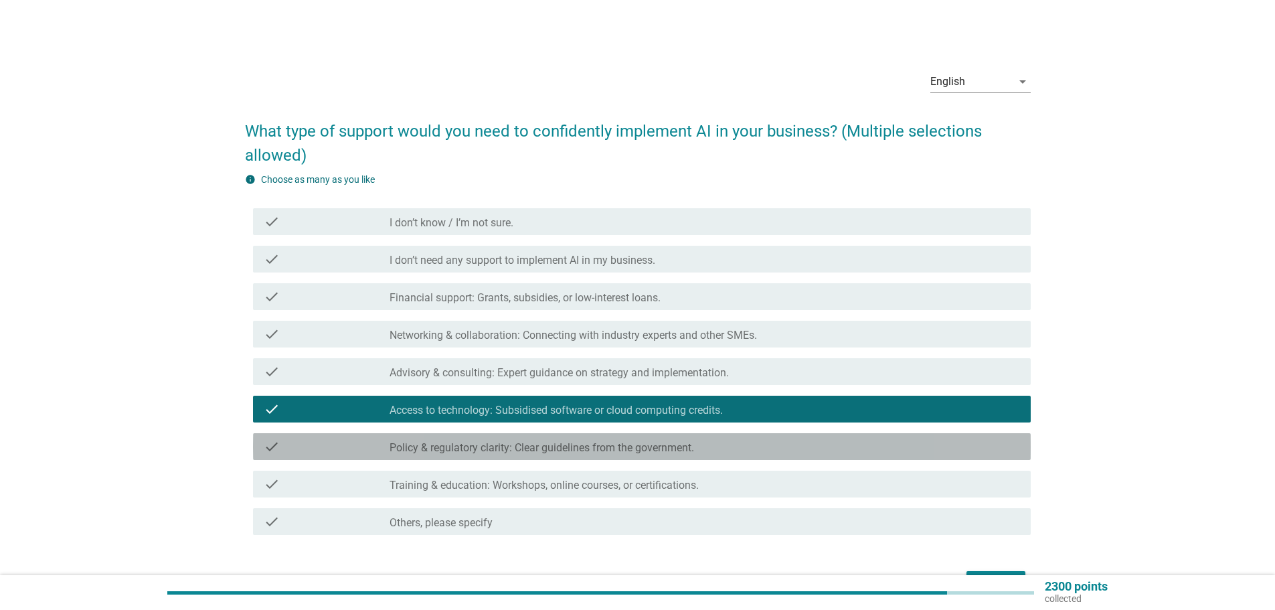
click at [575, 445] on label "Policy & regulatory clarity: Clear guidelines from the government." at bounding box center [542, 447] width 305 height 13
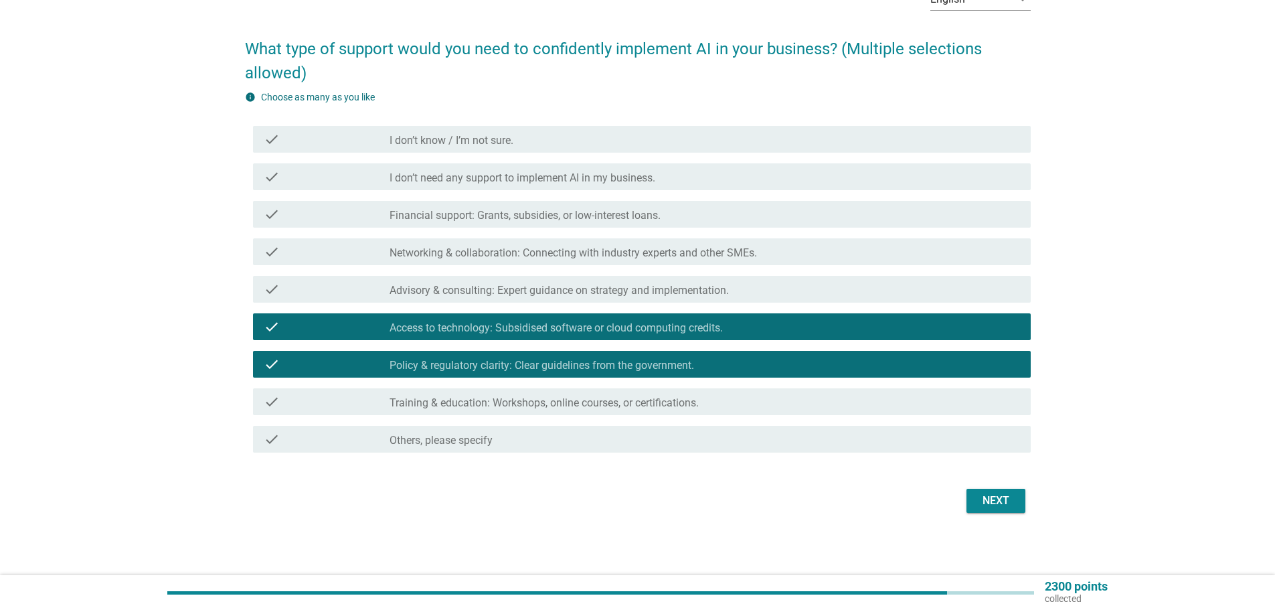
scroll to position [84, 0]
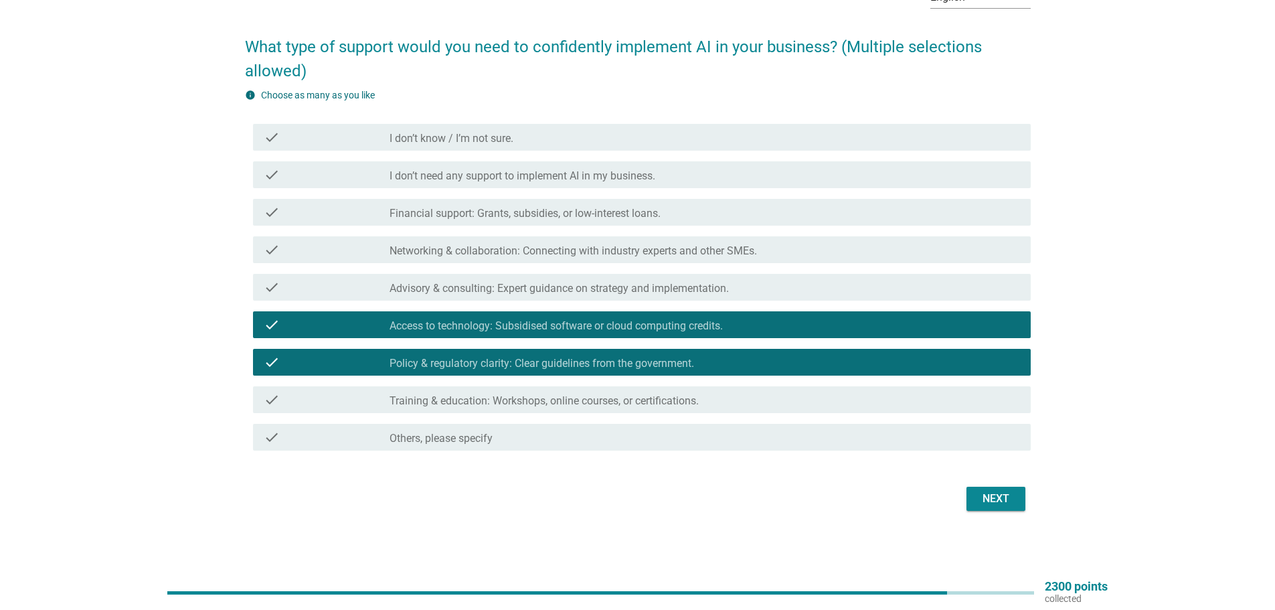
click at [744, 394] on div "check_box_outline_blank Training & education: Workshops, online courses, or cer…" at bounding box center [705, 400] width 631 height 16
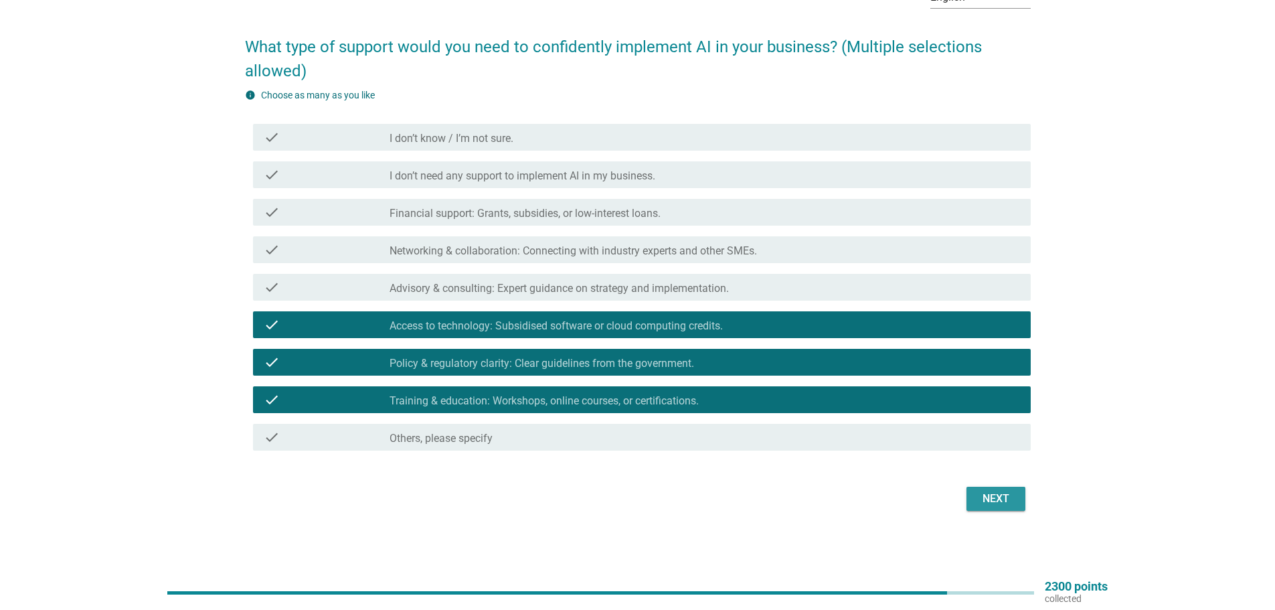
click at [995, 501] on div "Next" at bounding box center [995, 499] width 37 height 16
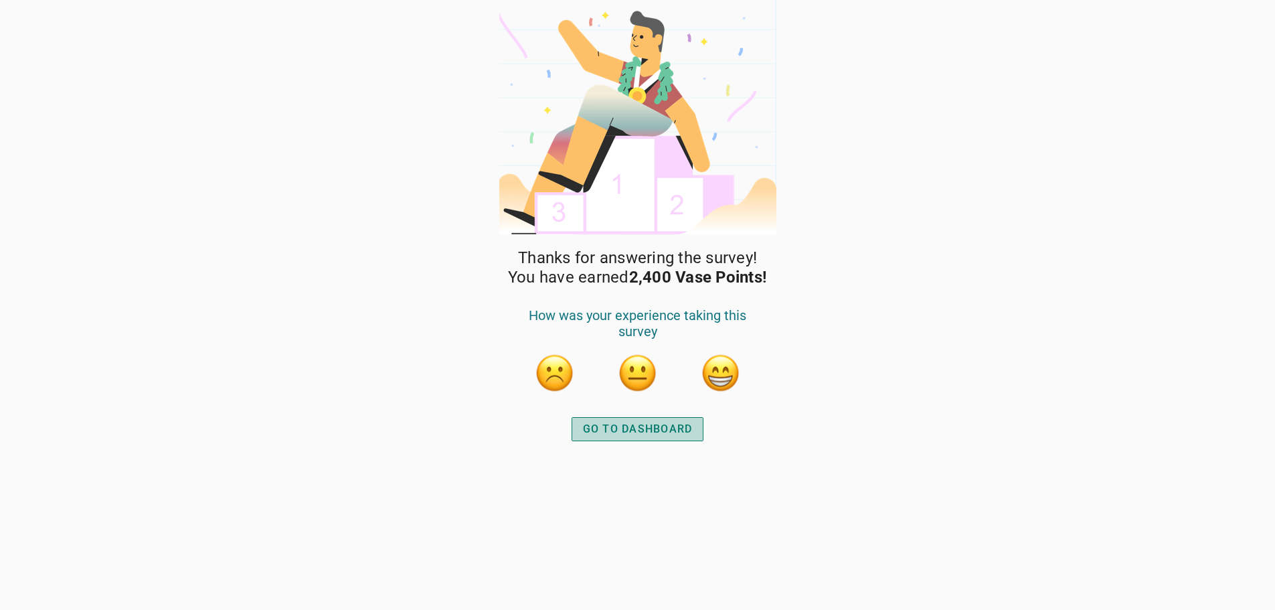
click at [653, 432] on div "GO TO DASHBOARD" at bounding box center [638, 429] width 110 height 16
